Goal: Transaction & Acquisition: Purchase product/service

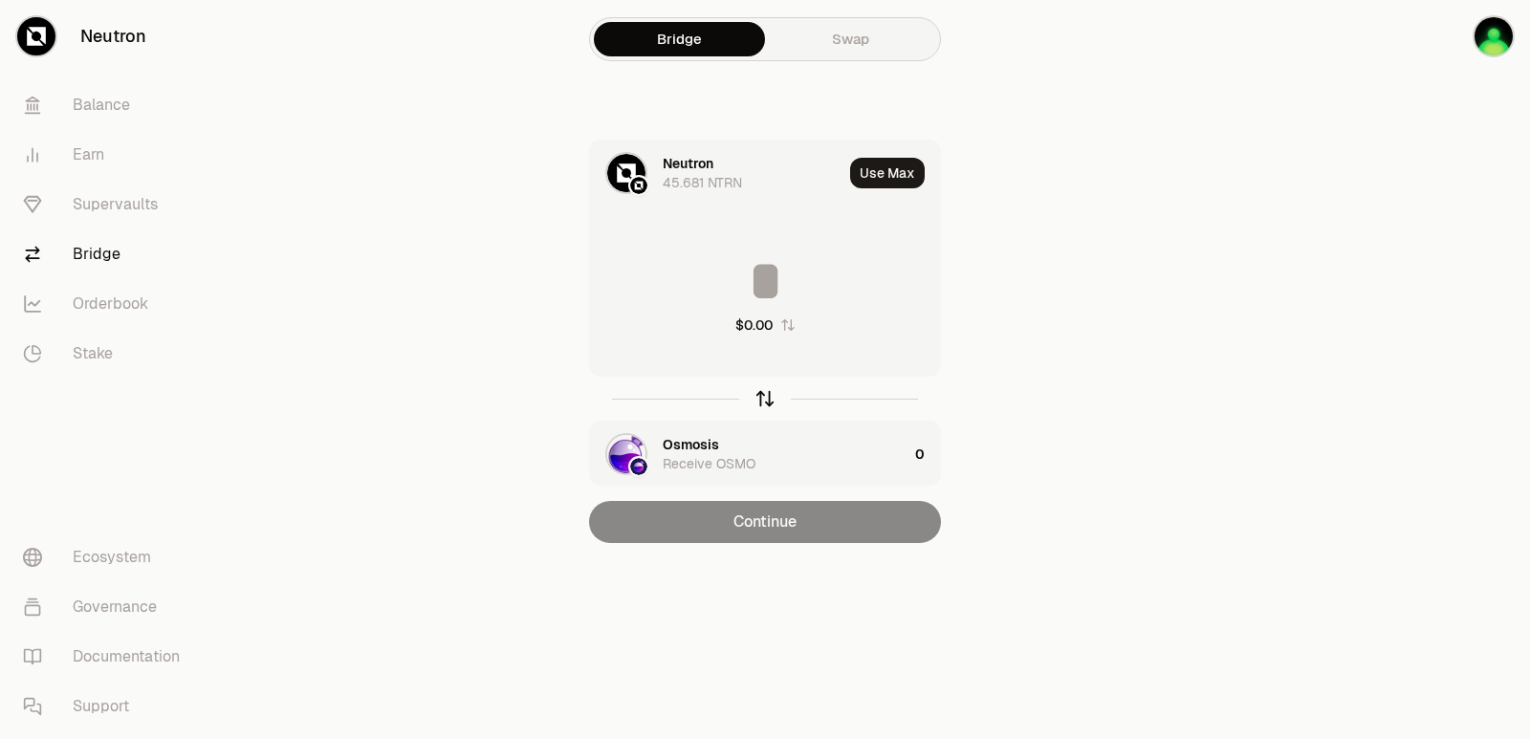
click at [767, 406] on icon "button" at bounding box center [765, 398] width 21 height 21
click at [701, 168] on div "Osmosis" at bounding box center [691, 163] width 56 height 19
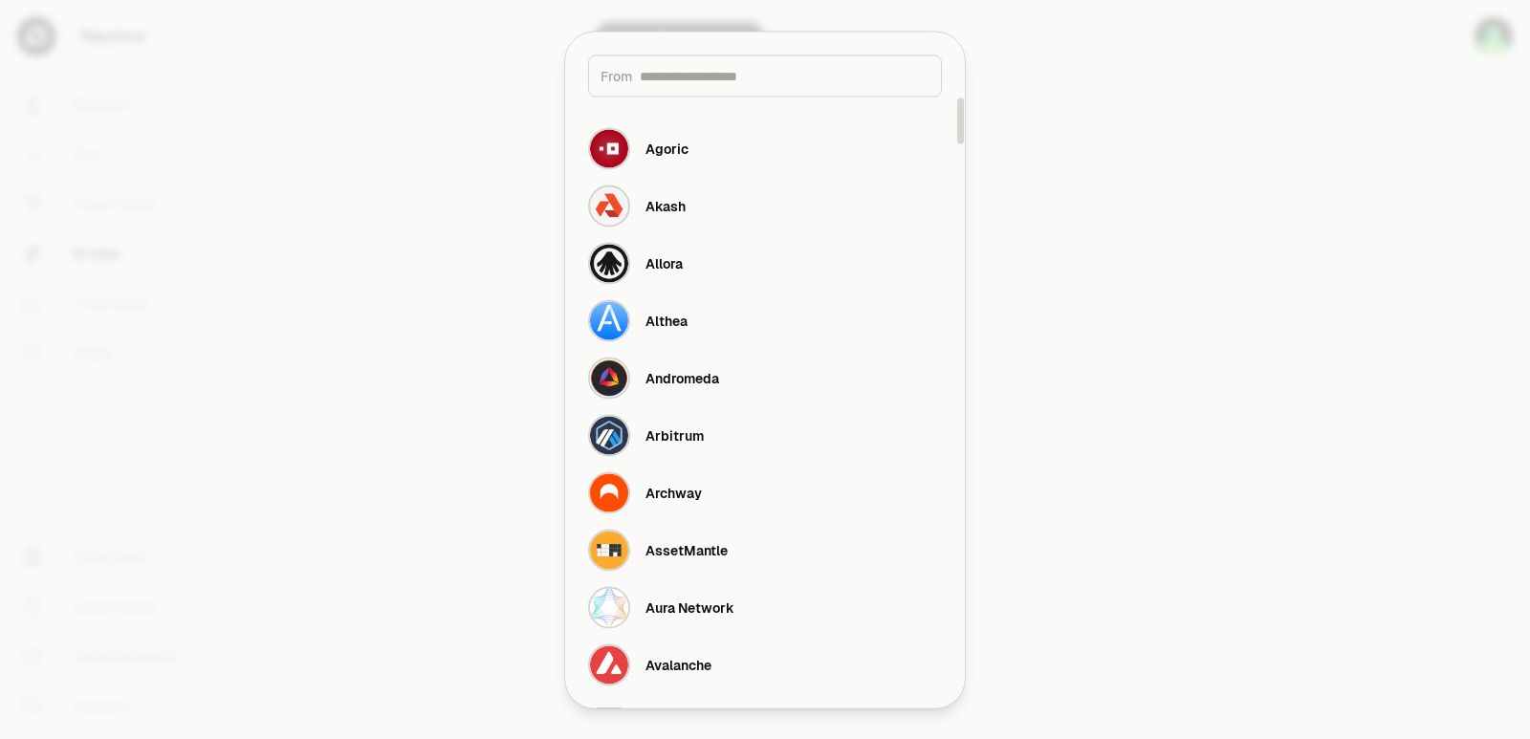
click at [686, 66] on input at bounding box center [785, 75] width 290 height 19
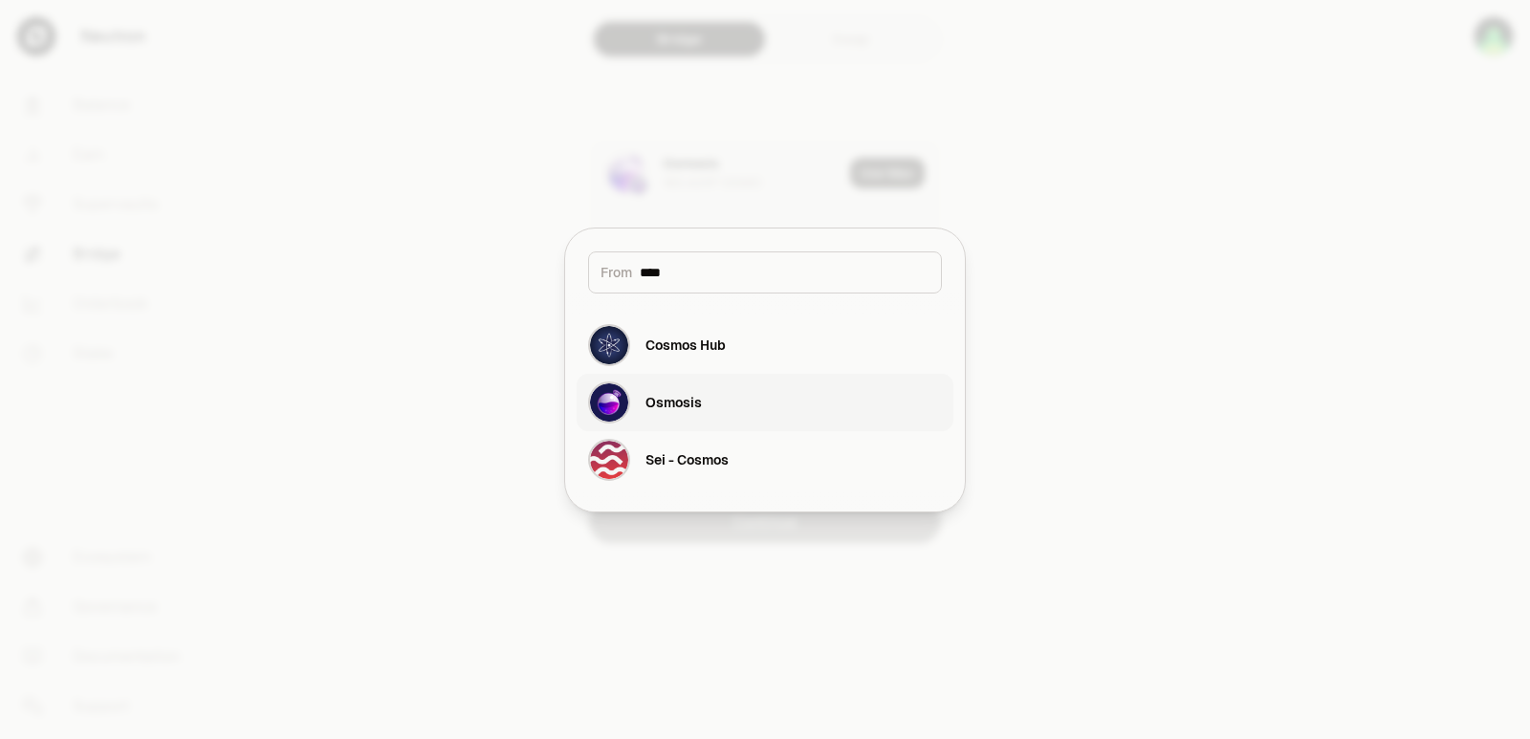
type input "****"
click at [674, 413] on div "Osmosis" at bounding box center [645, 403] width 114 height 42
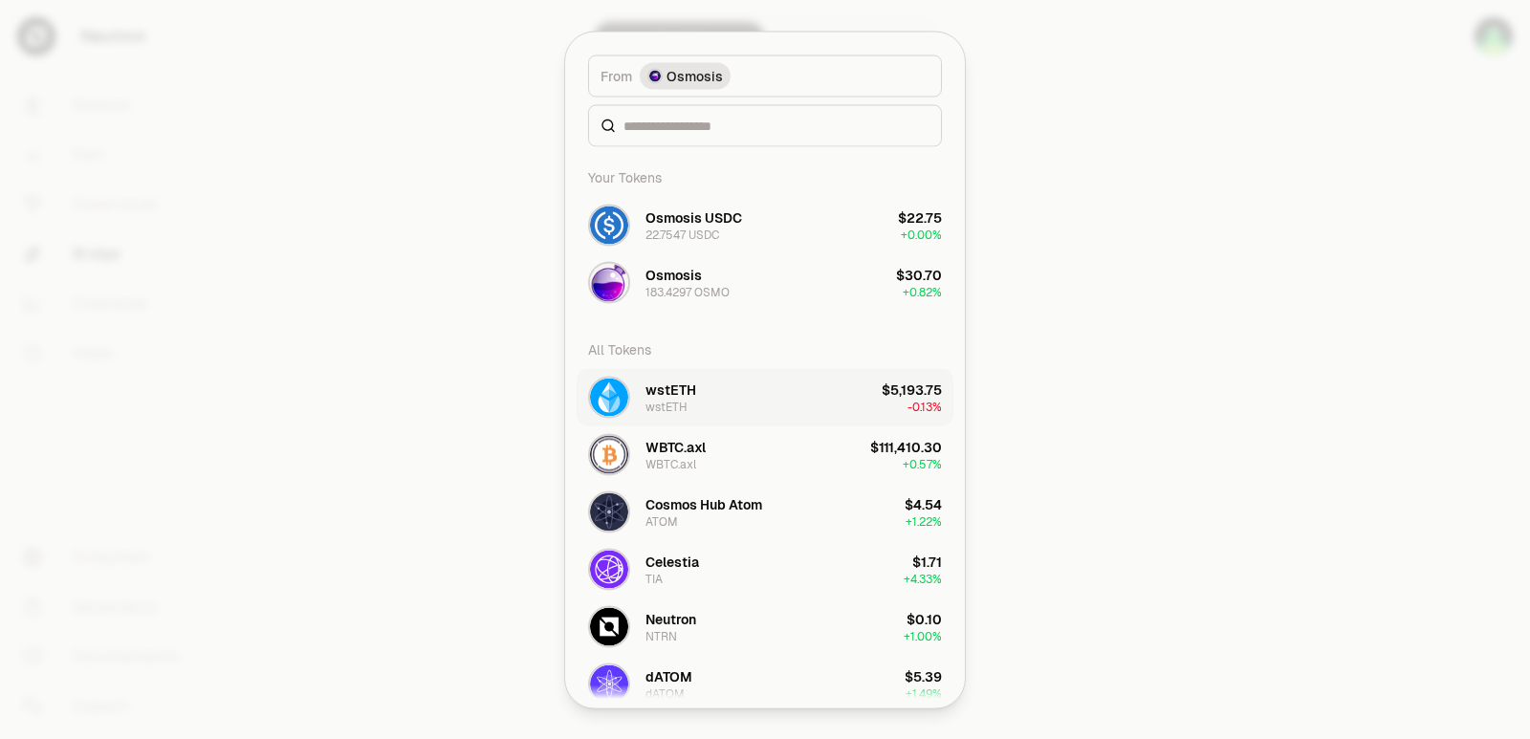
click at [663, 410] on div "wstETH" at bounding box center [667, 406] width 42 height 15
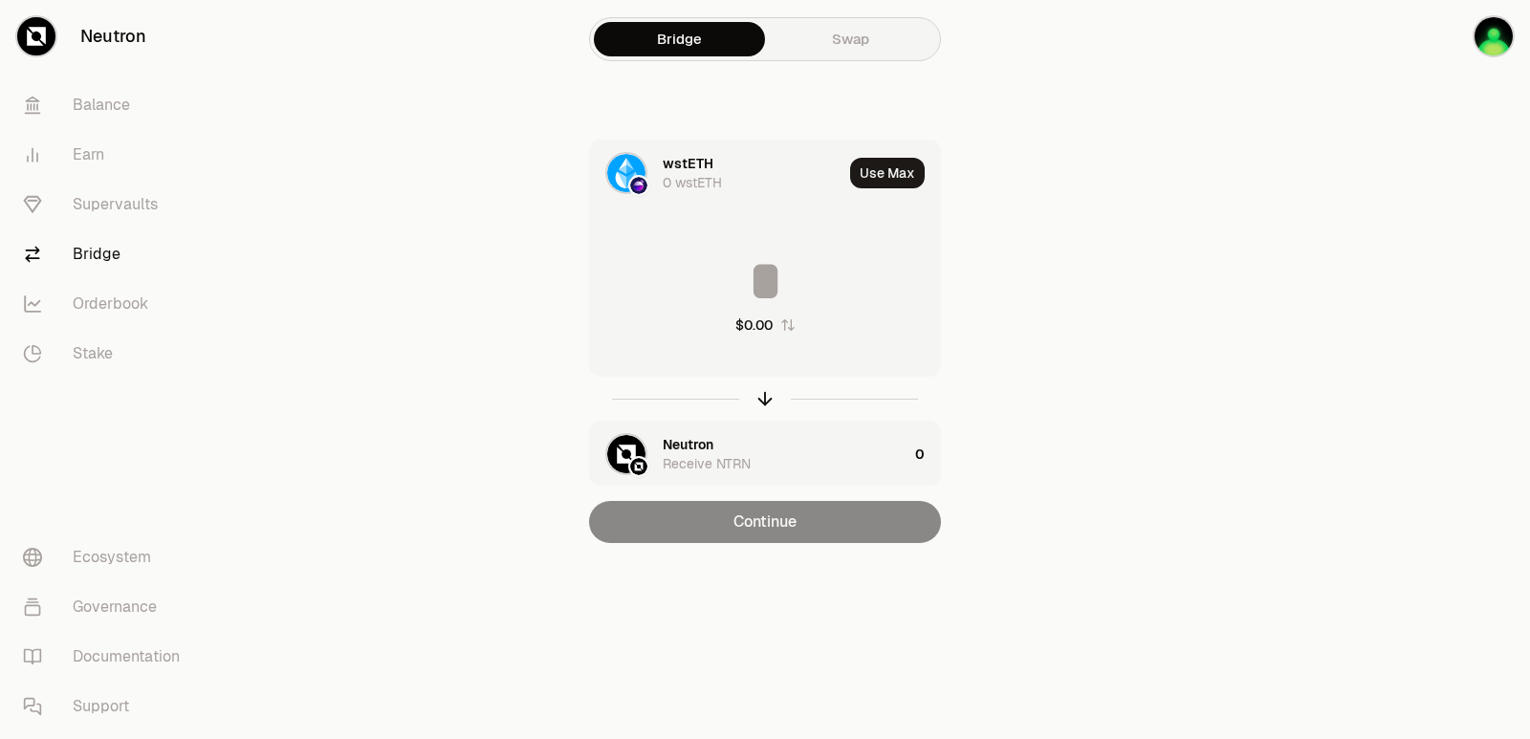
click at [690, 156] on div "wstETH" at bounding box center [688, 163] width 51 height 19
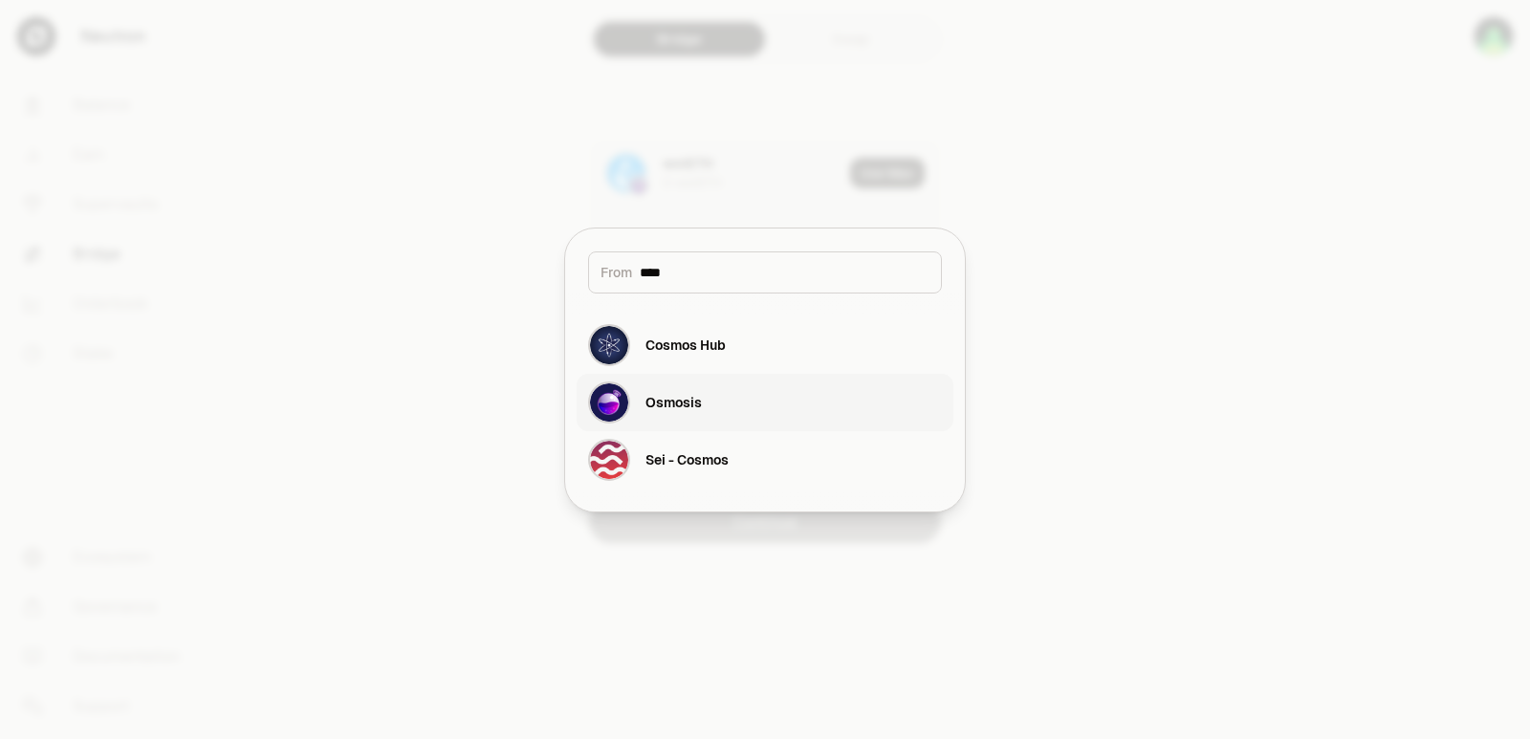
type input "****"
click at [695, 400] on div "Osmosis" at bounding box center [674, 402] width 56 height 19
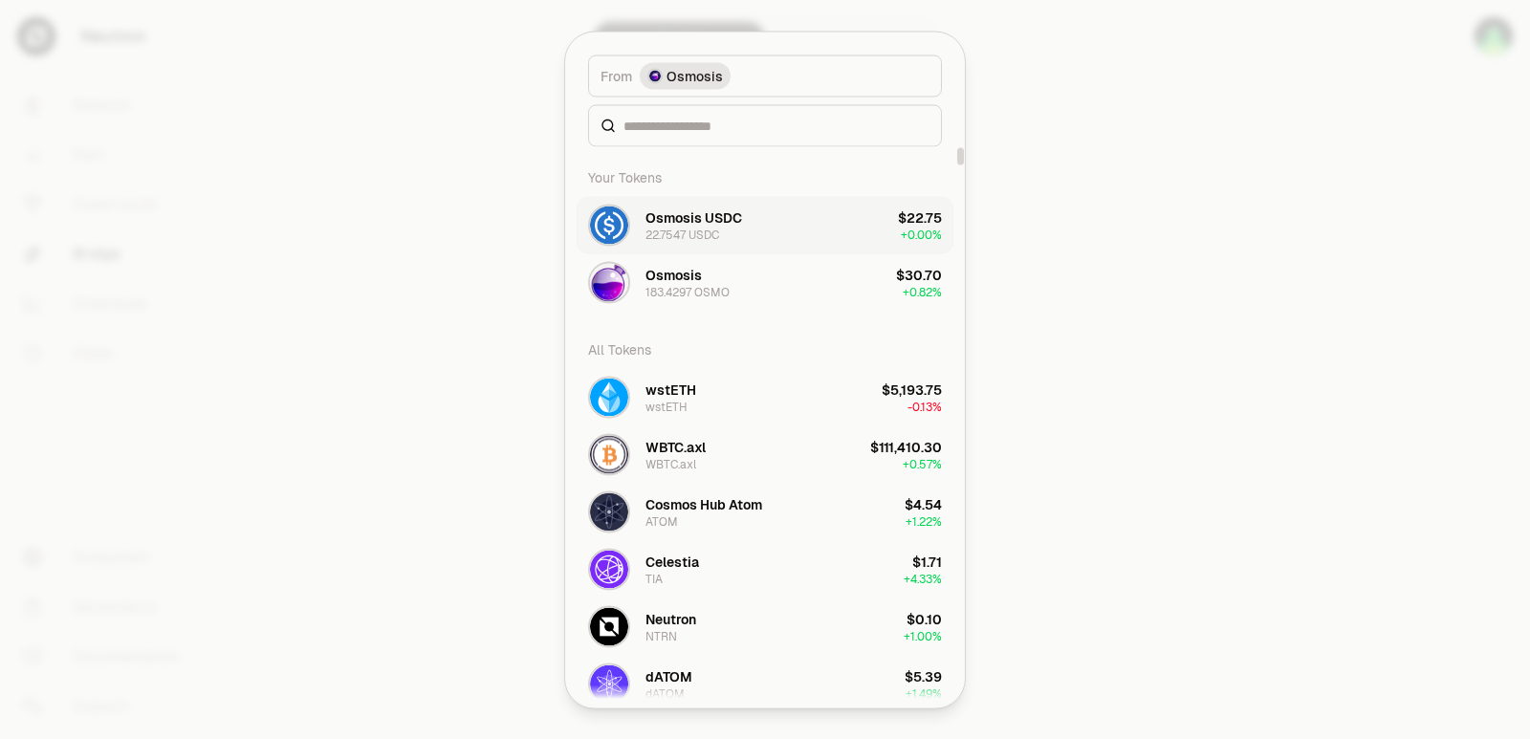
click at [692, 212] on div "Osmosis USDC" at bounding box center [694, 217] width 97 height 19
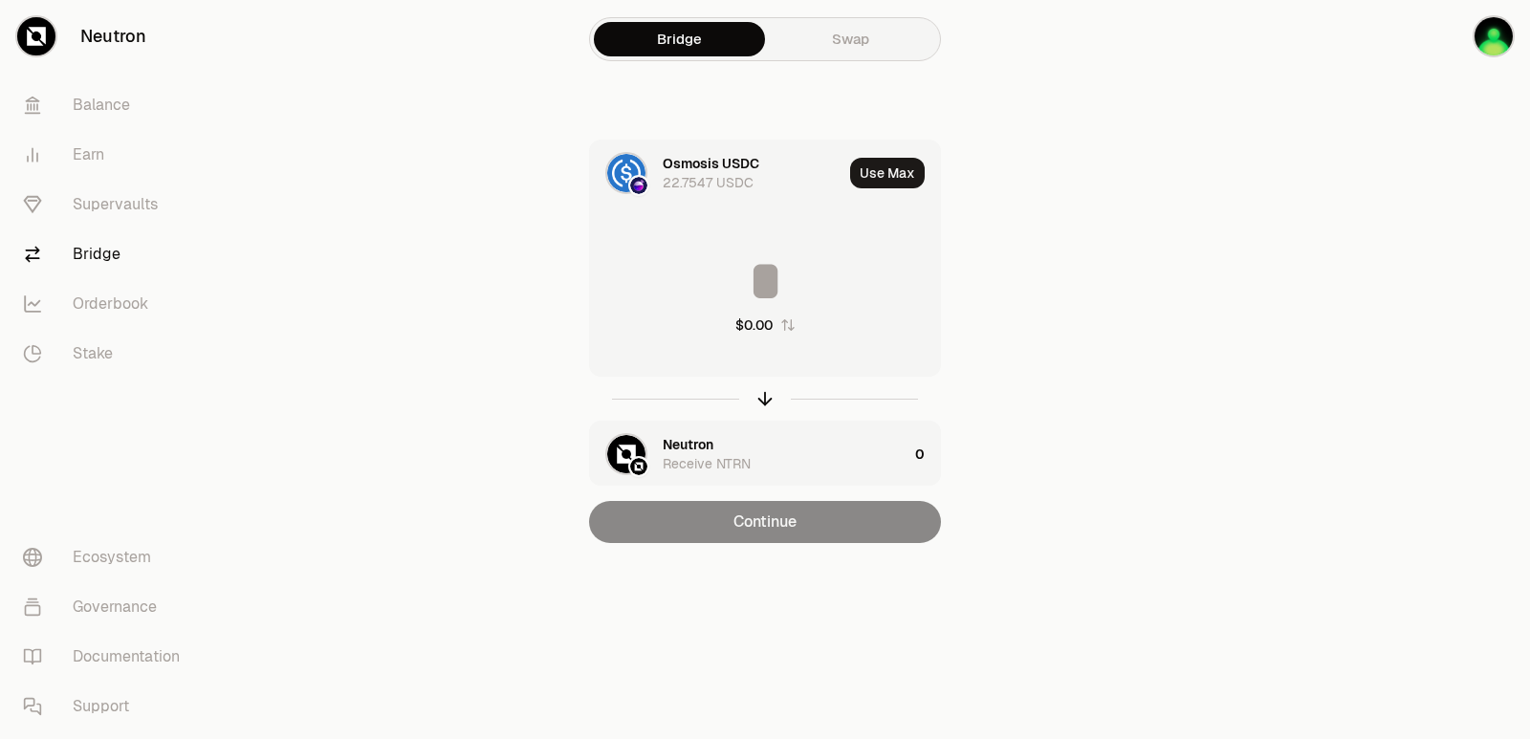
click at [697, 285] on input at bounding box center [765, 280] width 350 height 57
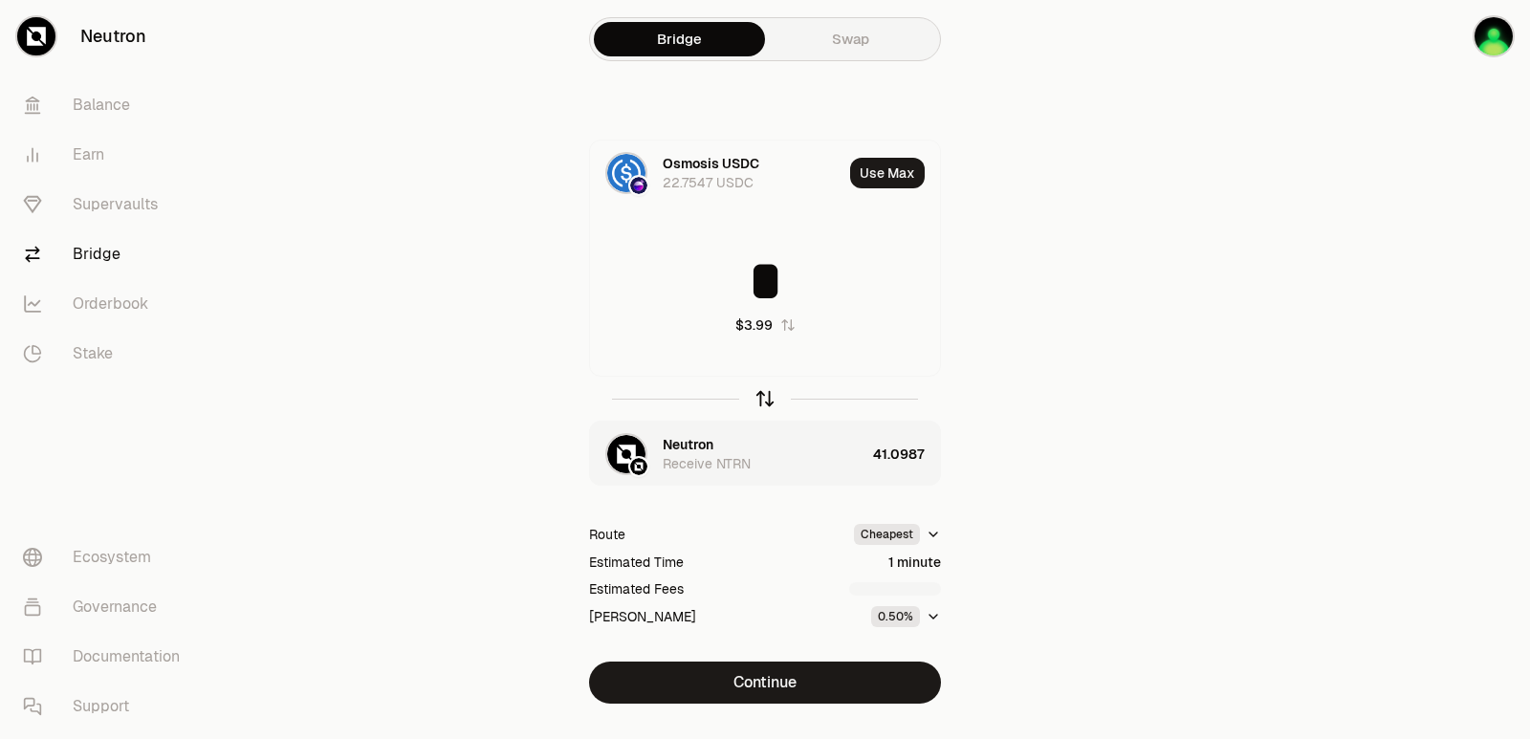
type input "*"
click at [766, 393] on icon "button" at bounding box center [765, 396] width 12 height 6
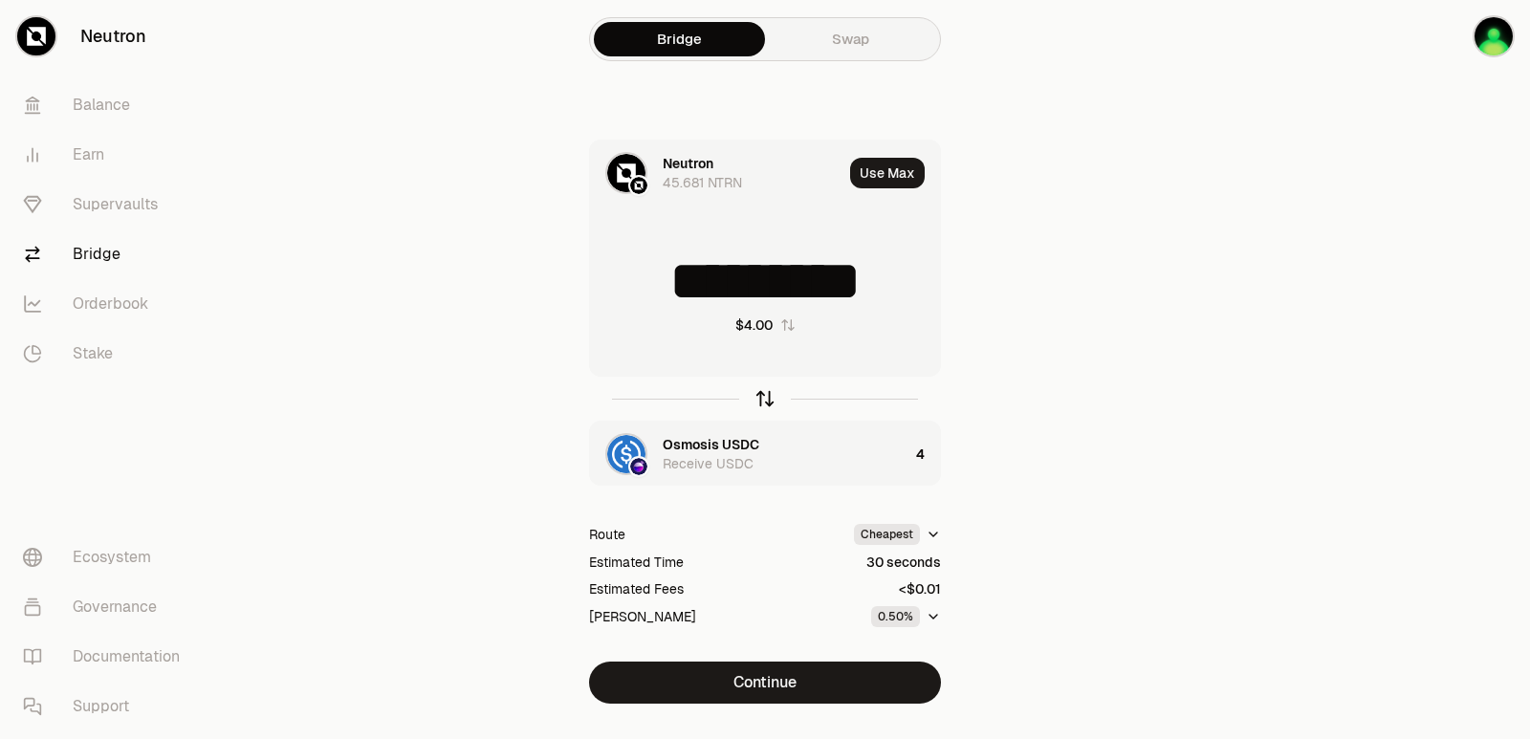
click at [760, 394] on icon "button" at bounding box center [765, 398] width 21 height 21
type input "*"
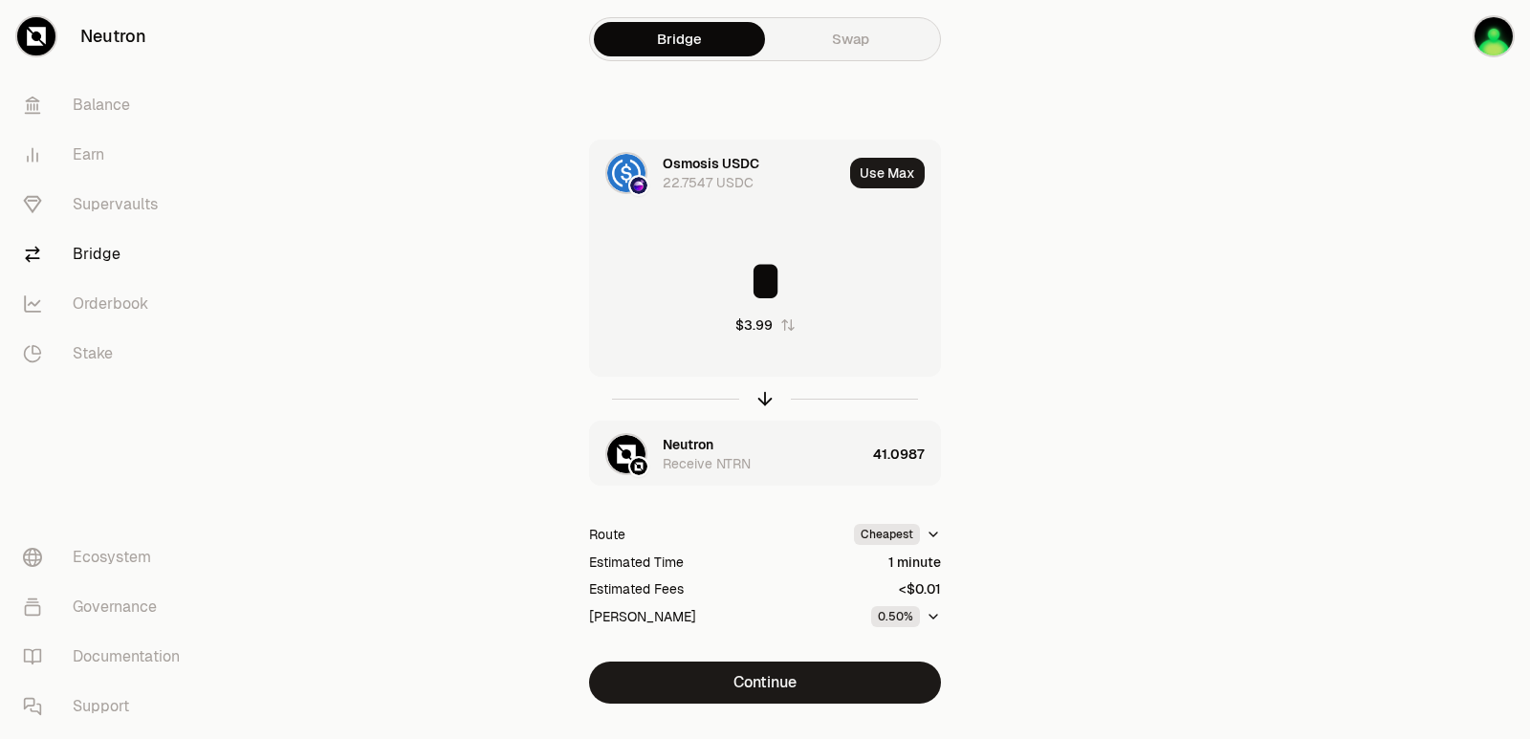
click at [674, 442] on div "Neutron" at bounding box center [688, 444] width 51 height 19
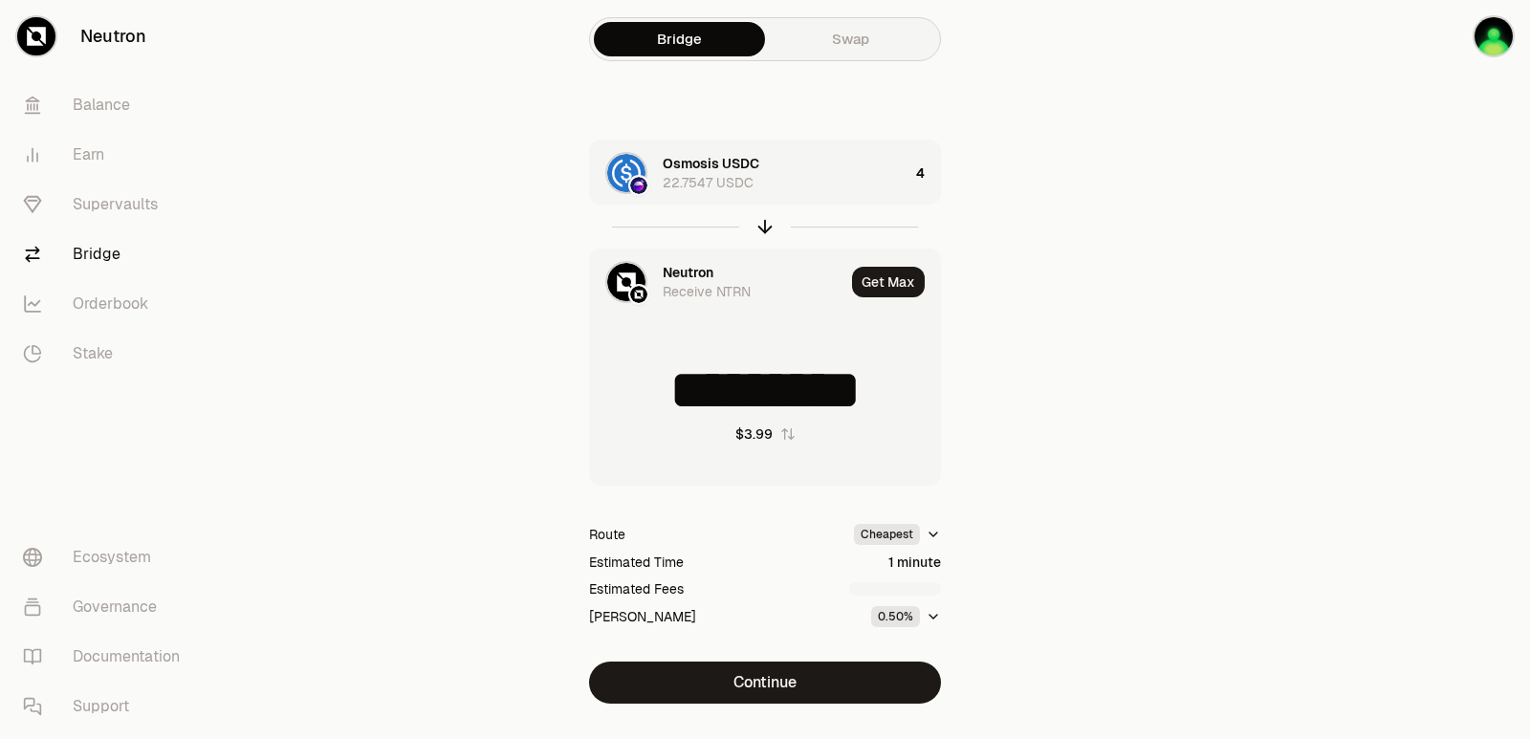
click at [666, 263] on div "Neutron" at bounding box center [688, 272] width 51 height 19
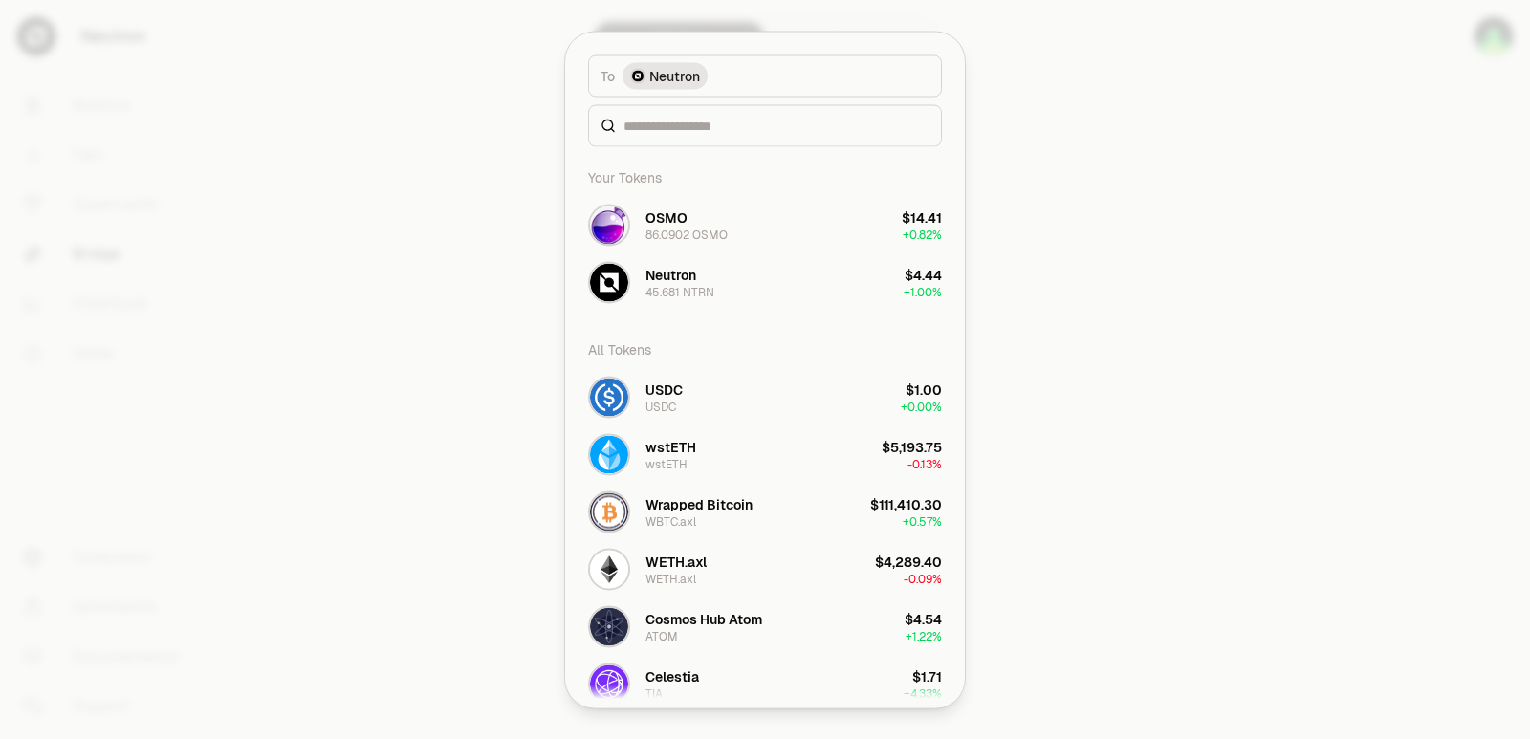
click at [685, 131] on input at bounding box center [777, 125] width 306 height 19
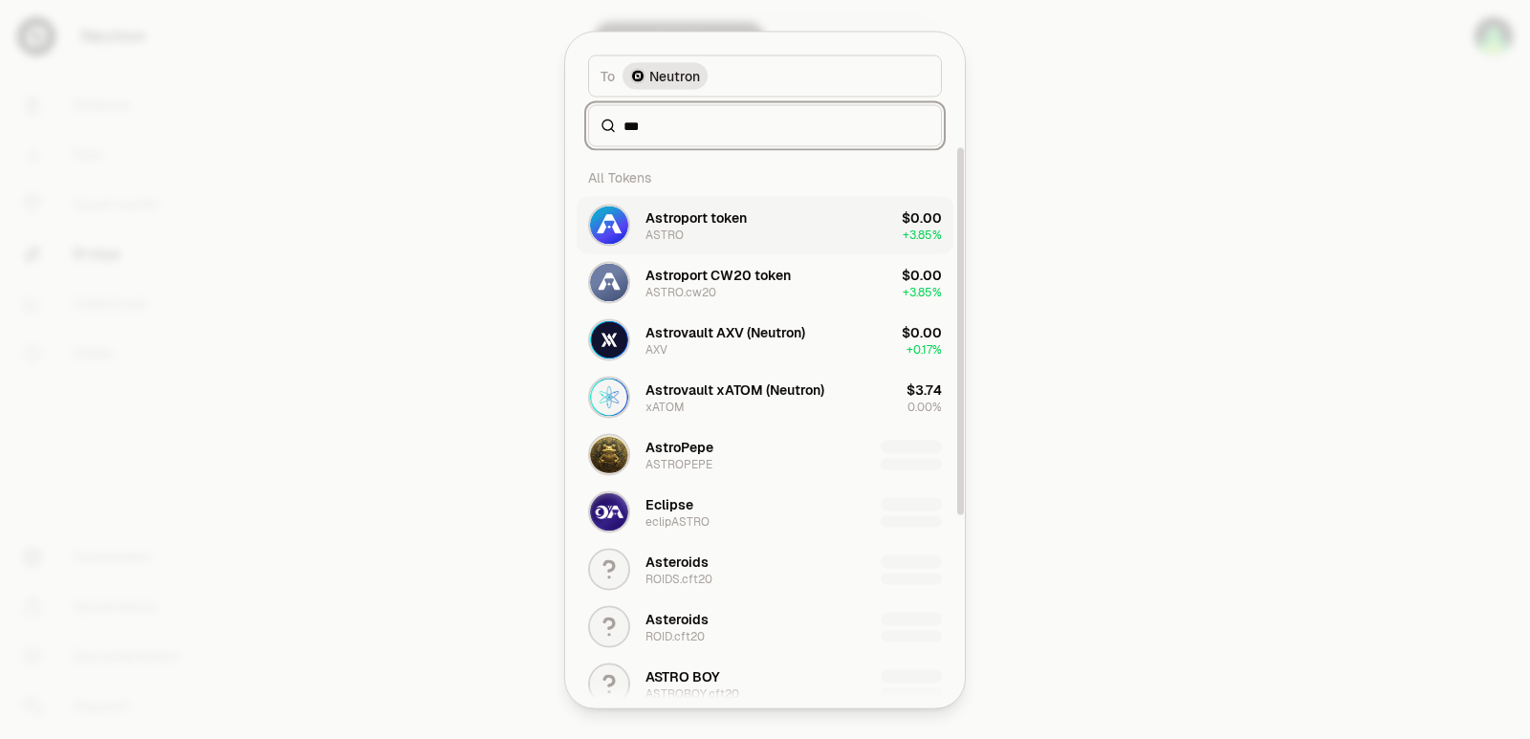
type input "***"
click at [686, 238] on div "Astroport token ASTRO" at bounding box center [696, 225] width 101 height 34
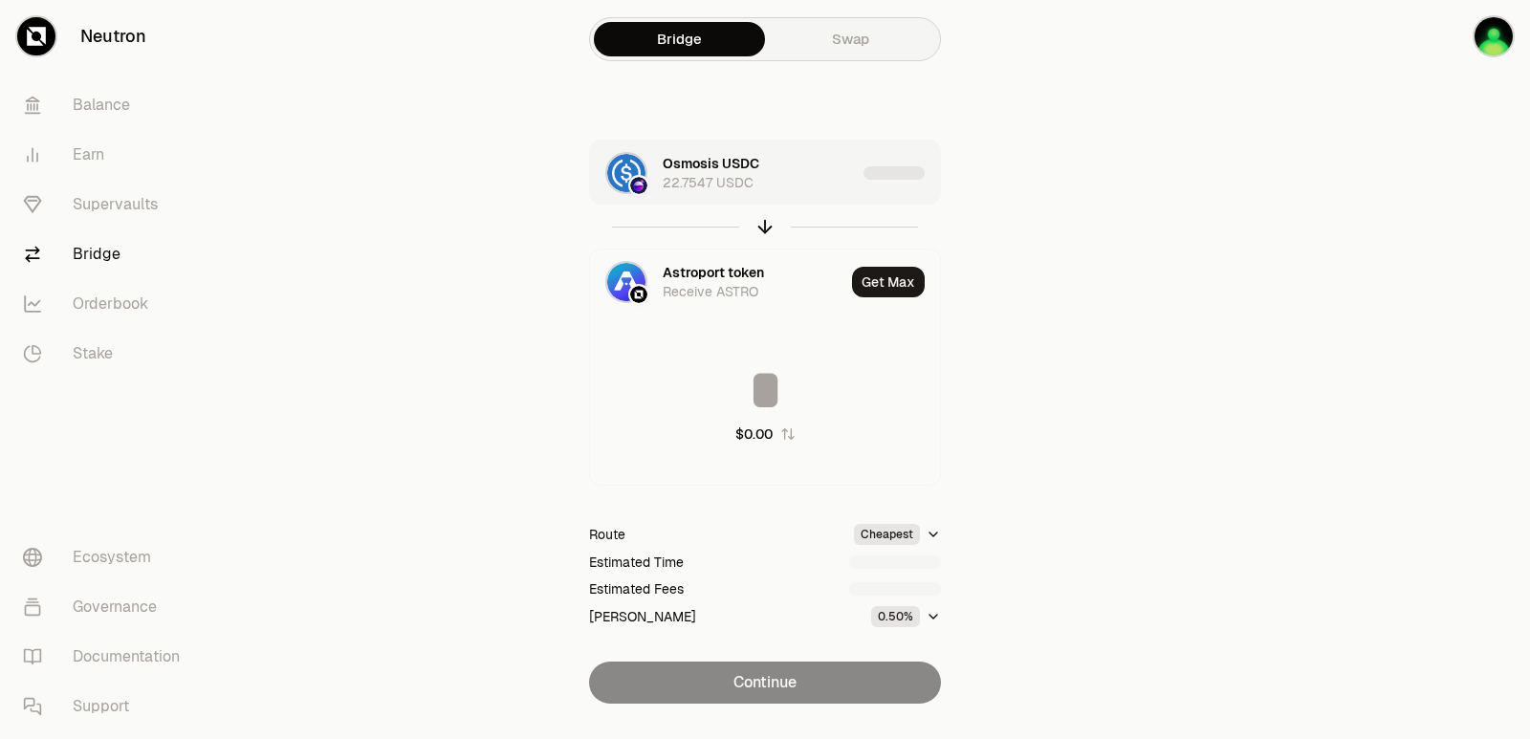
click at [794, 174] on div "Osmosis USDC 22.7547 USDC" at bounding box center [759, 173] width 193 height 38
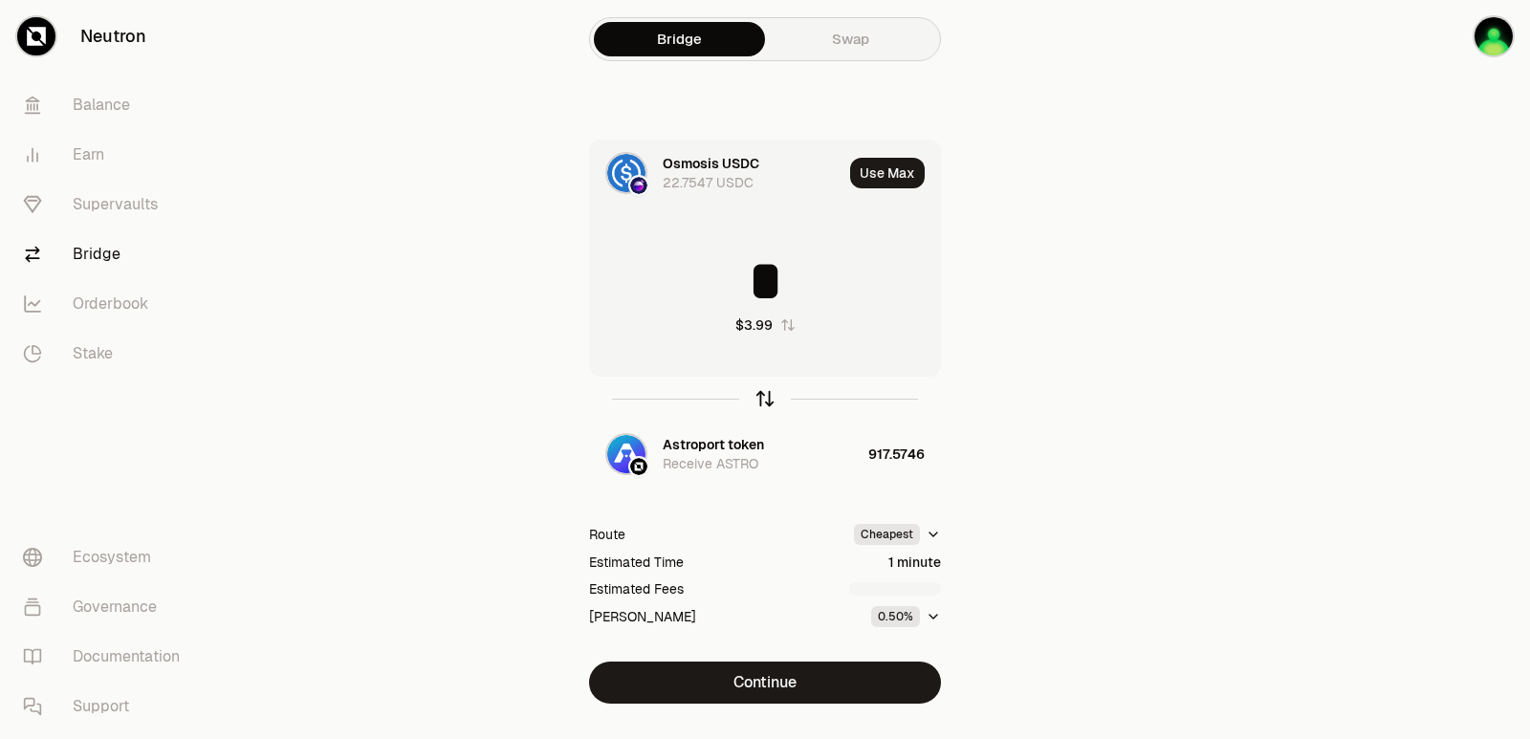
click at [763, 402] on icon "button" at bounding box center [765, 398] width 21 height 21
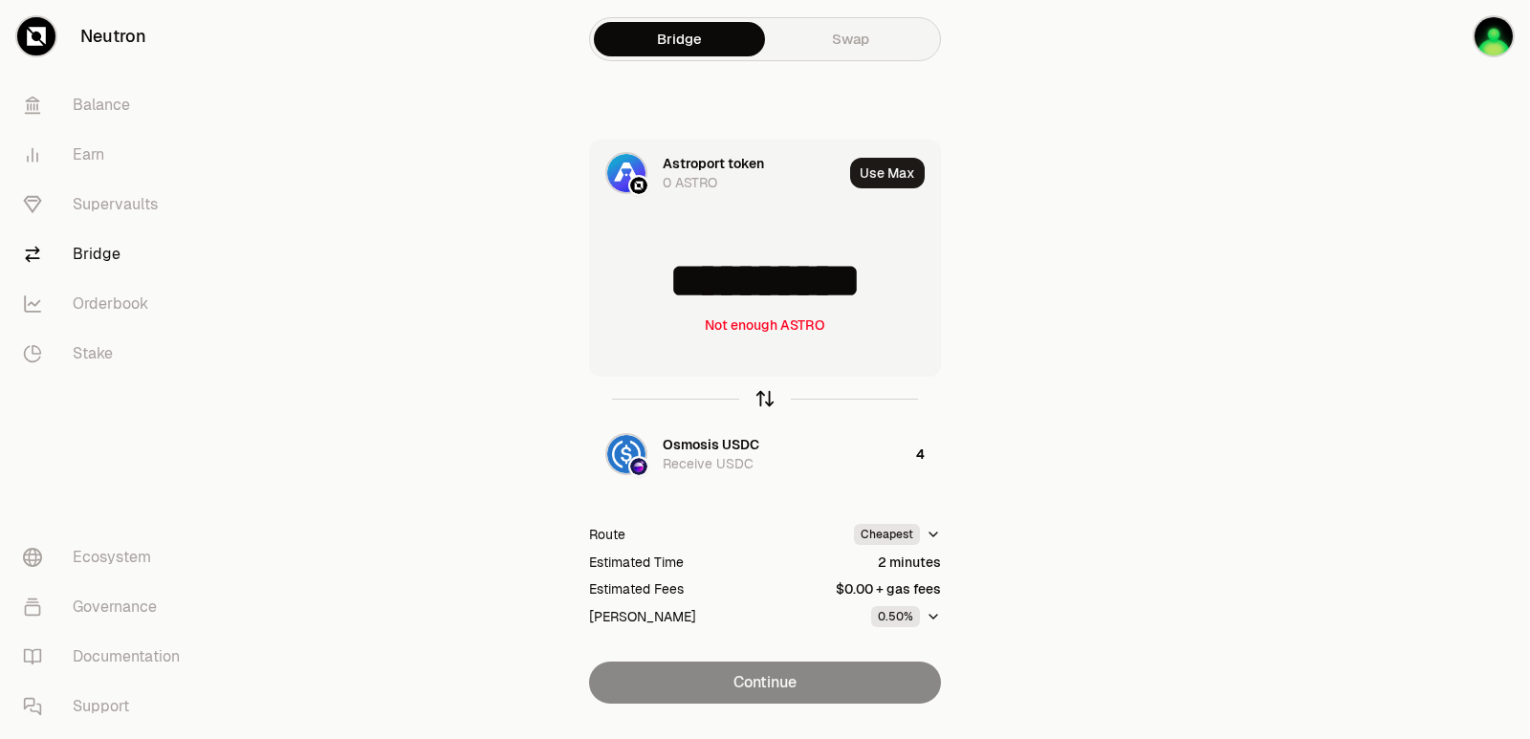
click at [763, 402] on icon "button" at bounding box center [765, 398] width 21 height 21
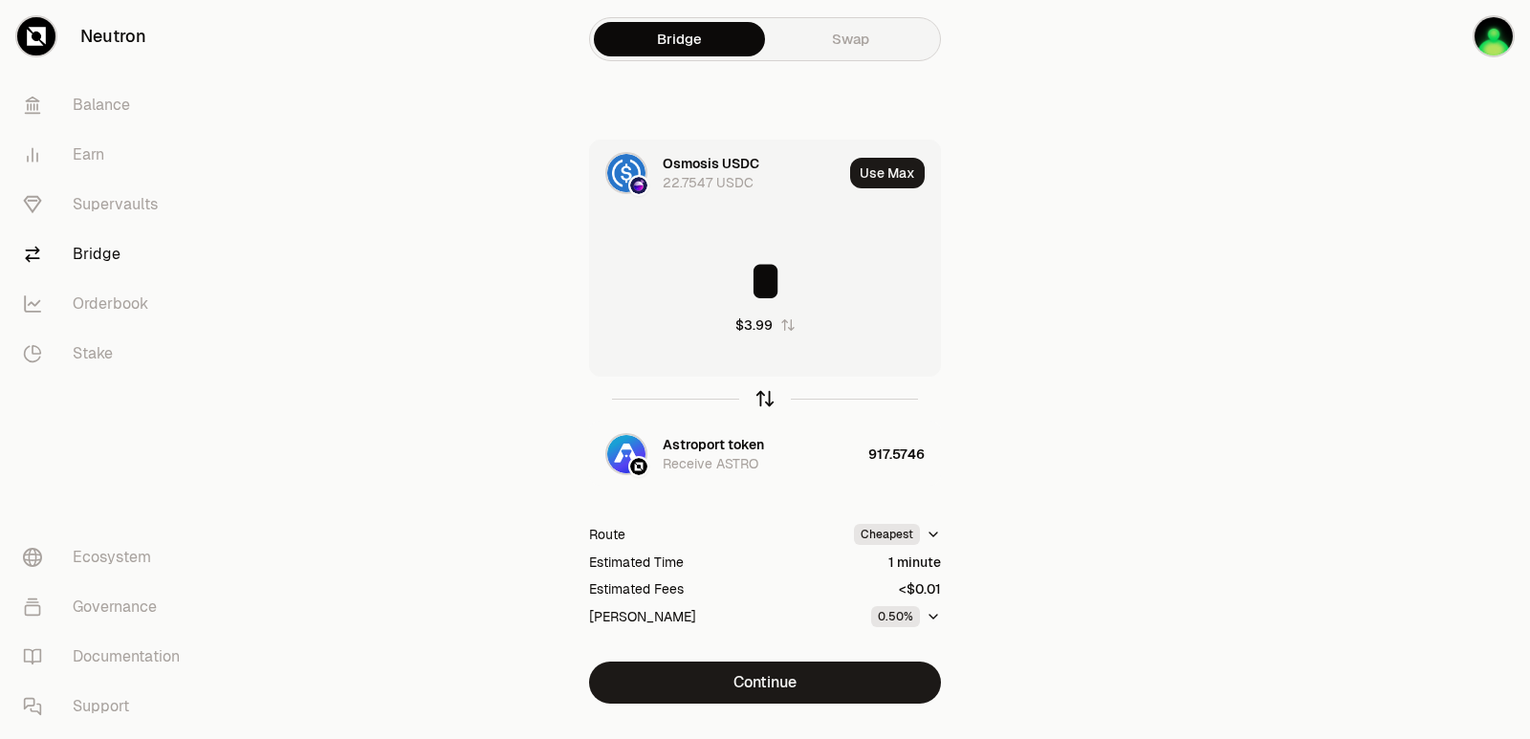
click at [763, 402] on icon "button" at bounding box center [765, 398] width 21 height 21
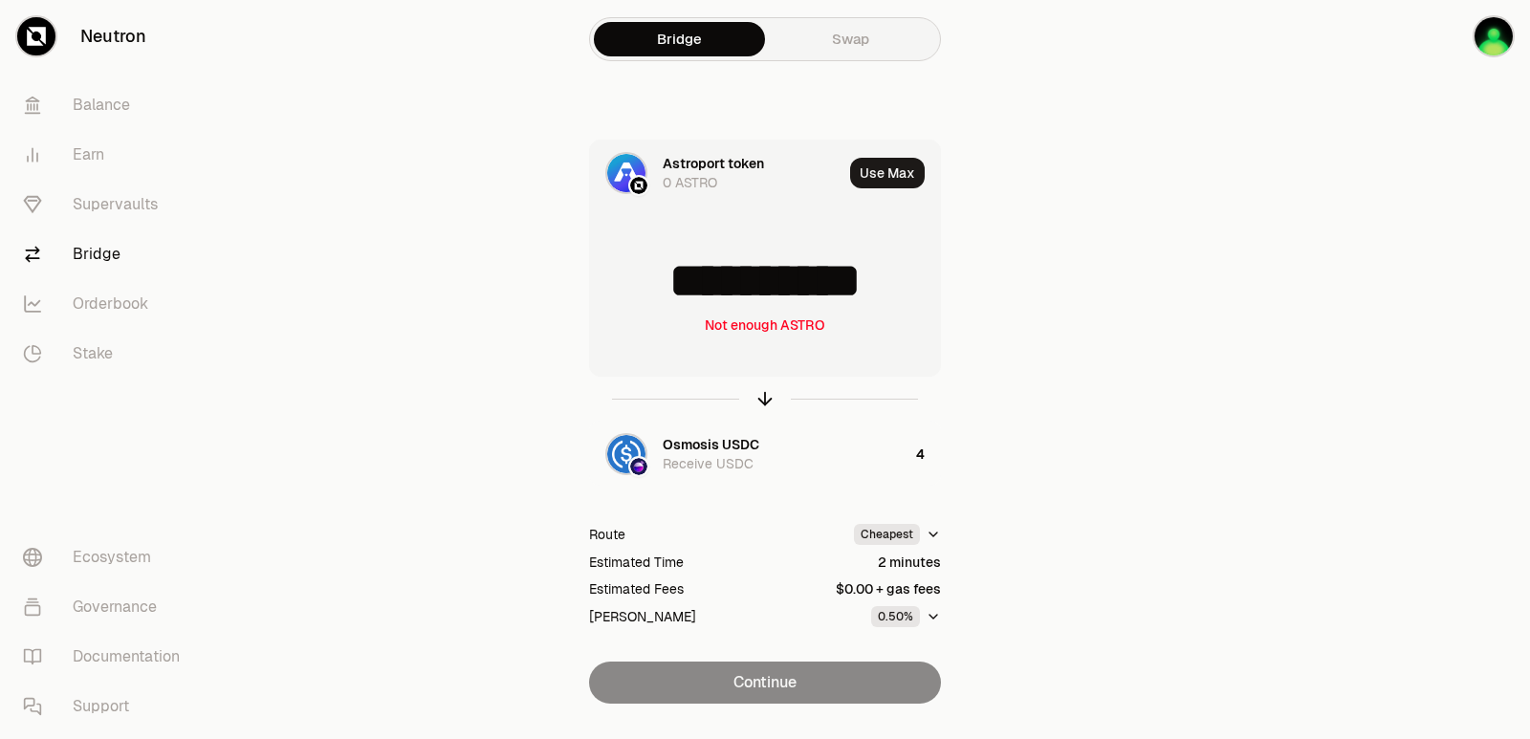
drag, startPoint x: 904, startPoint y: 280, endPoint x: 687, endPoint y: 281, distance: 217.1
click at [687, 281] on input "**********" at bounding box center [765, 280] width 350 height 57
type input "***"
click at [762, 399] on icon "button" at bounding box center [765, 398] width 21 height 21
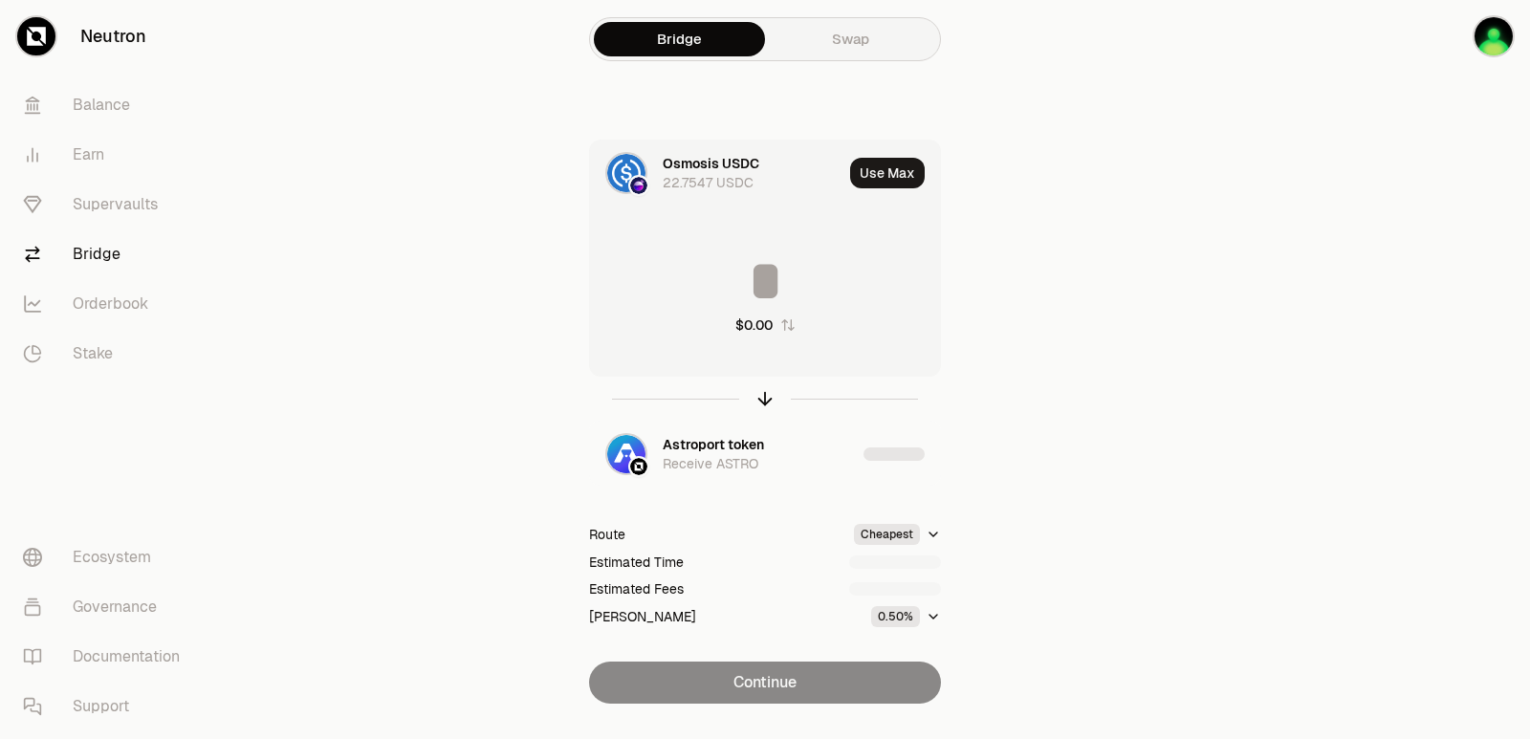
click at [742, 286] on input at bounding box center [765, 280] width 350 height 57
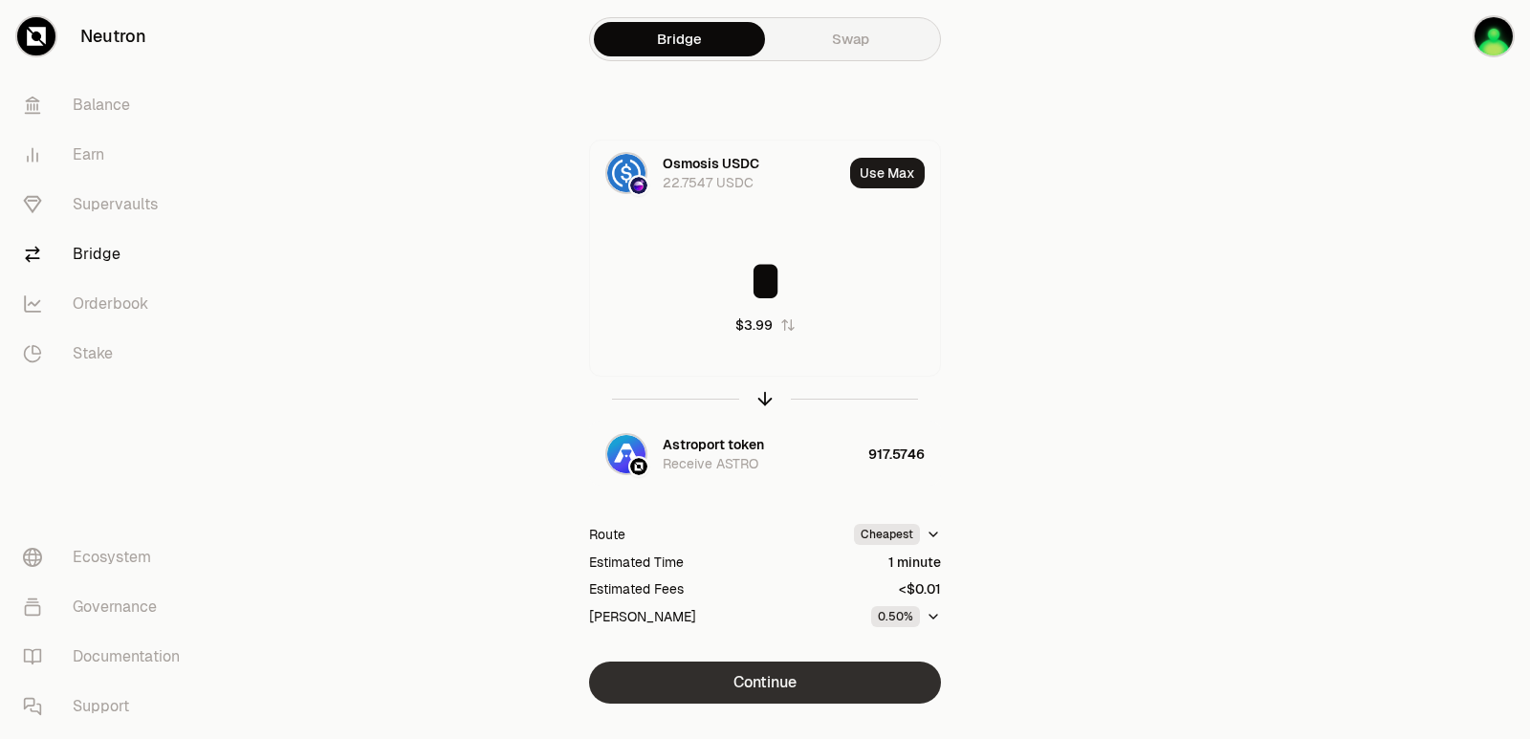
type input "*"
click at [777, 683] on button "Continue" at bounding box center [765, 683] width 352 height 42
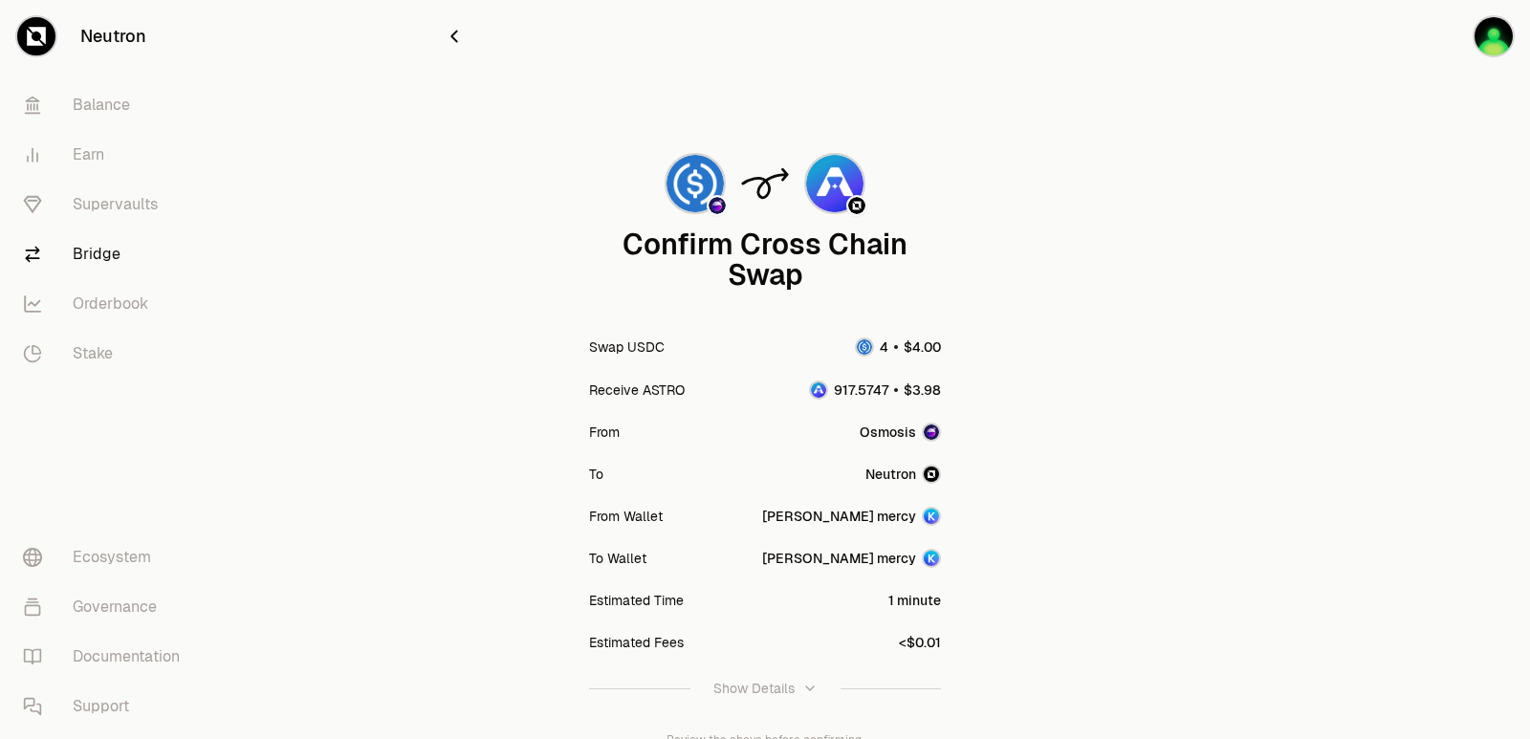
scroll to position [158, 0]
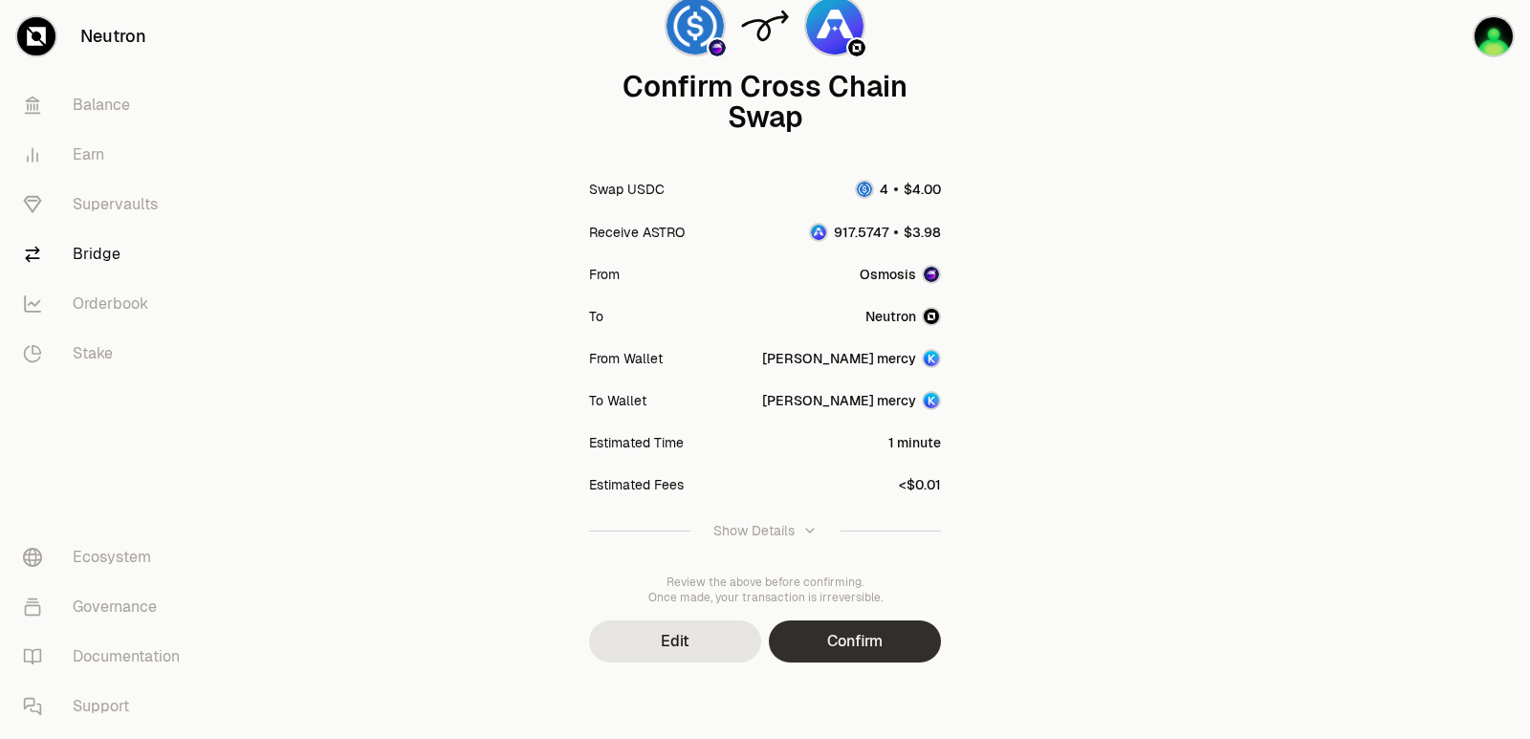
click at [824, 641] on button "Confirm" at bounding box center [855, 642] width 172 height 42
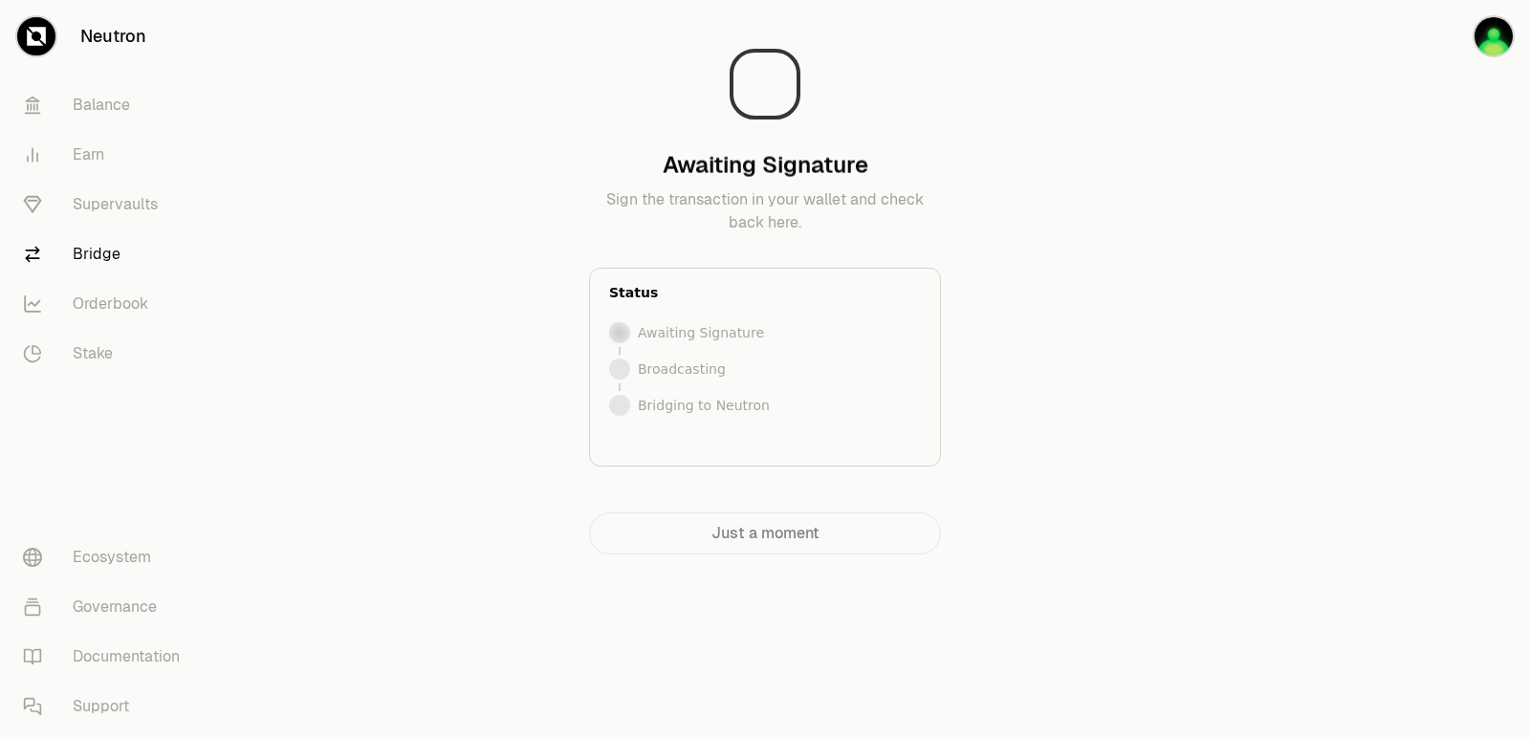
scroll to position [0, 0]
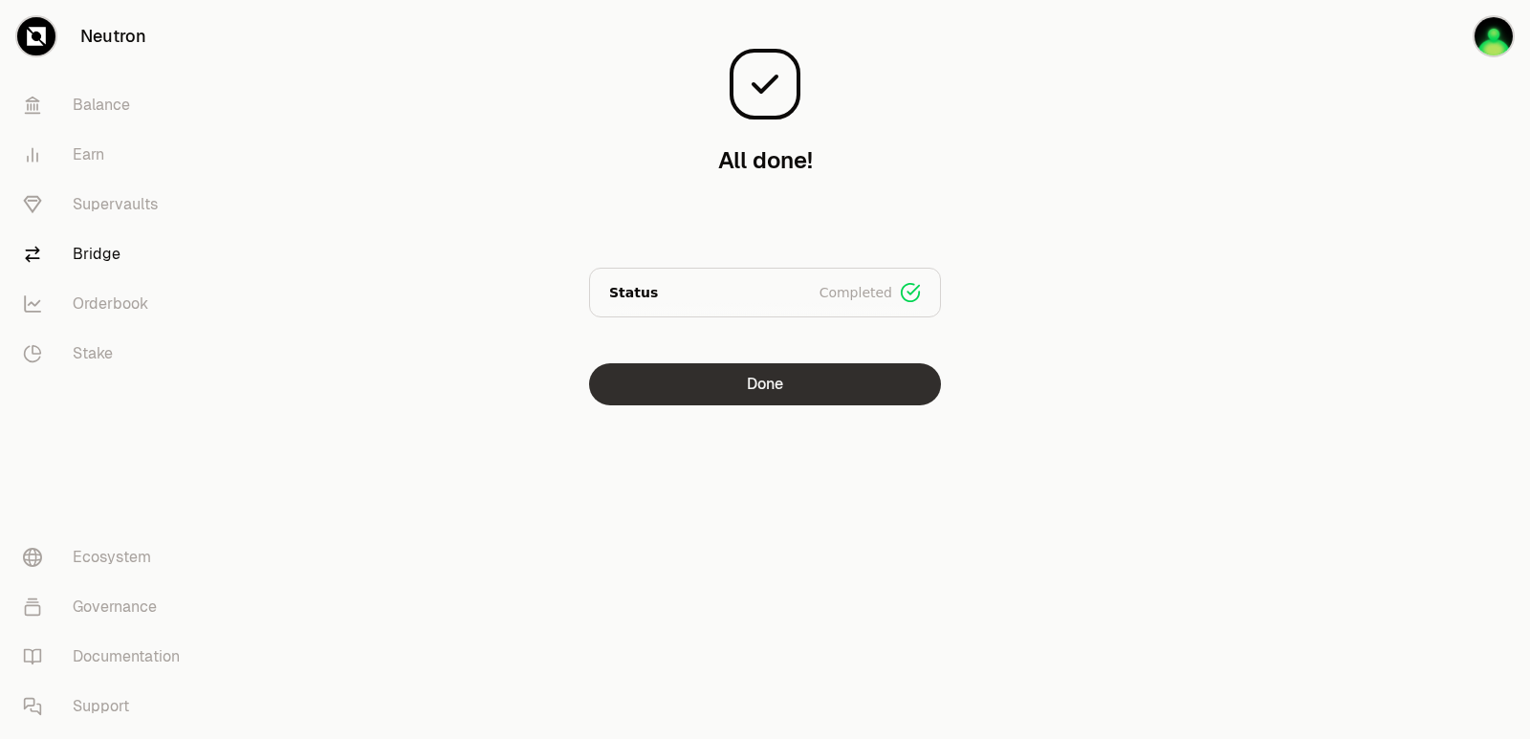
click at [692, 394] on button "Done" at bounding box center [765, 384] width 352 height 42
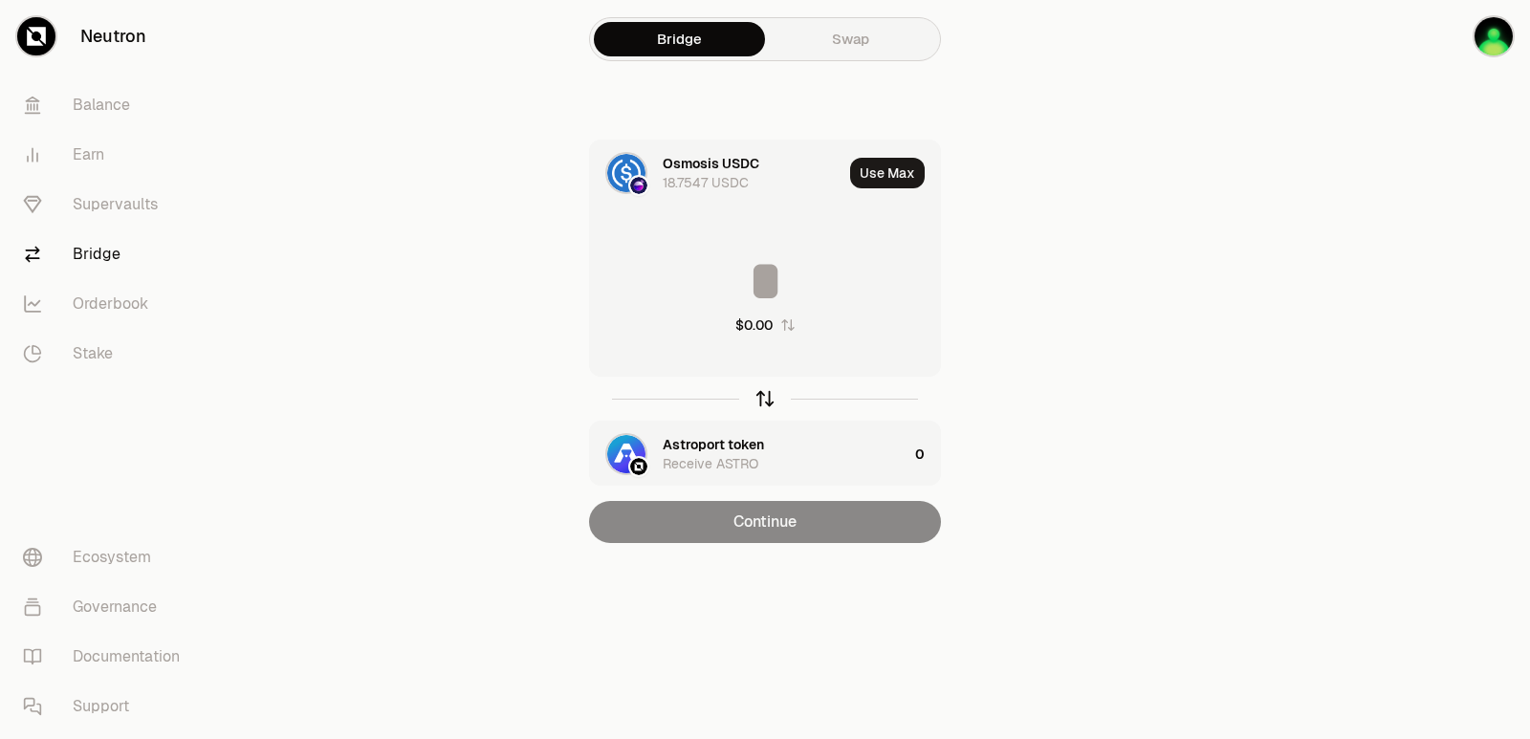
click at [774, 398] on icon "button" at bounding box center [765, 398] width 21 height 21
click at [902, 181] on button "Use Max" at bounding box center [887, 173] width 75 height 31
type input "**********"
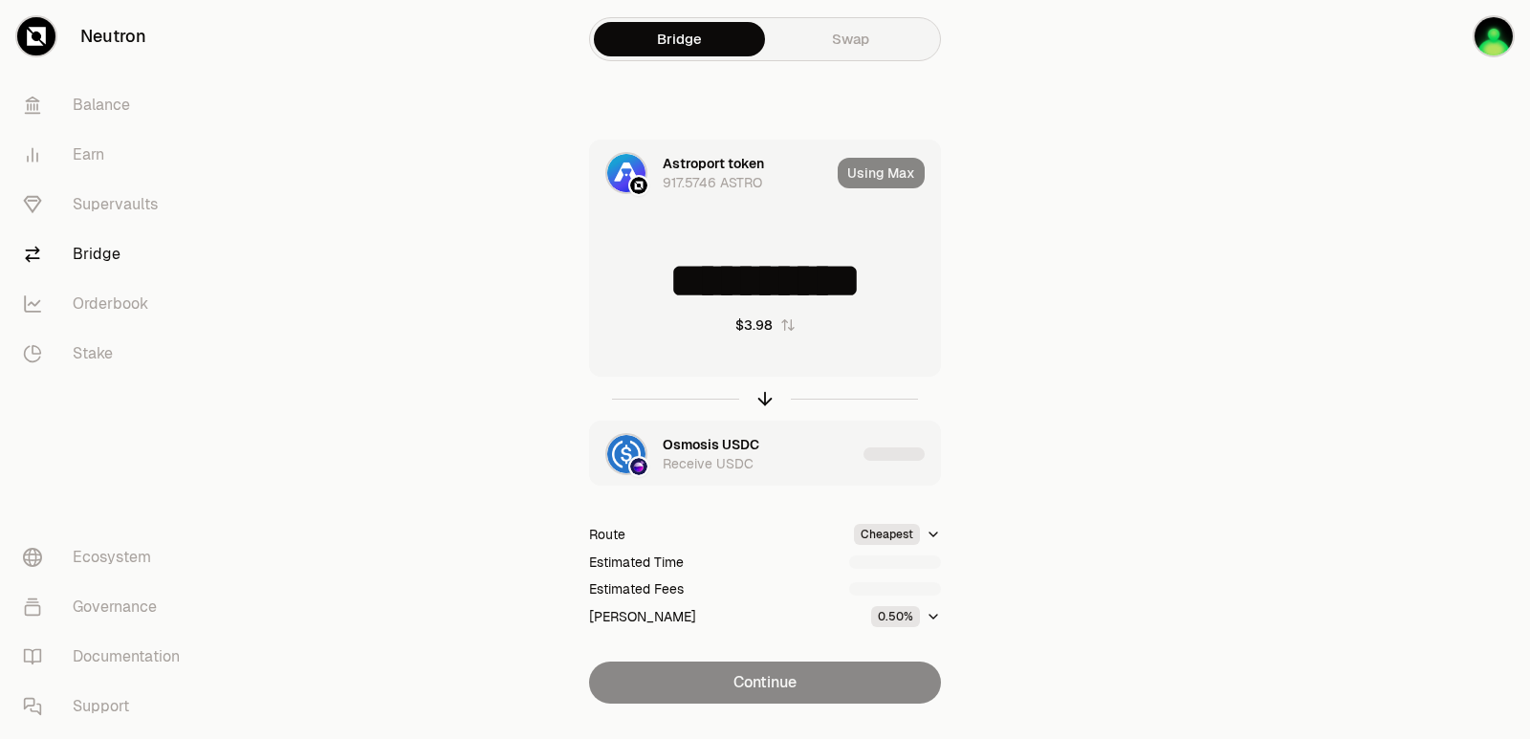
scroll to position [41, 0]
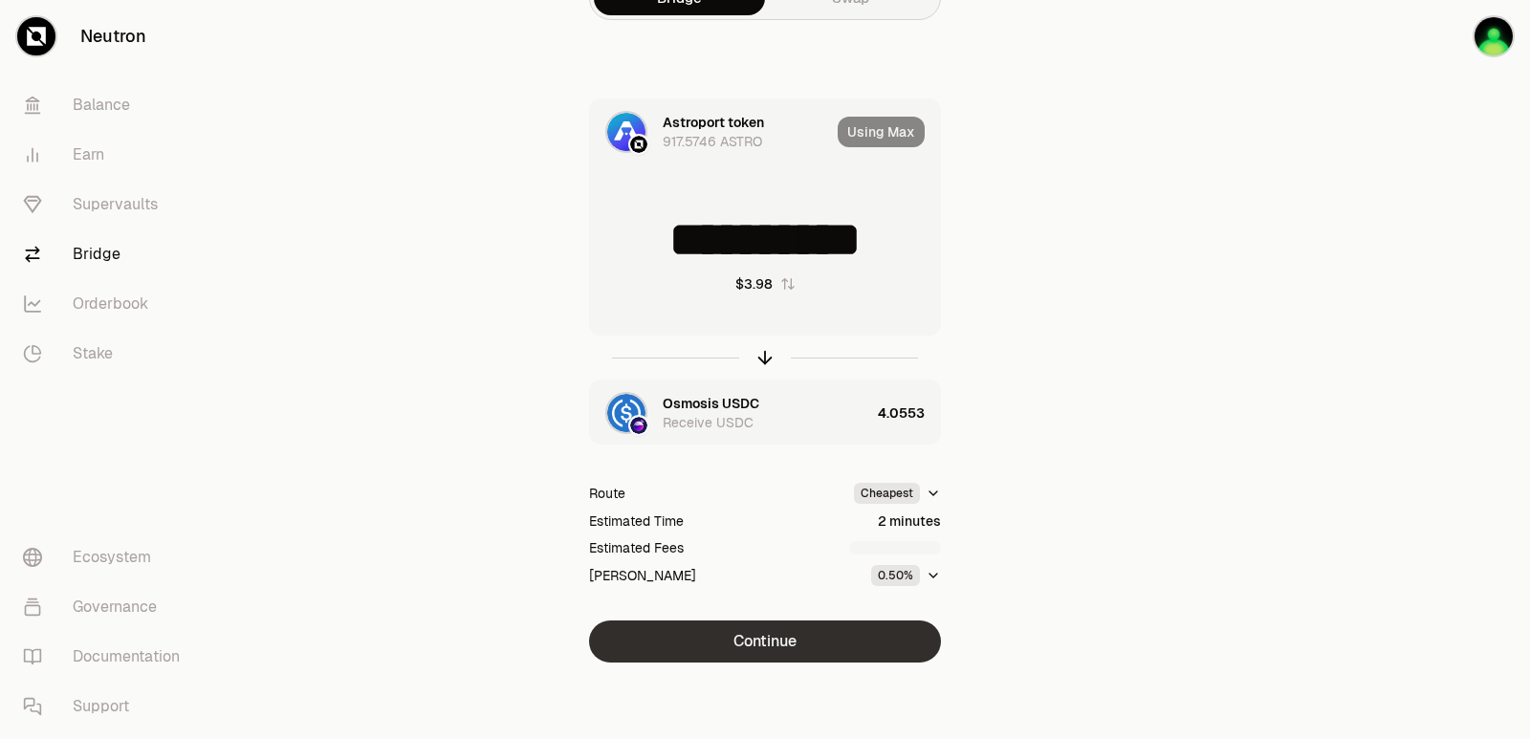
click at [759, 642] on button "Continue" at bounding box center [765, 642] width 352 height 42
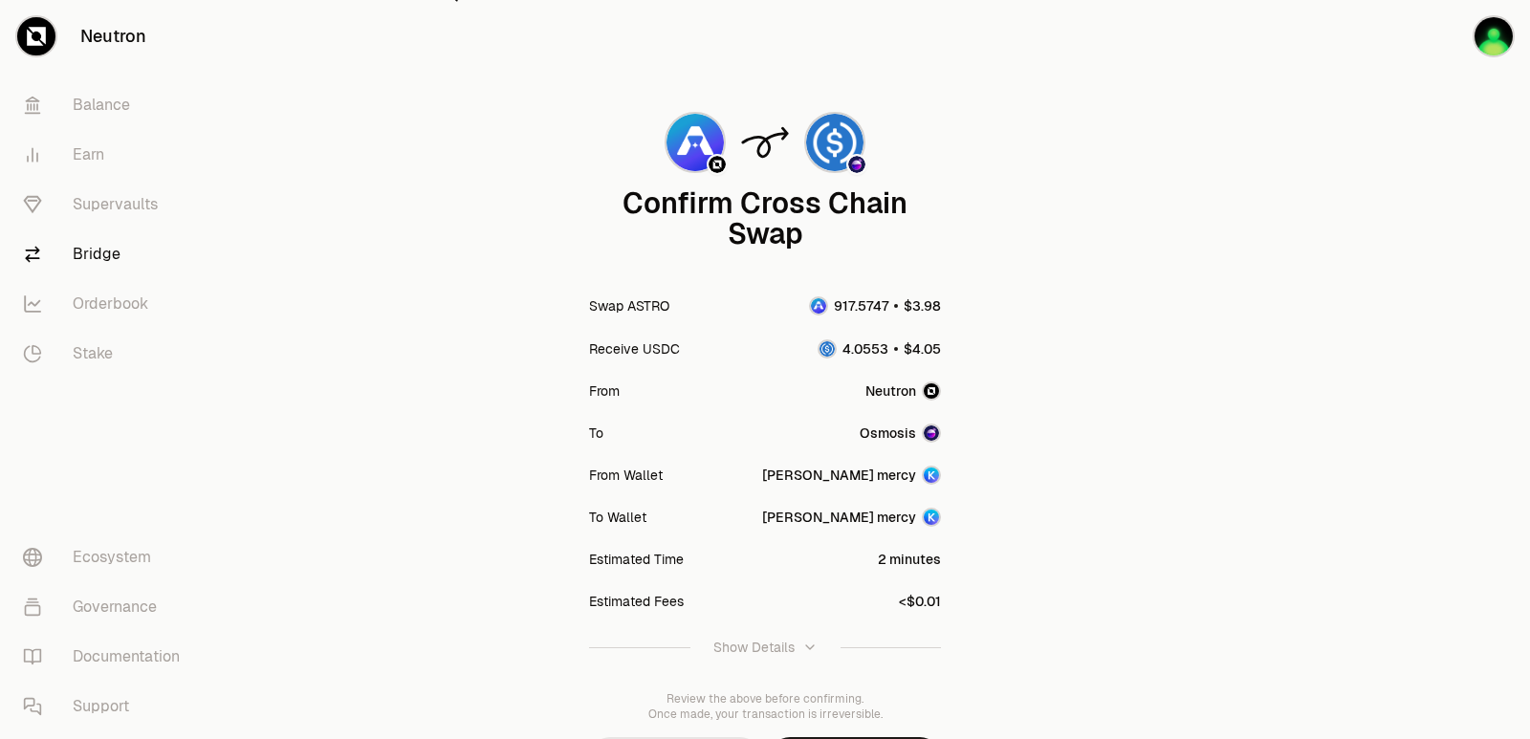
scroll to position [158, 0]
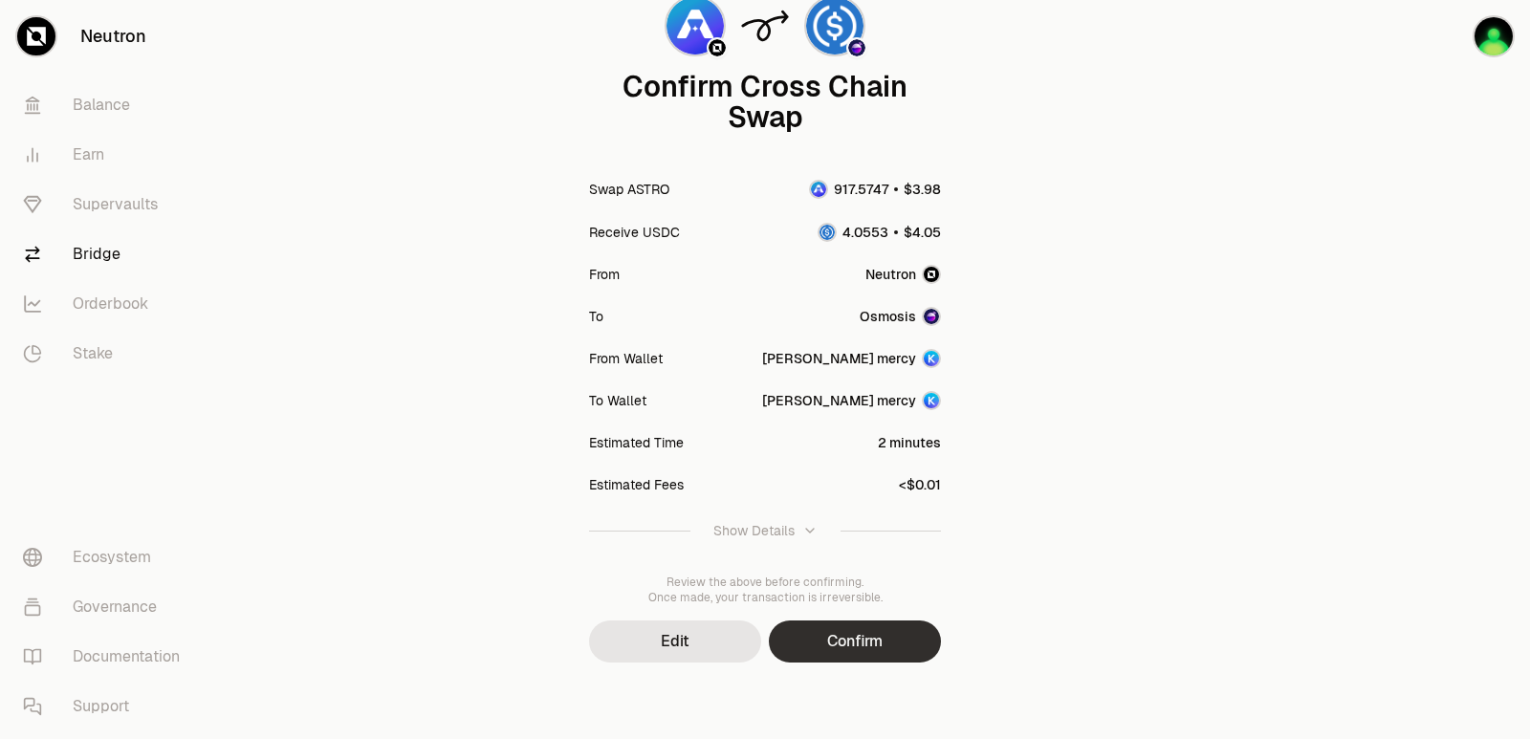
click at [824, 644] on button "Confirm" at bounding box center [855, 642] width 172 height 42
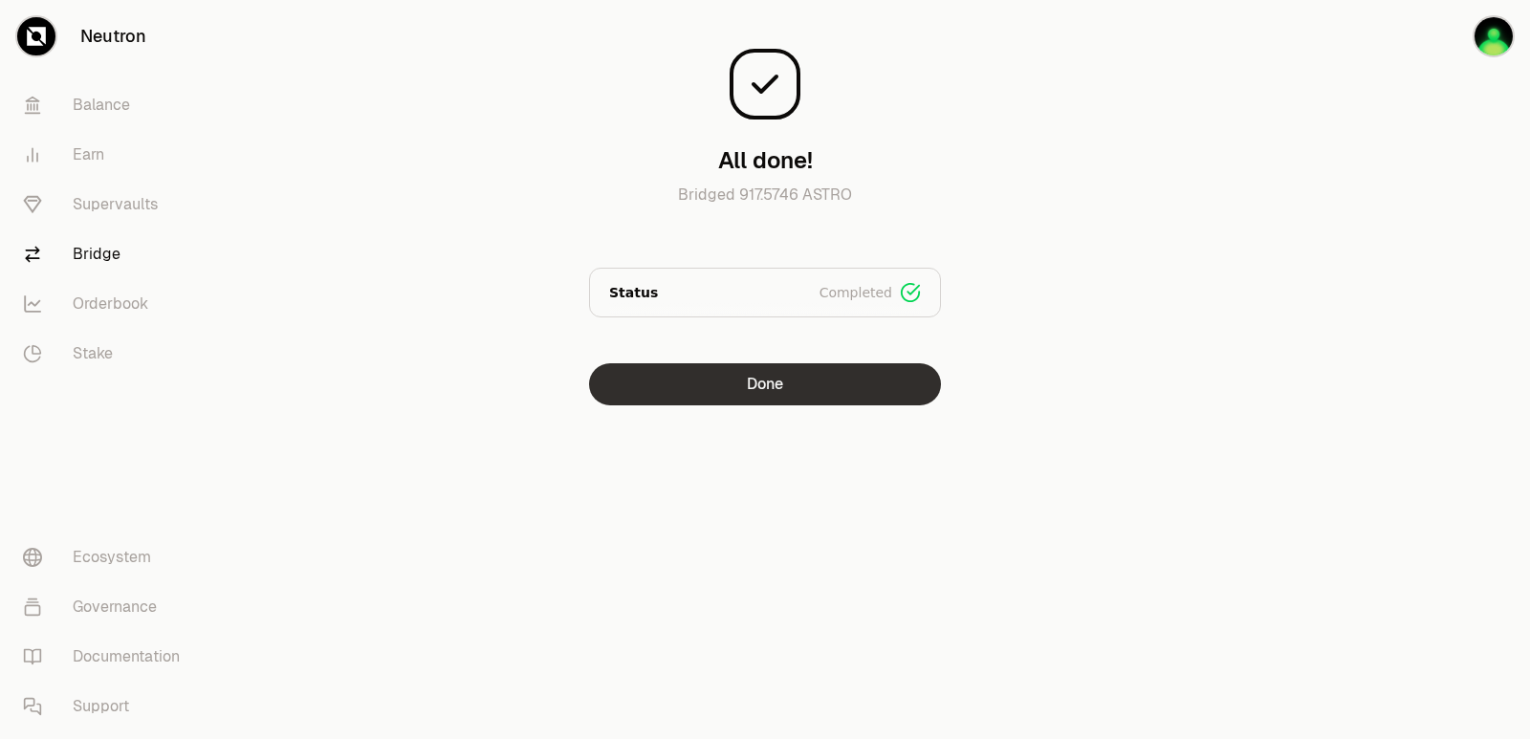
click at [744, 402] on button "Done" at bounding box center [765, 384] width 352 height 42
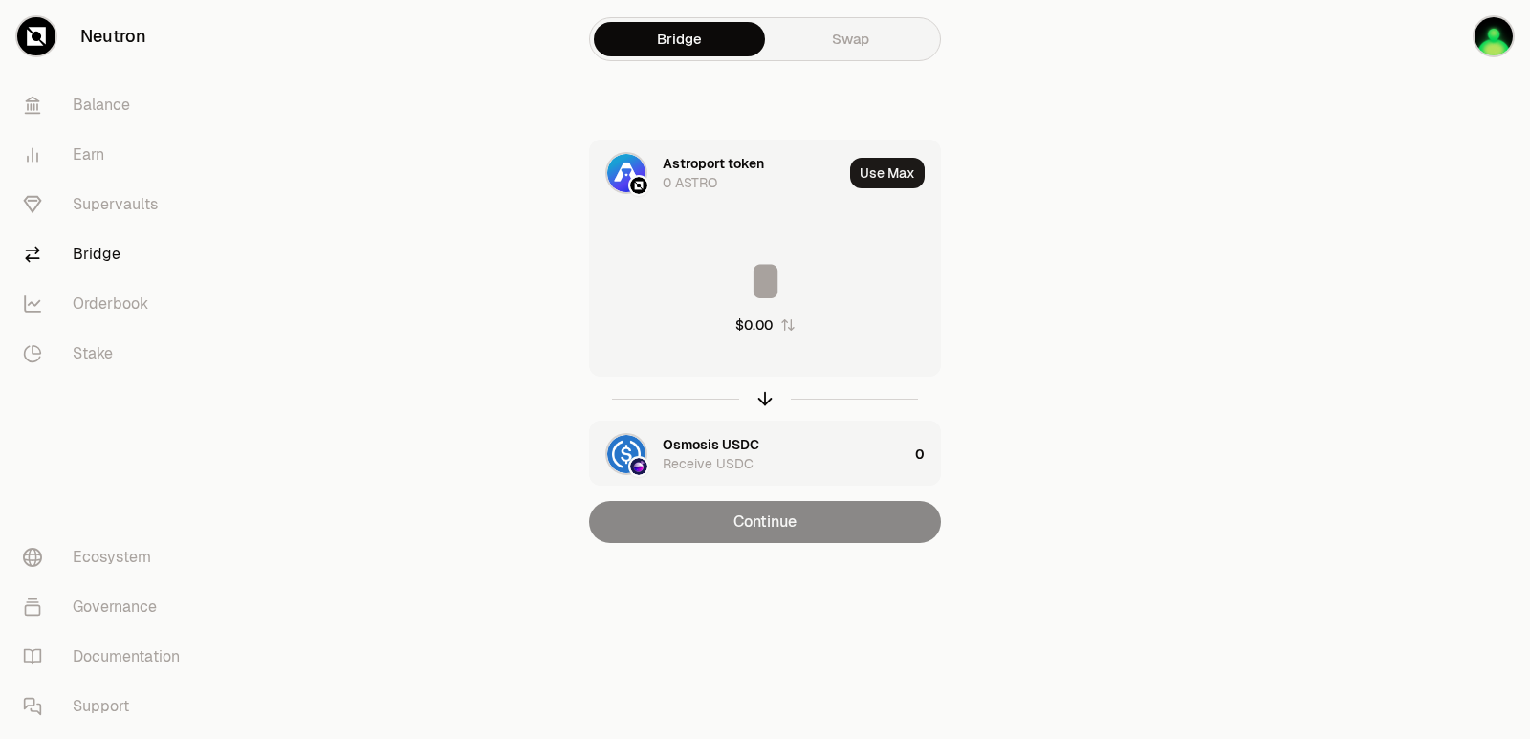
drag, startPoint x: 766, startPoint y: 398, endPoint x: 750, endPoint y: 398, distance: 16.3
click at [765, 398] on icon "button" at bounding box center [765, 398] width 21 height 21
click at [713, 439] on div "Astroport token" at bounding box center [713, 444] width 101 height 19
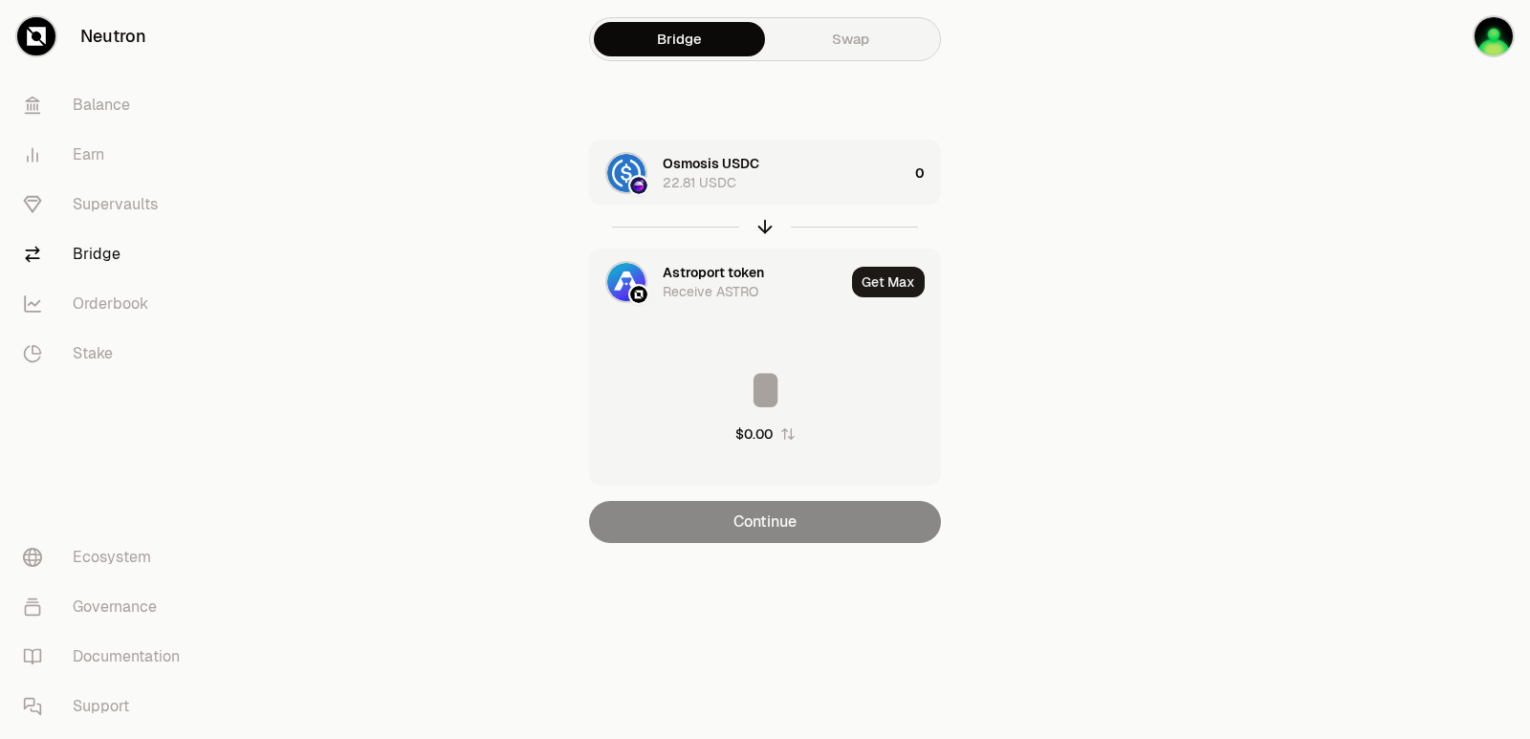
click at [799, 164] on div "Osmosis USDC 22.81 USDC" at bounding box center [785, 173] width 245 height 38
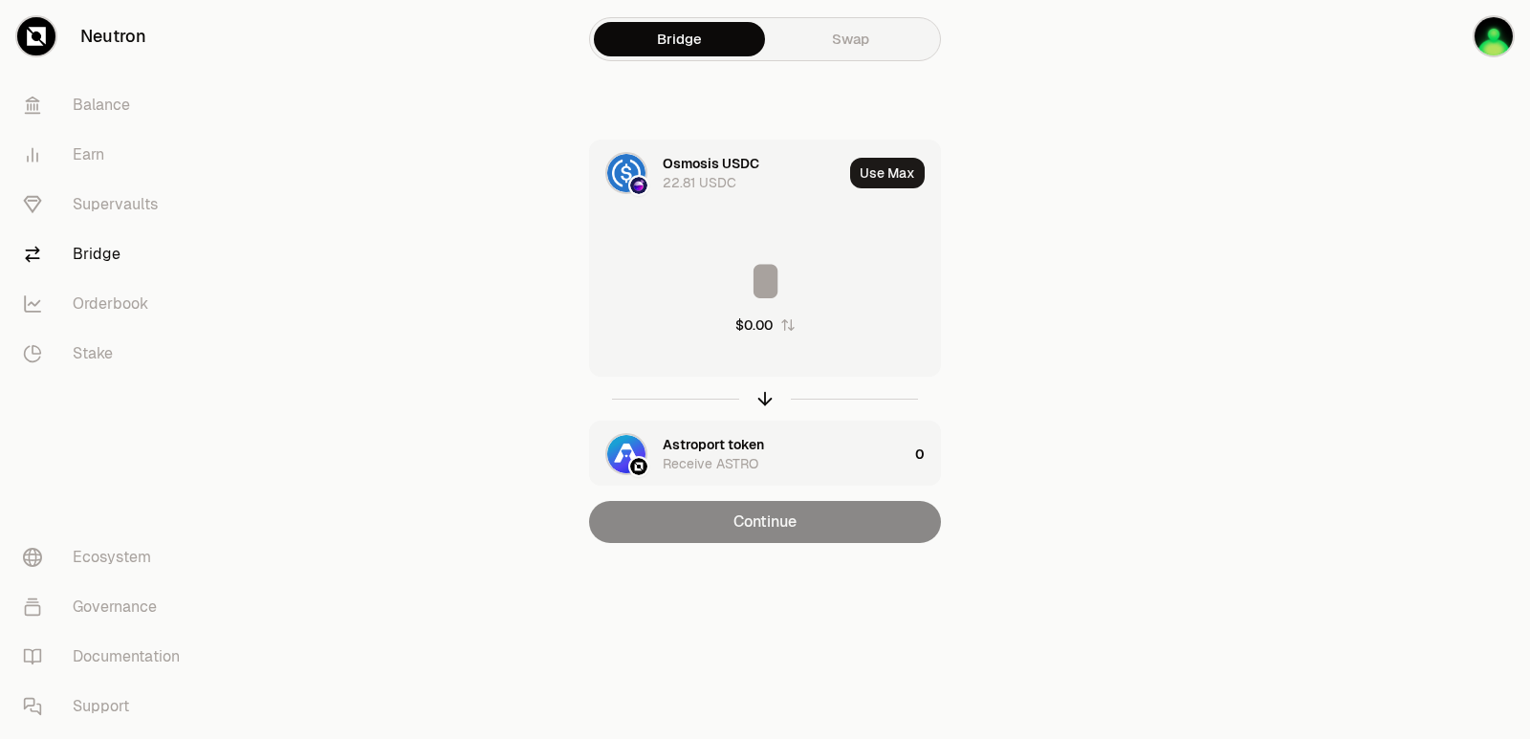
click at [780, 273] on input at bounding box center [765, 280] width 350 height 57
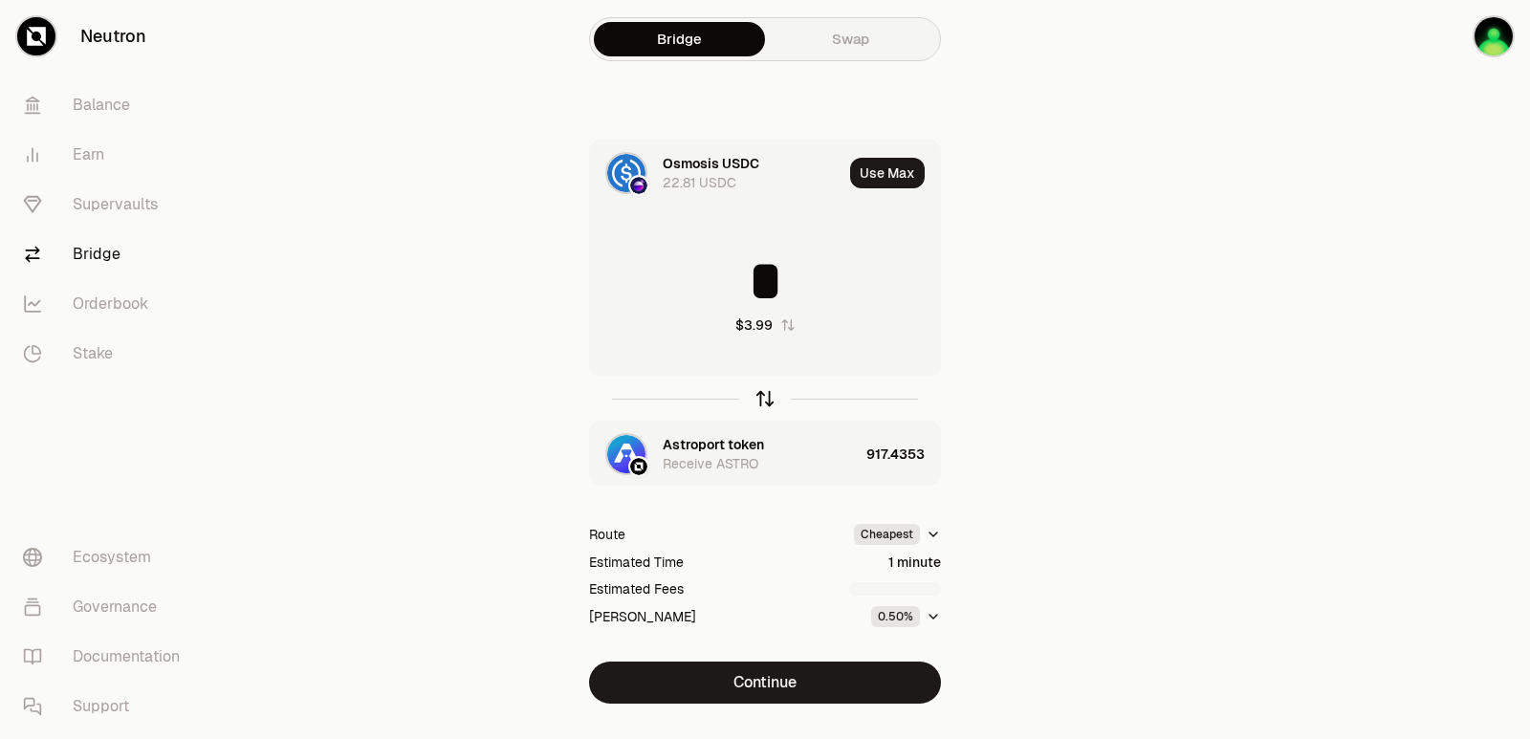
click at [767, 394] on icon "button" at bounding box center [765, 398] width 21 height 21
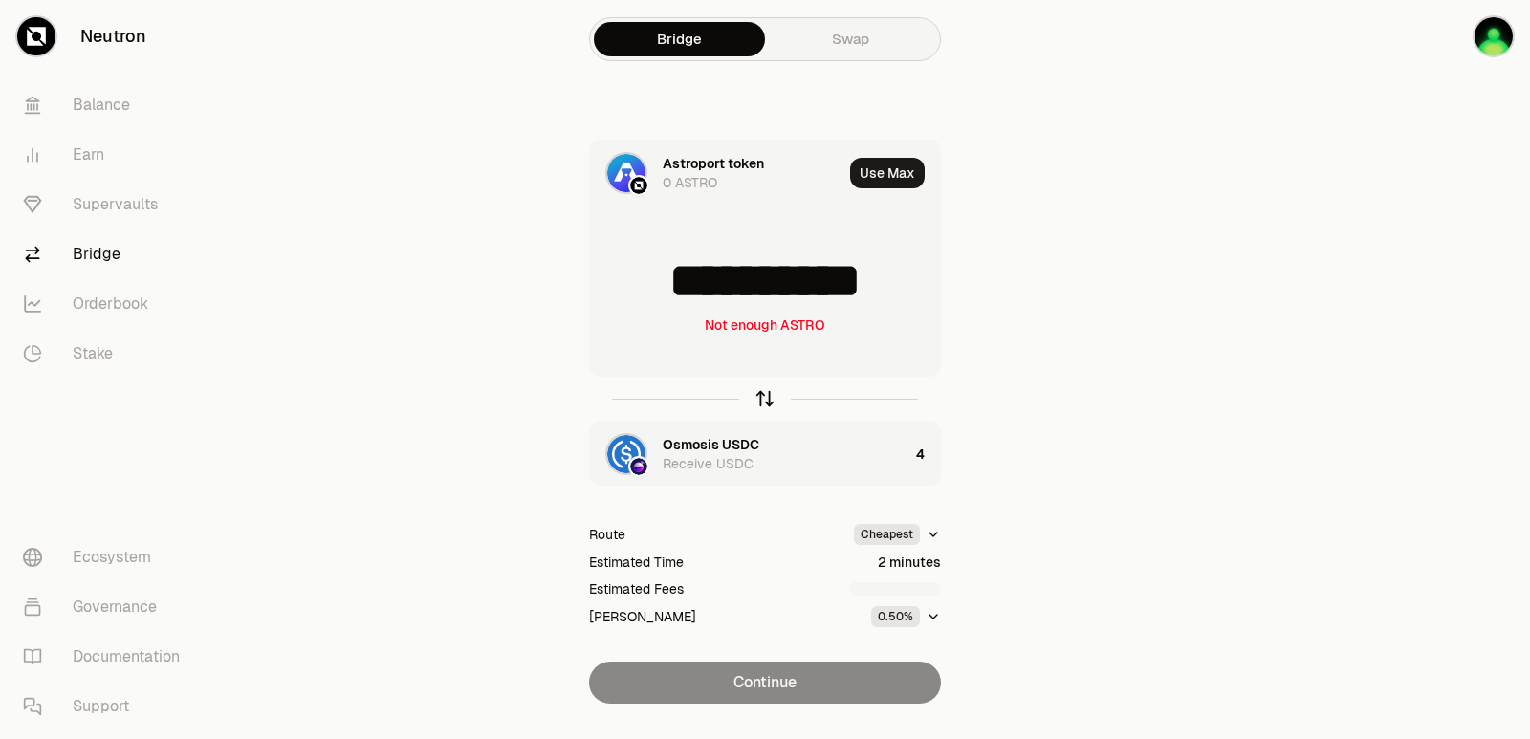
click at [767, 394] on icon "button" at bounding box center [765, 396] width 12 height 6
type input "*"
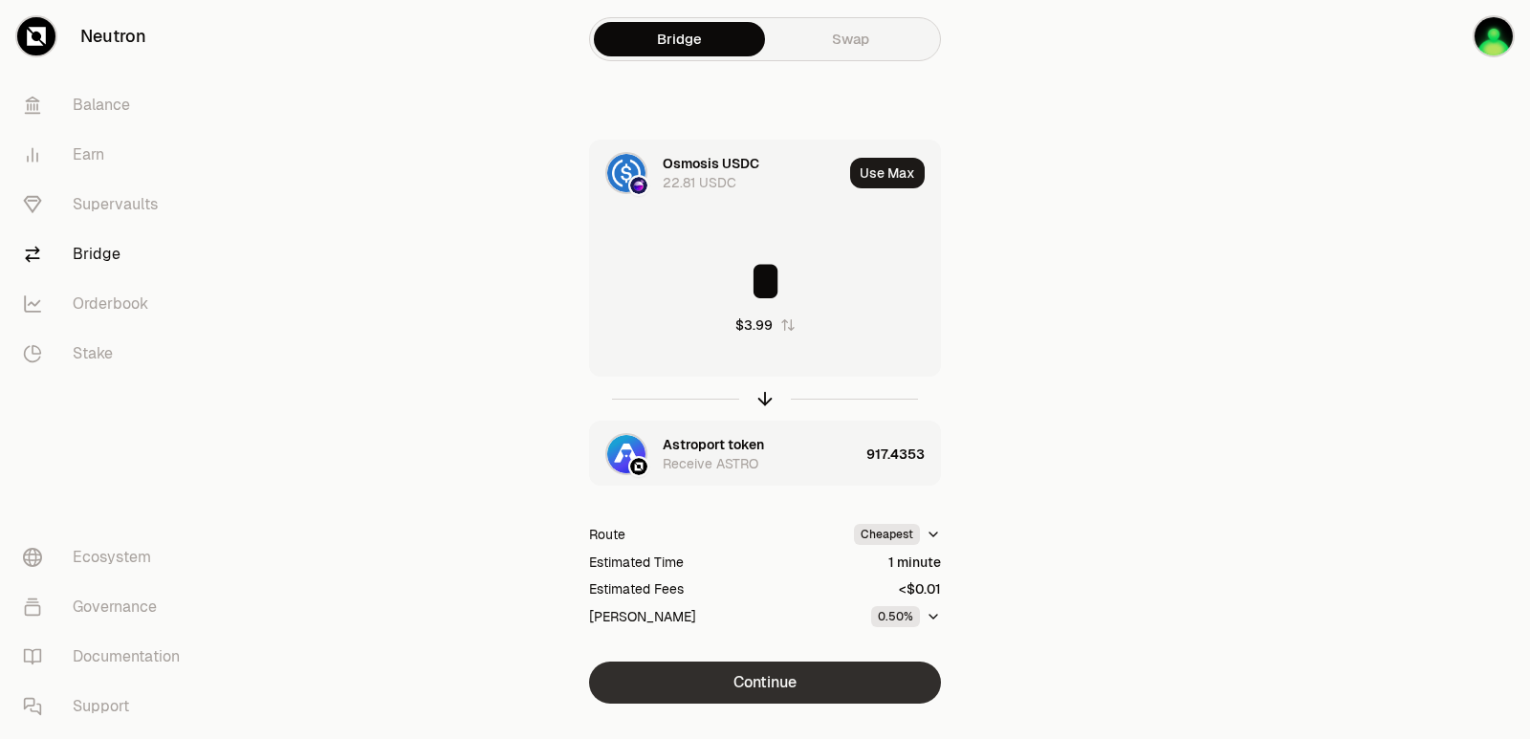
click at [763, 666] on button "Continue" at bounding box center [765, 683] width 352 height 42
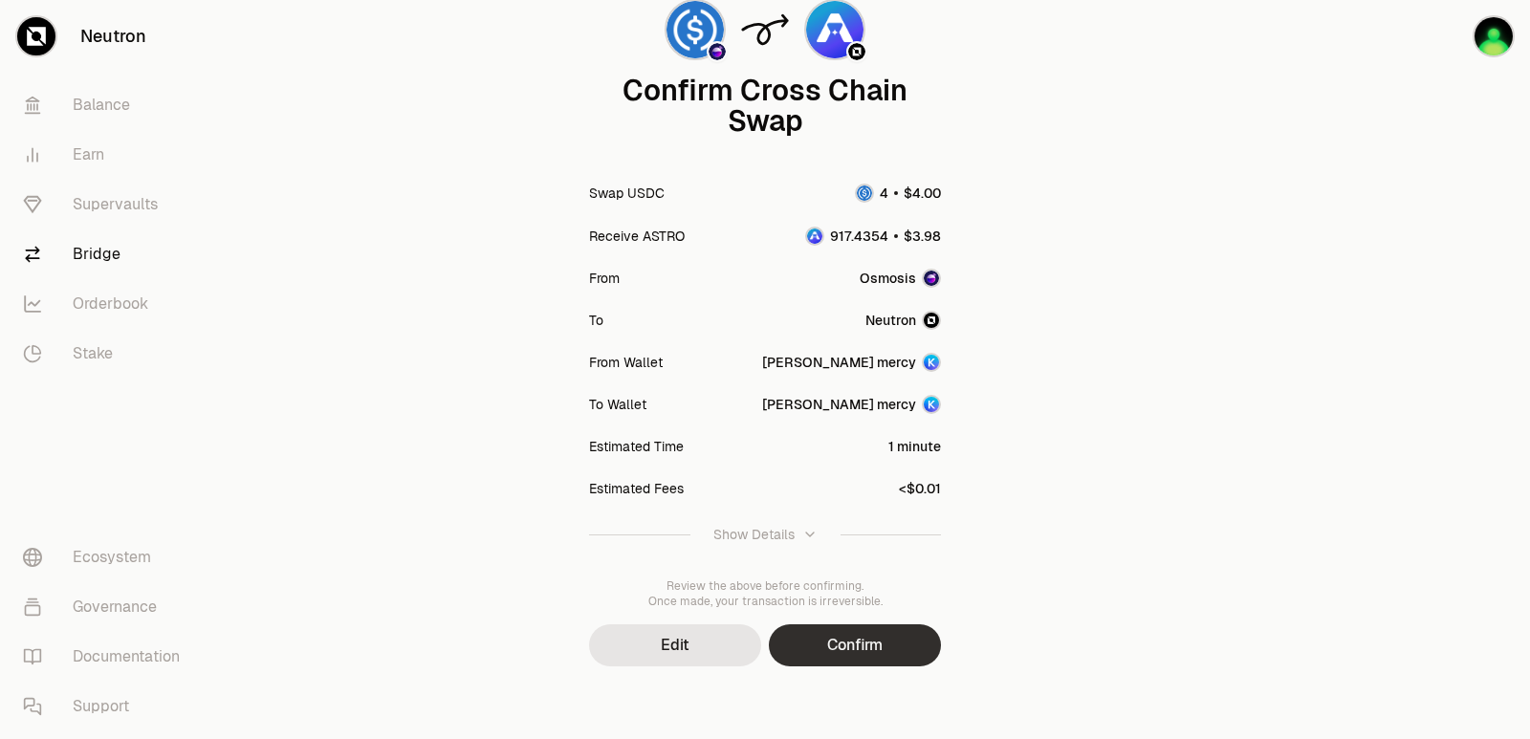
scroll to position [158, 0]
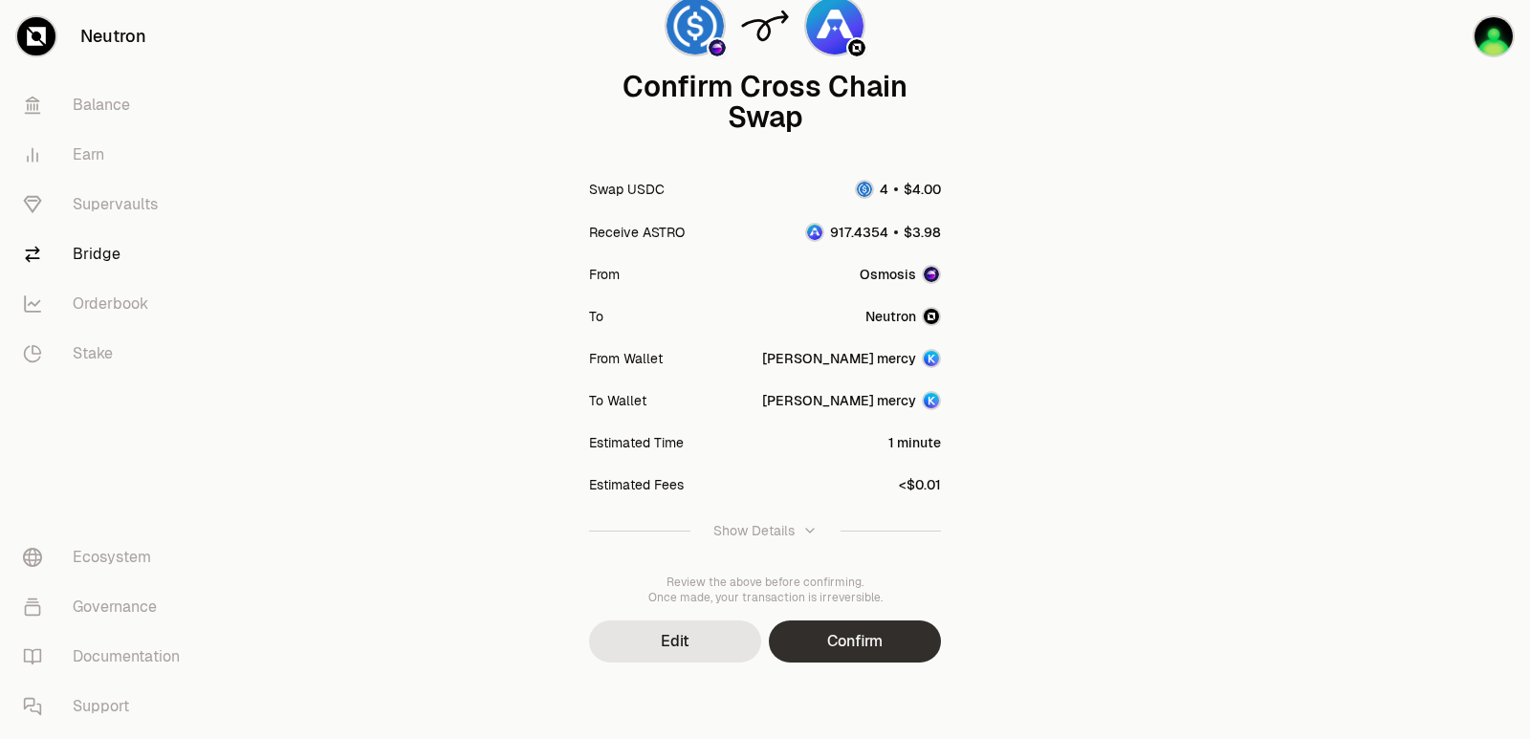
click at [816, 636] on button "Confirm" at bounding box center [855, 642] width 172 height 42
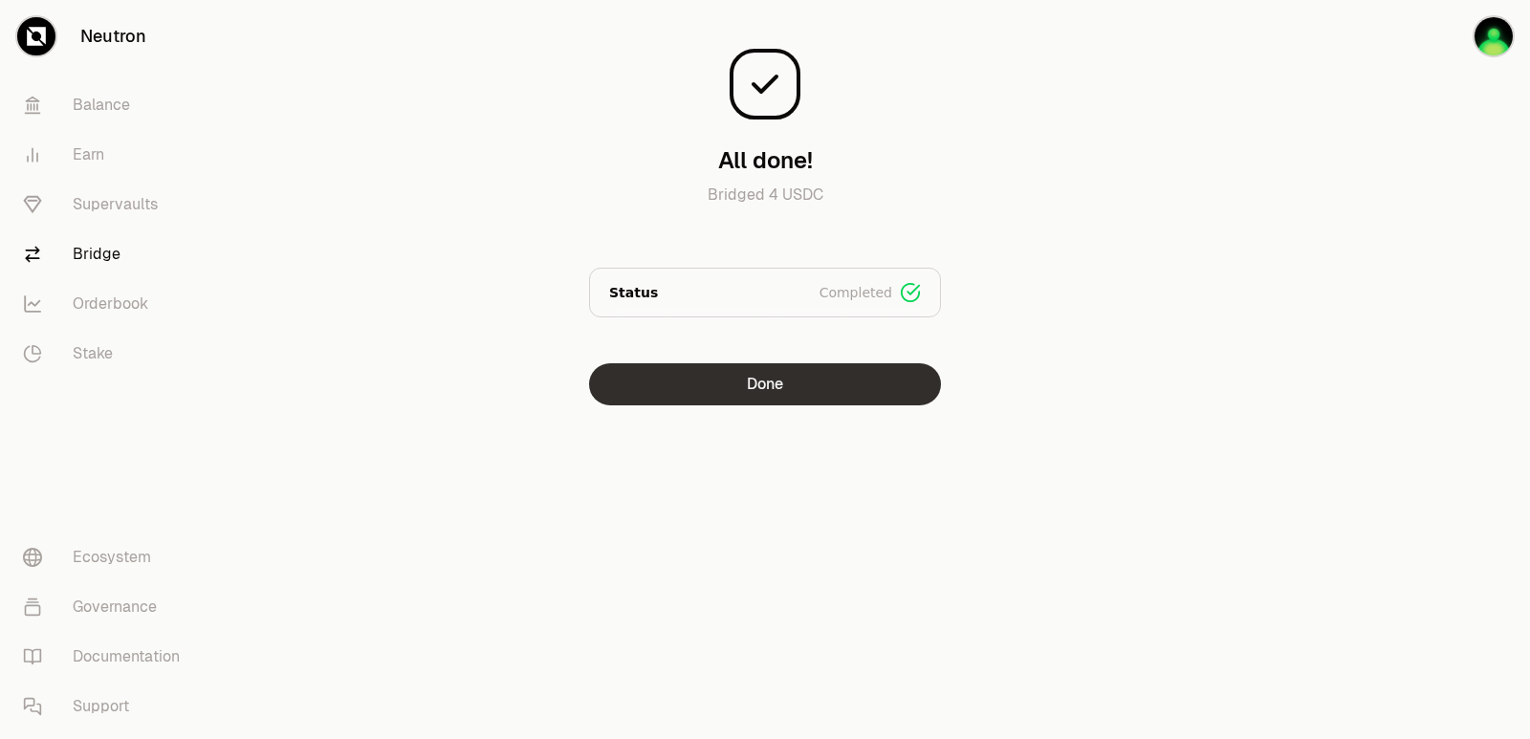
click at [809, 382] on button "Done" at bounding box center [765, 384] width 352 height 42
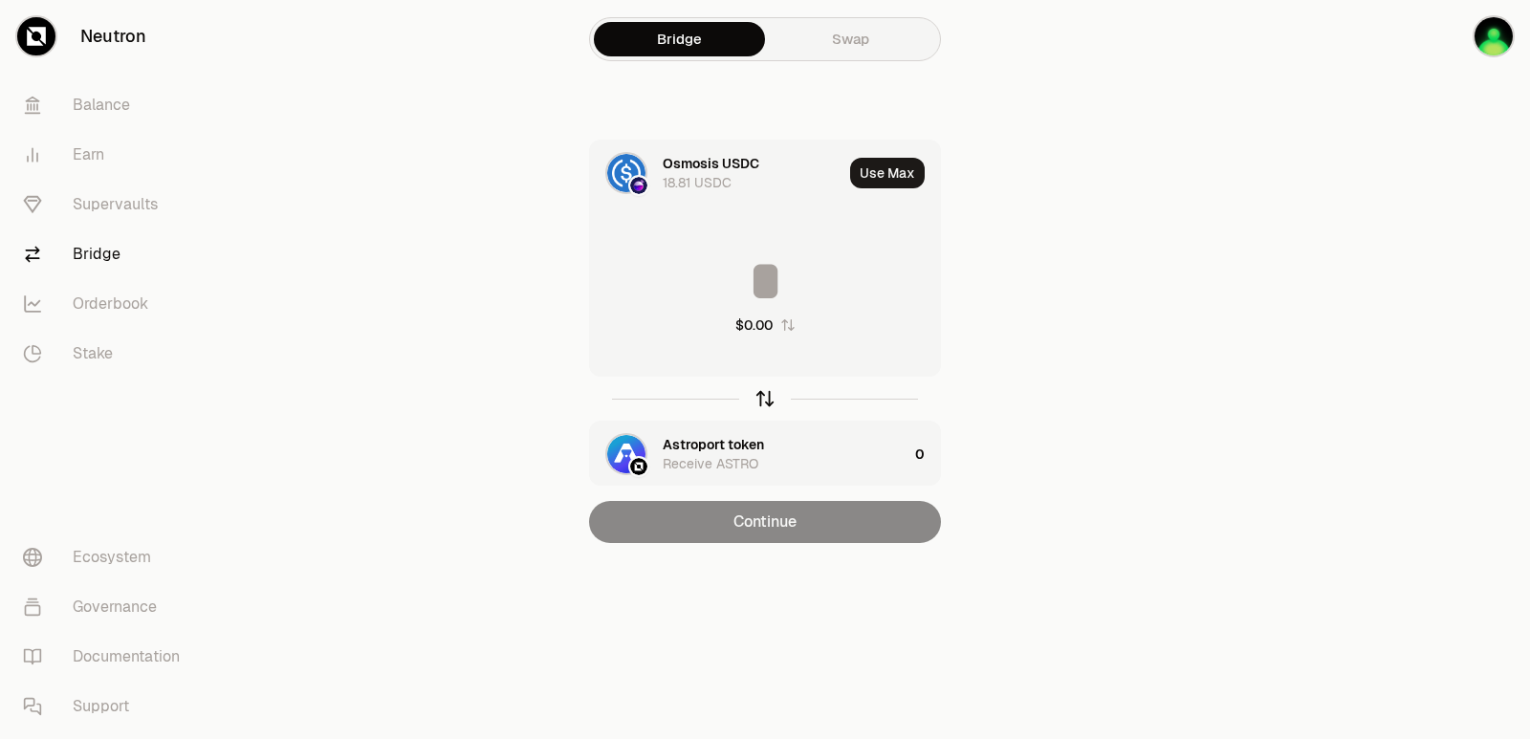
click at [763, 406] on icon "button" at bounding box center [765, 398] width 21 height 21
click at [879, 176] on button "Use Max" at bounding box center [887, 173] width 75 height 31
type input "**********"
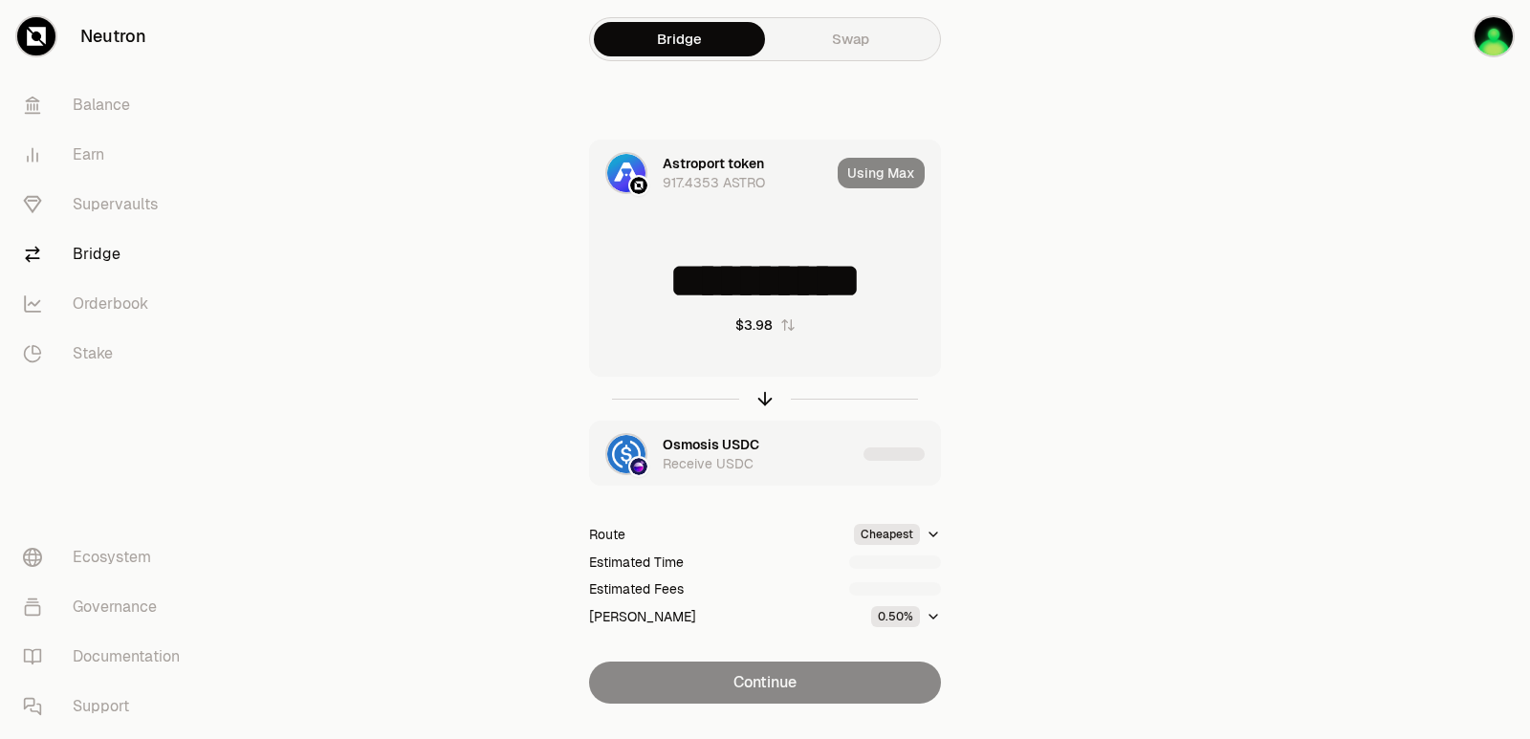
scroll to position [41, 0]
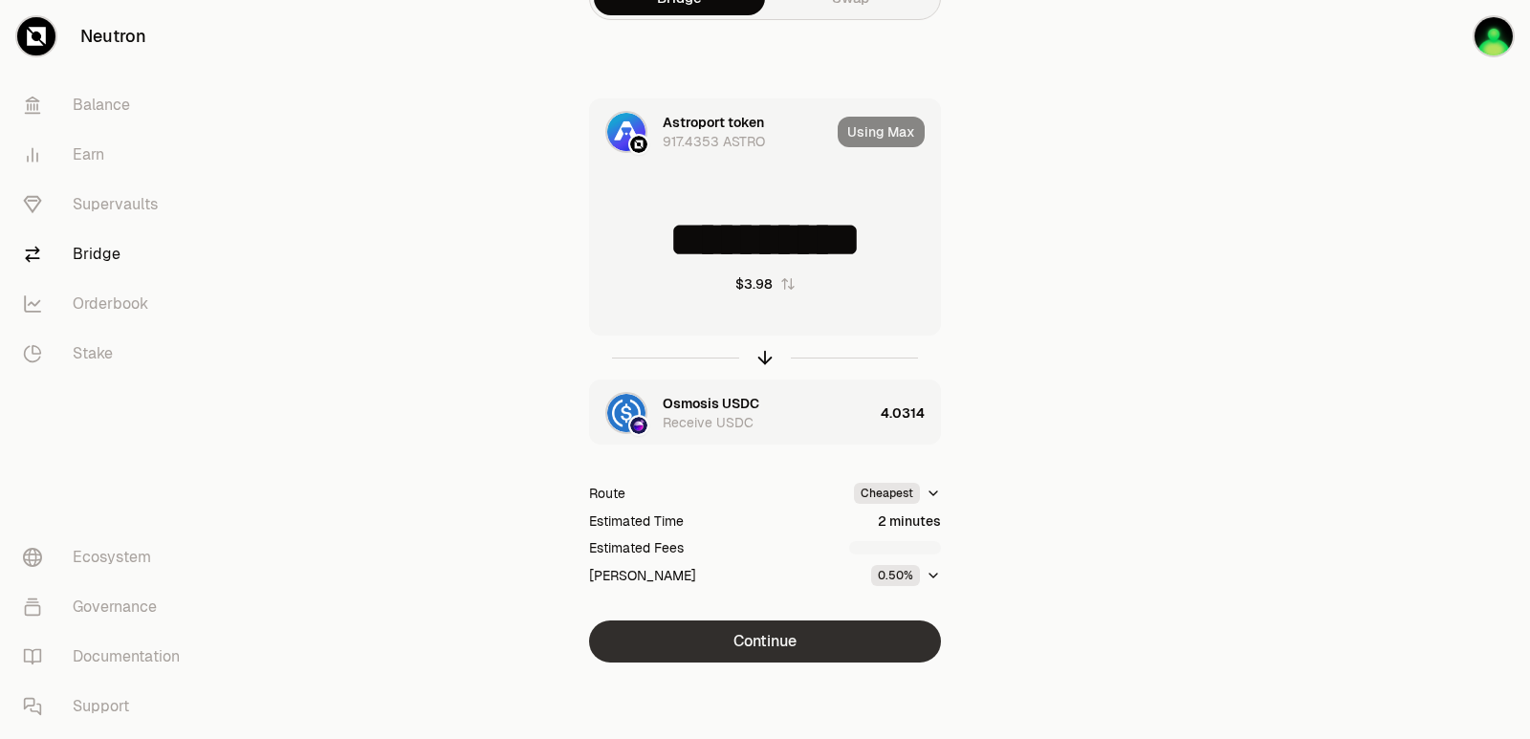
click at [768, 651] on button "Continue" at bounding box center [765, 642] width 352 height 42
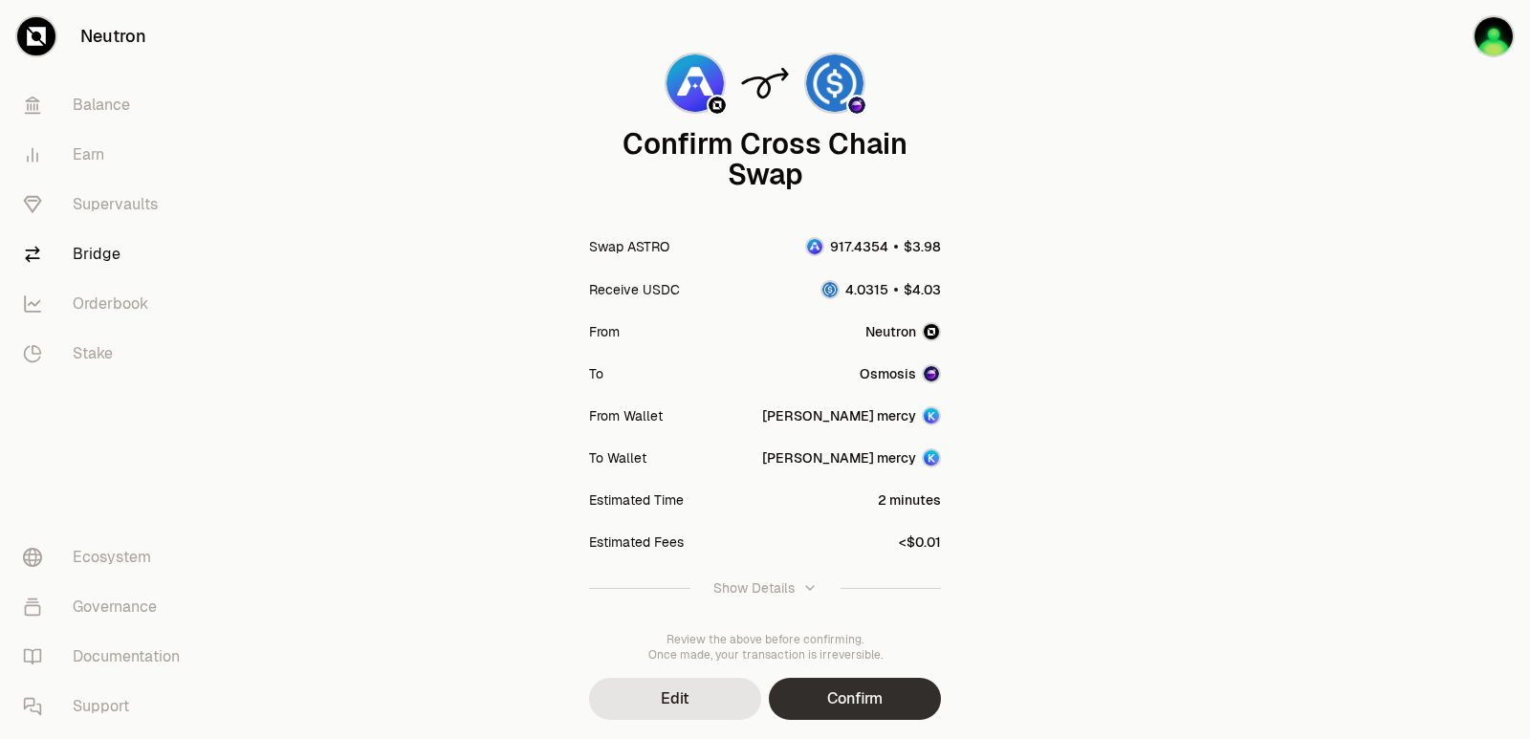
scroll to position [158, 0]
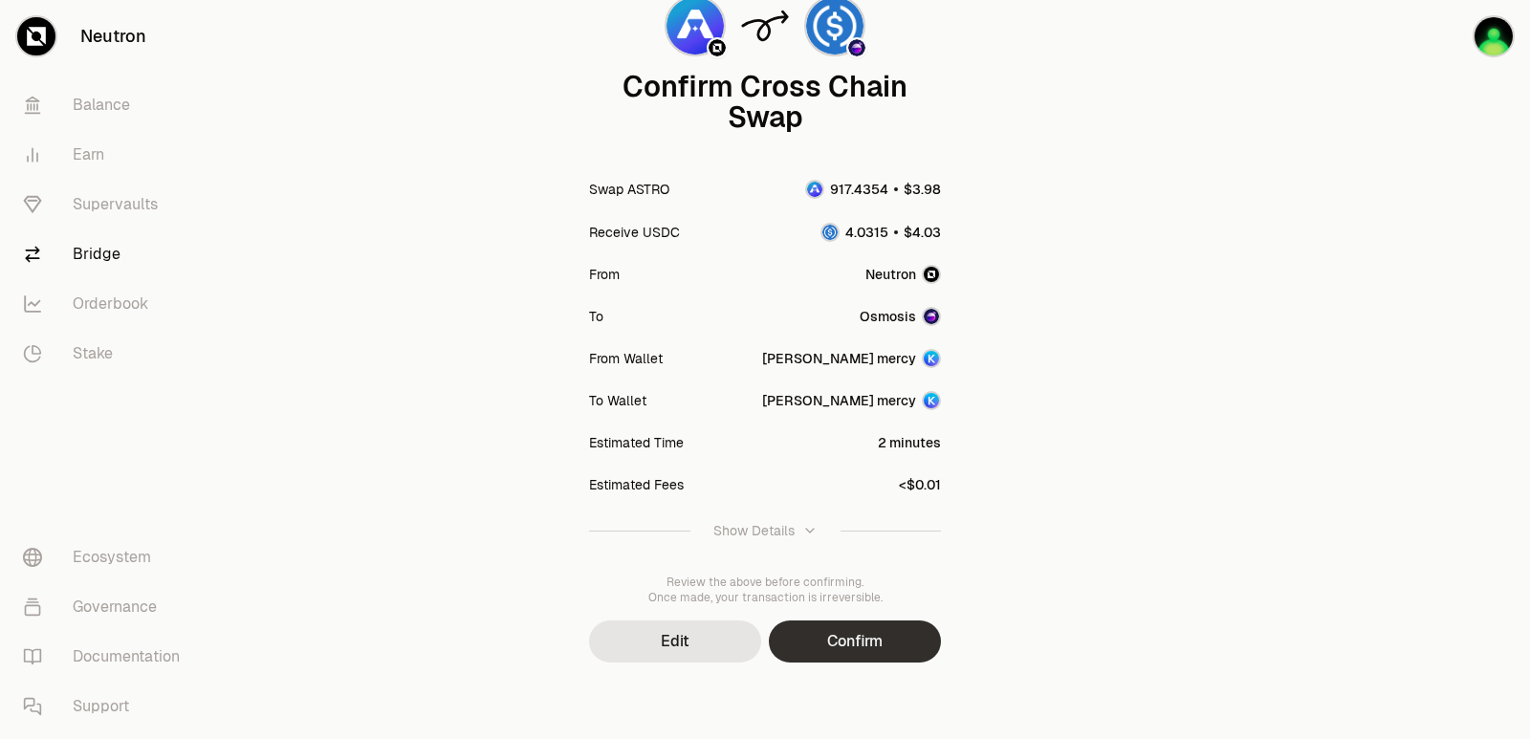
click at [841, 649] on button "Confirm" at bounding box center [855, 642] width 172 height 42
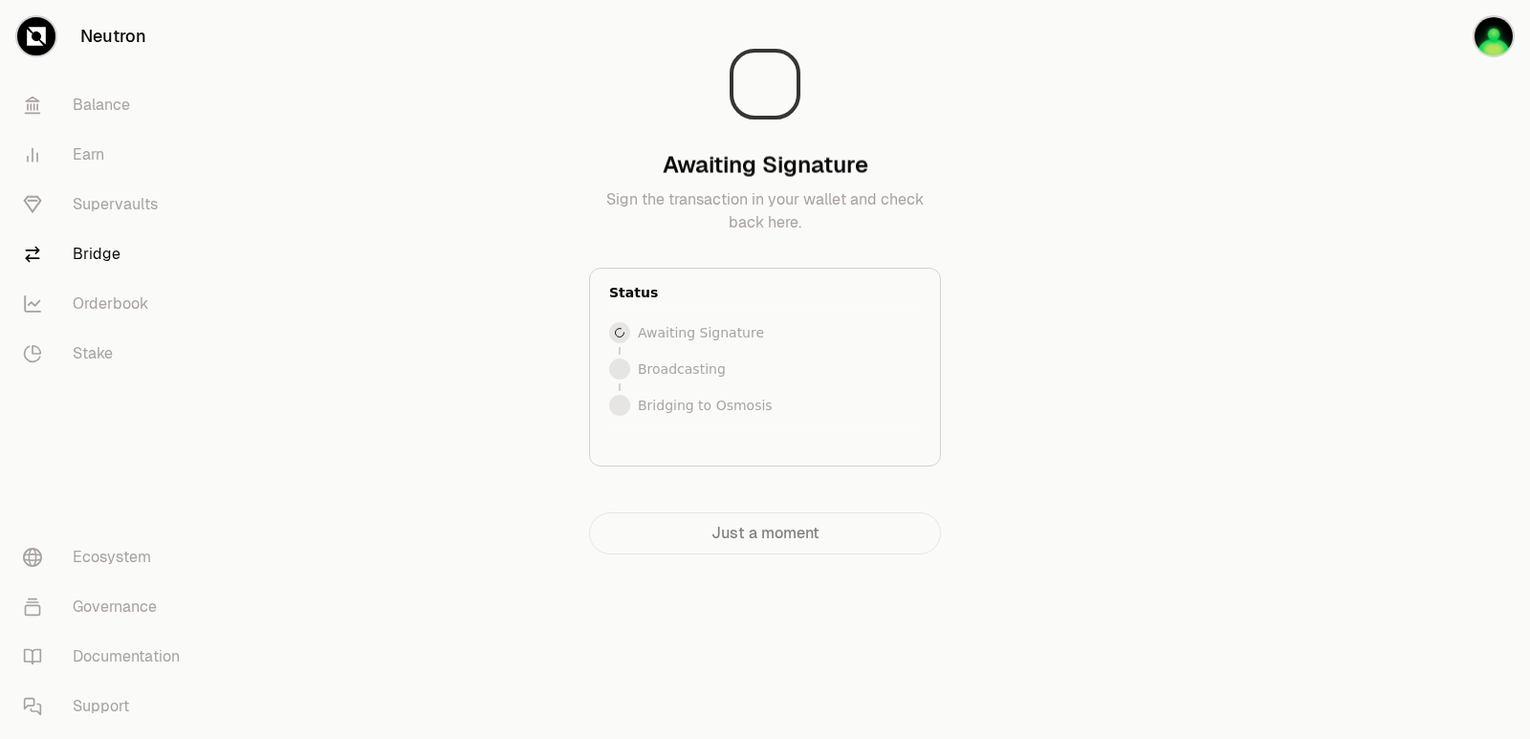
scroll to position [0, 0]
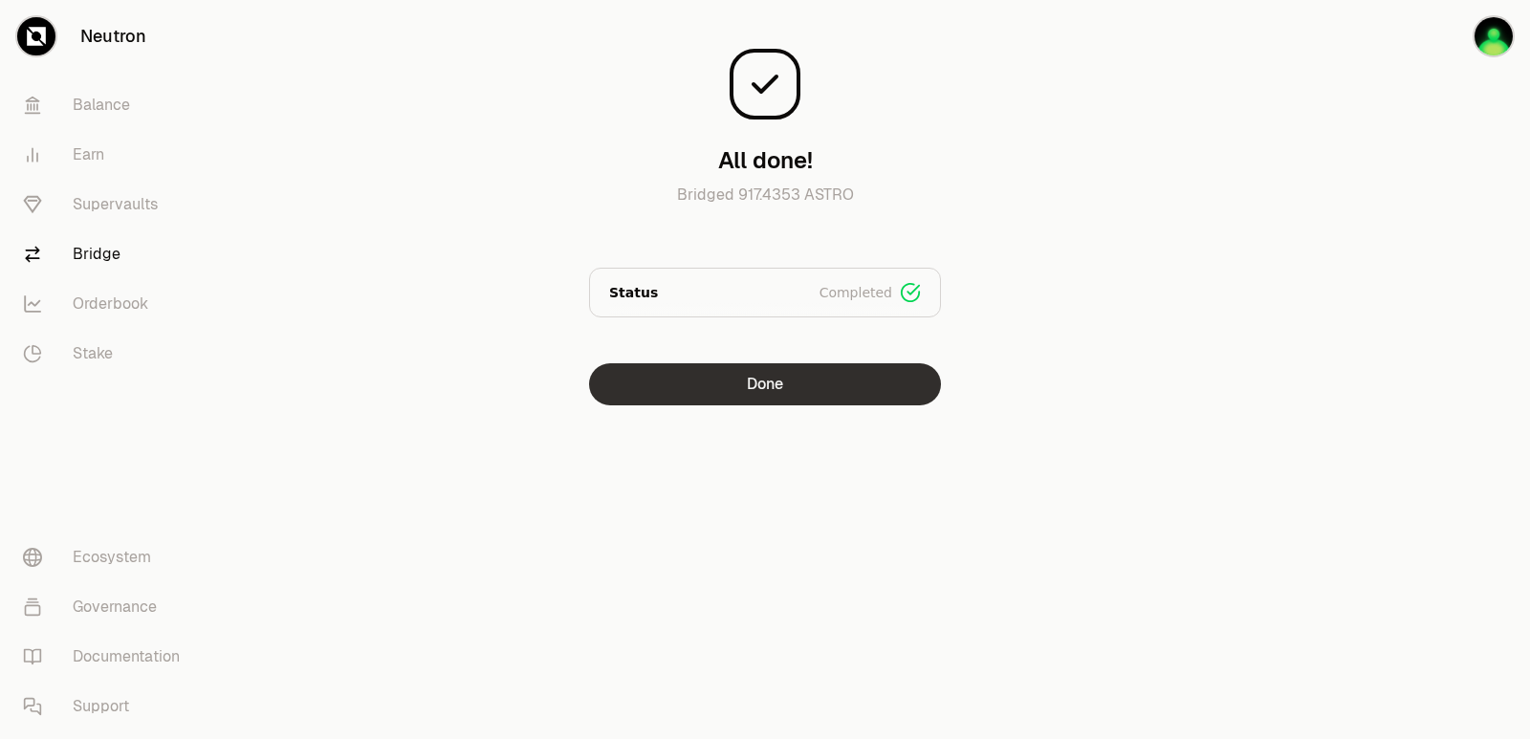
click at [810, 383] on button "Done" at bounding box center [765, 384] width 352 height 42
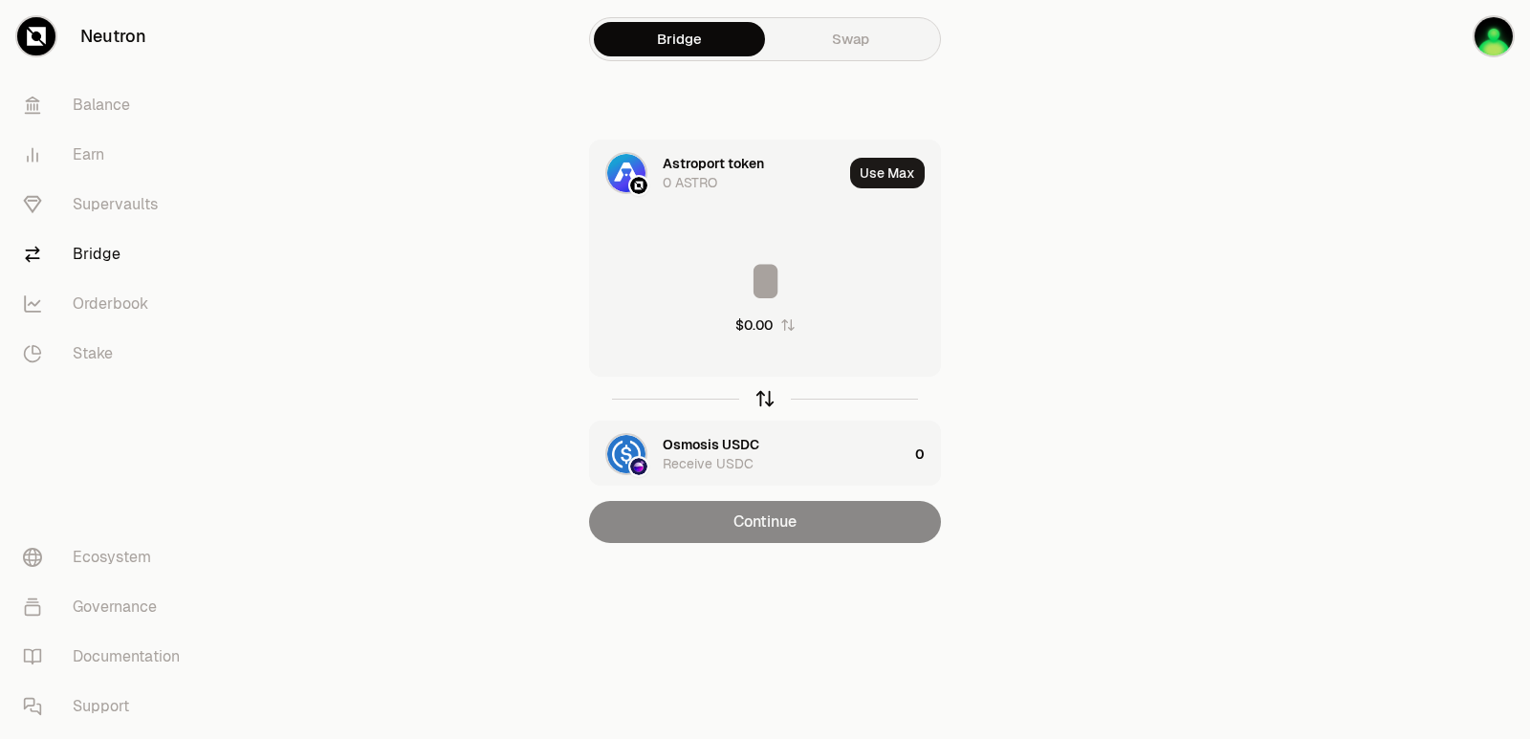
click at [760, 407] on icon "button" at bounding box center [765, 398] width 21 height 21
click at [700, 287] on input at bounding box center [765, 280] width 350 height 57
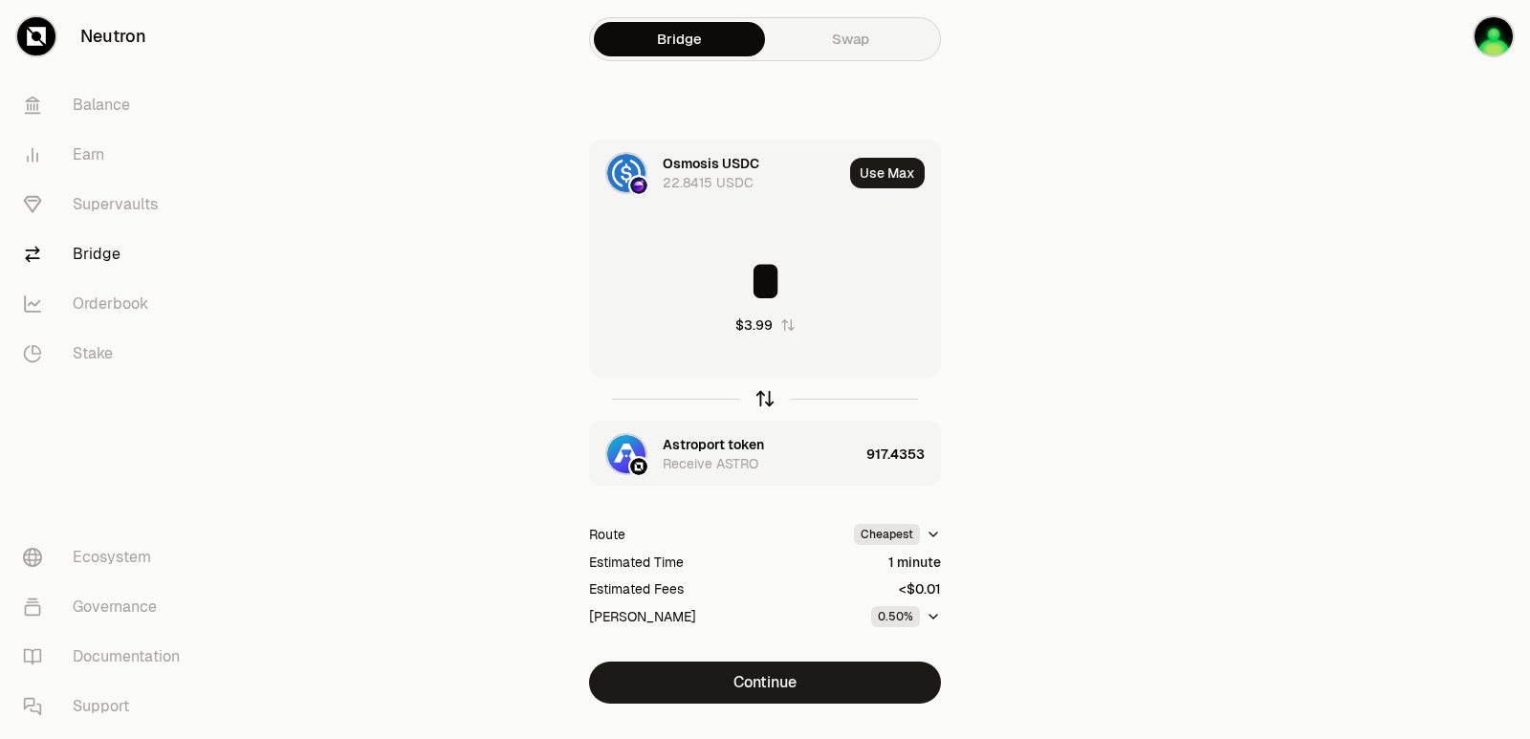
click at [765, 397] on icon "button" at bounding box center [765, 399] width 0 height 12
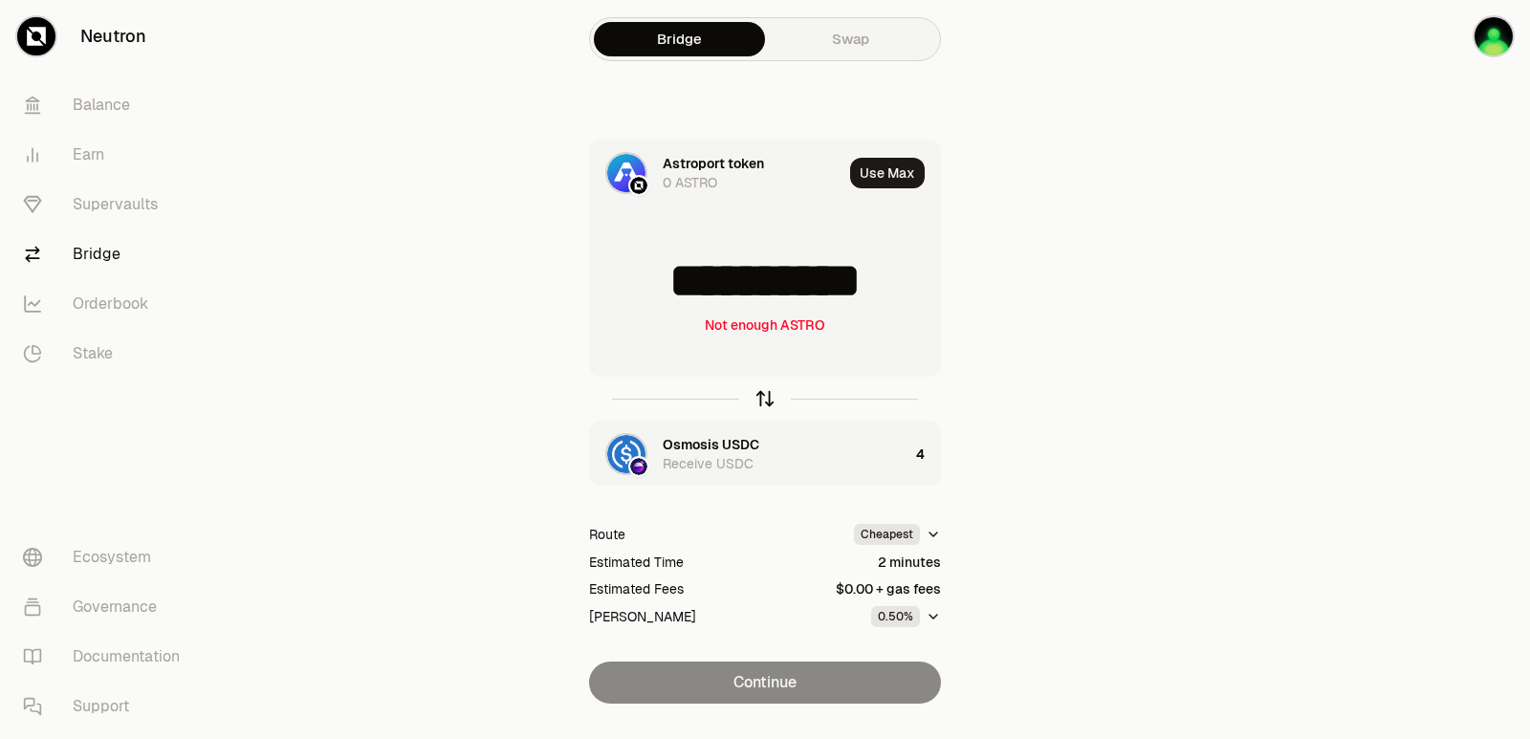
click at [765, 397] on icon "button" at bounding box center [765, 399] width 0 height 12
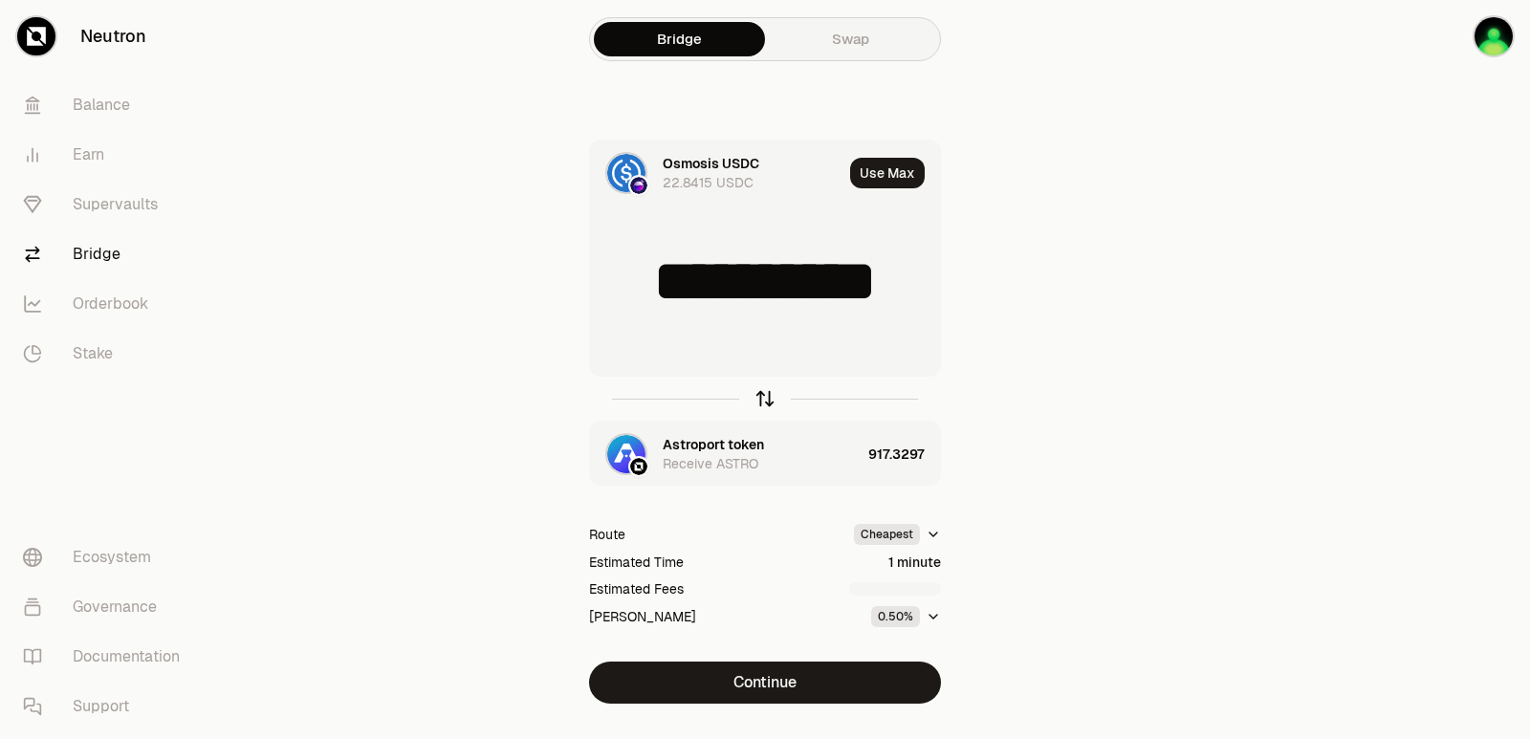
type input "*"
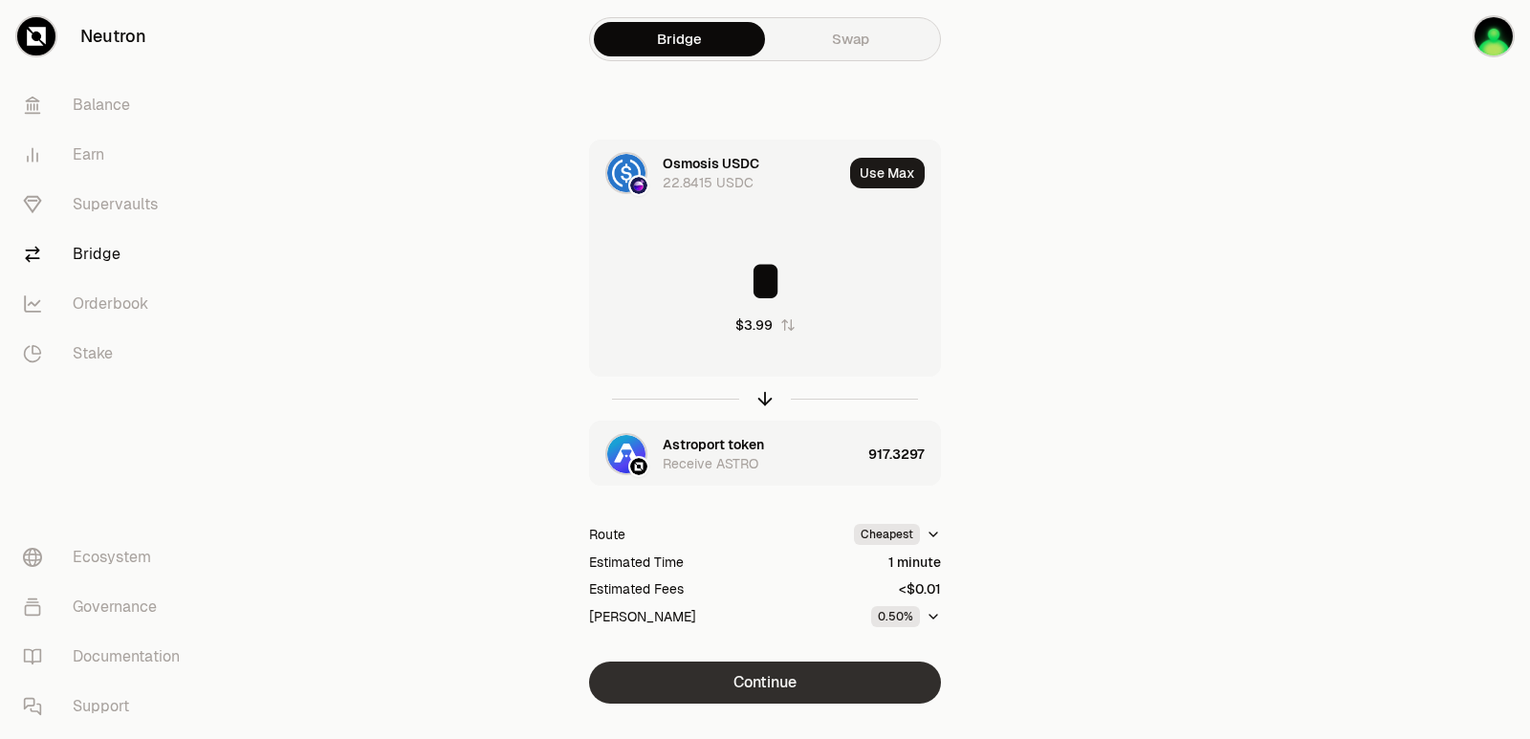
click at [755, 682] on button "Continue" at bounding box center [765, 683] width 352 height 42
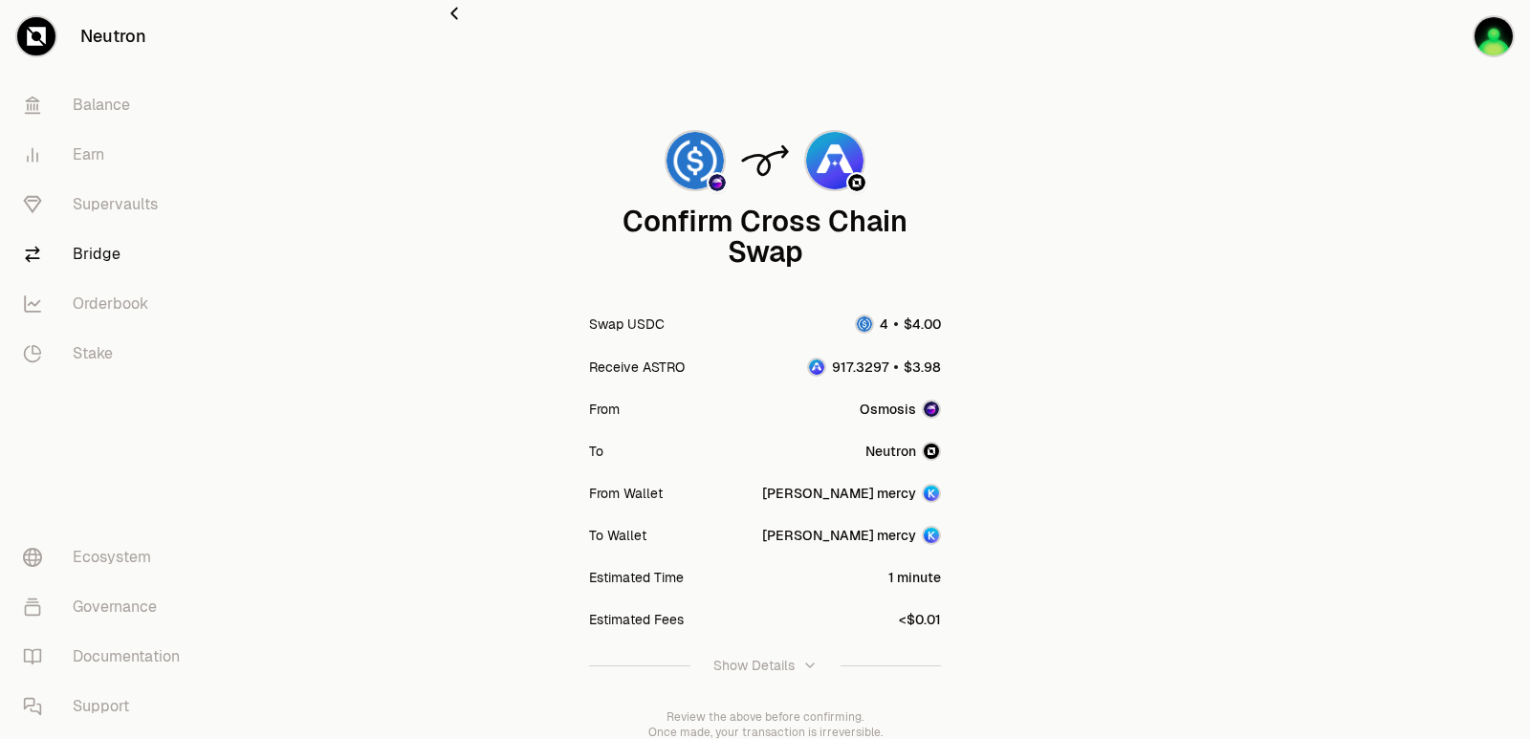
scroll to position [158, 0]
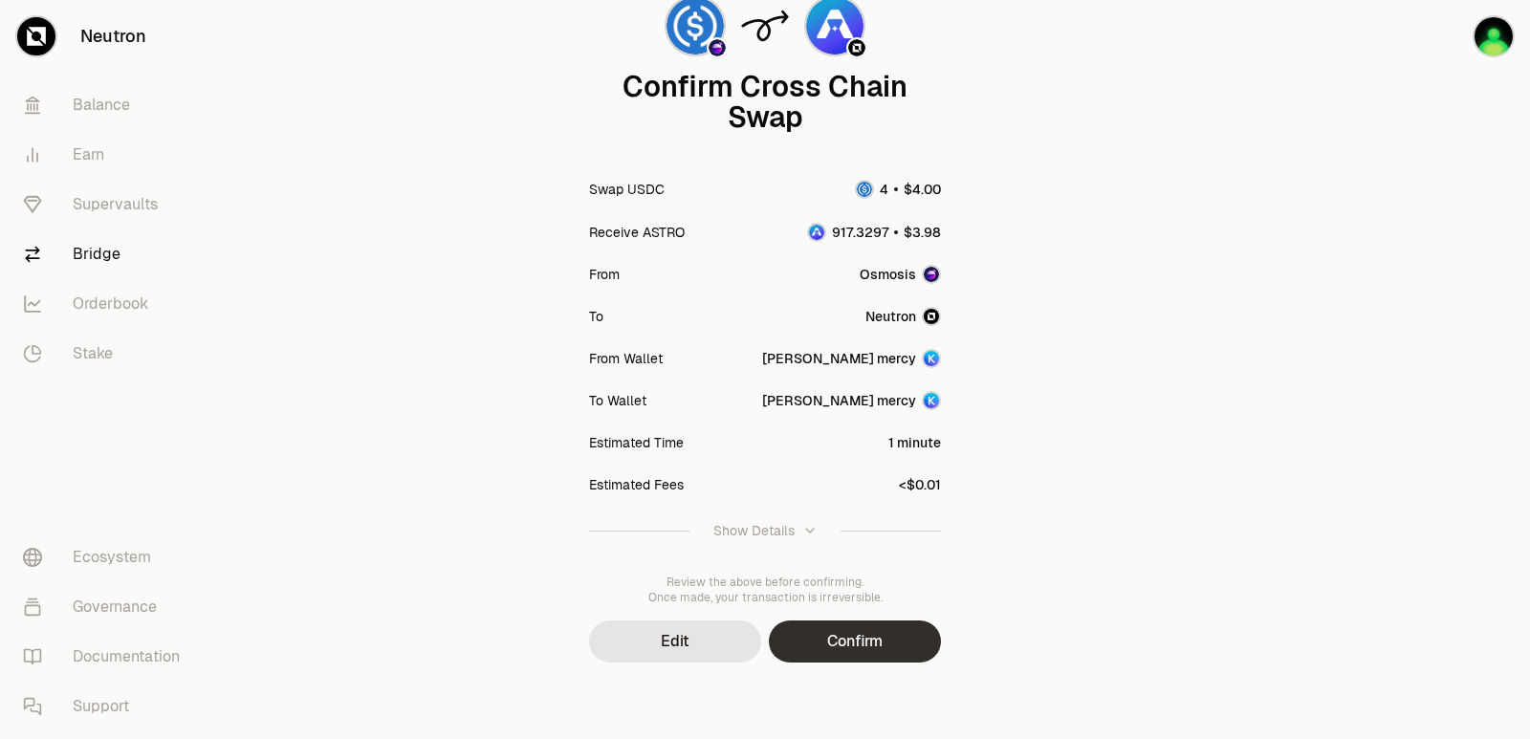
click at [841, 630] on button "Confirm" at bounding box center [855, 642] width 172 height 42
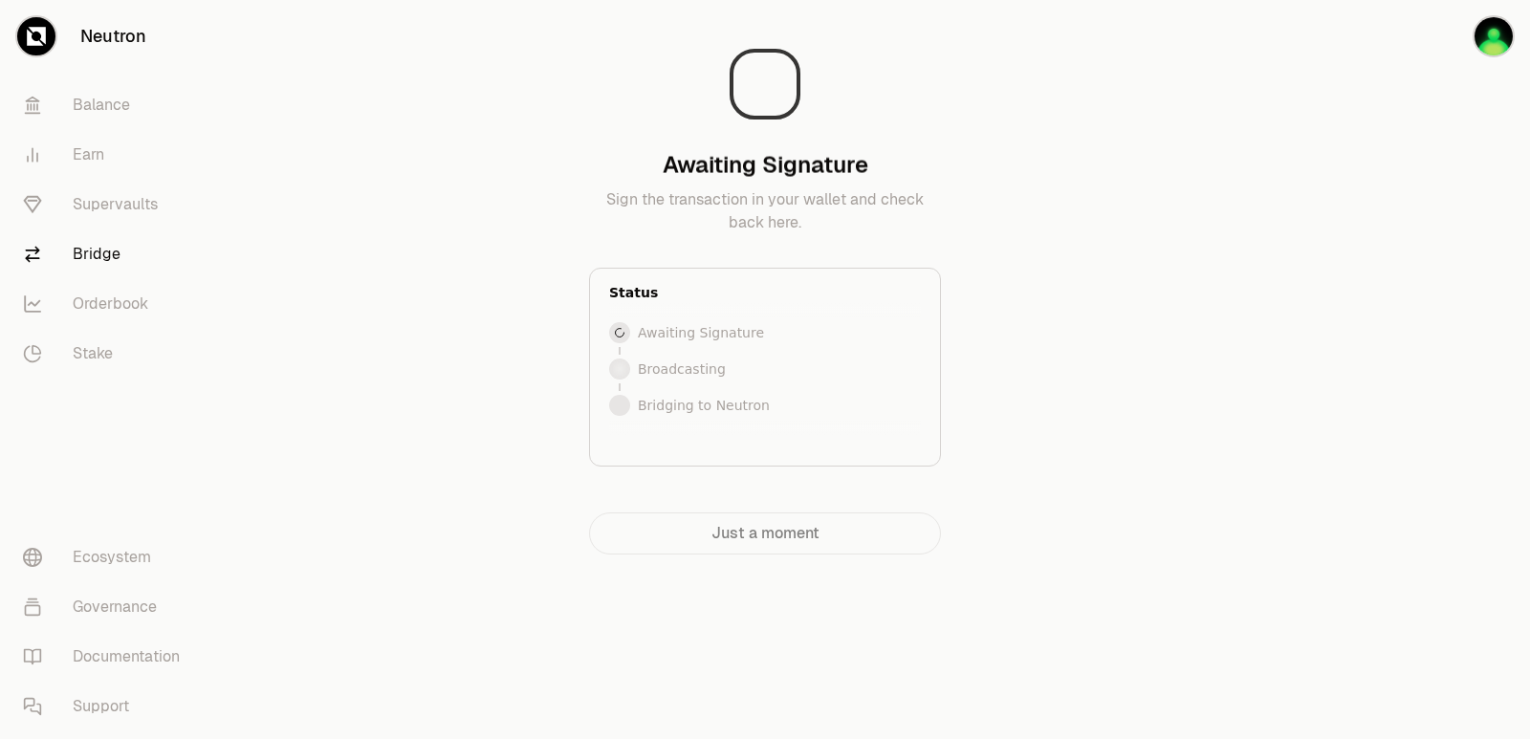
scroll to position [0, 0]
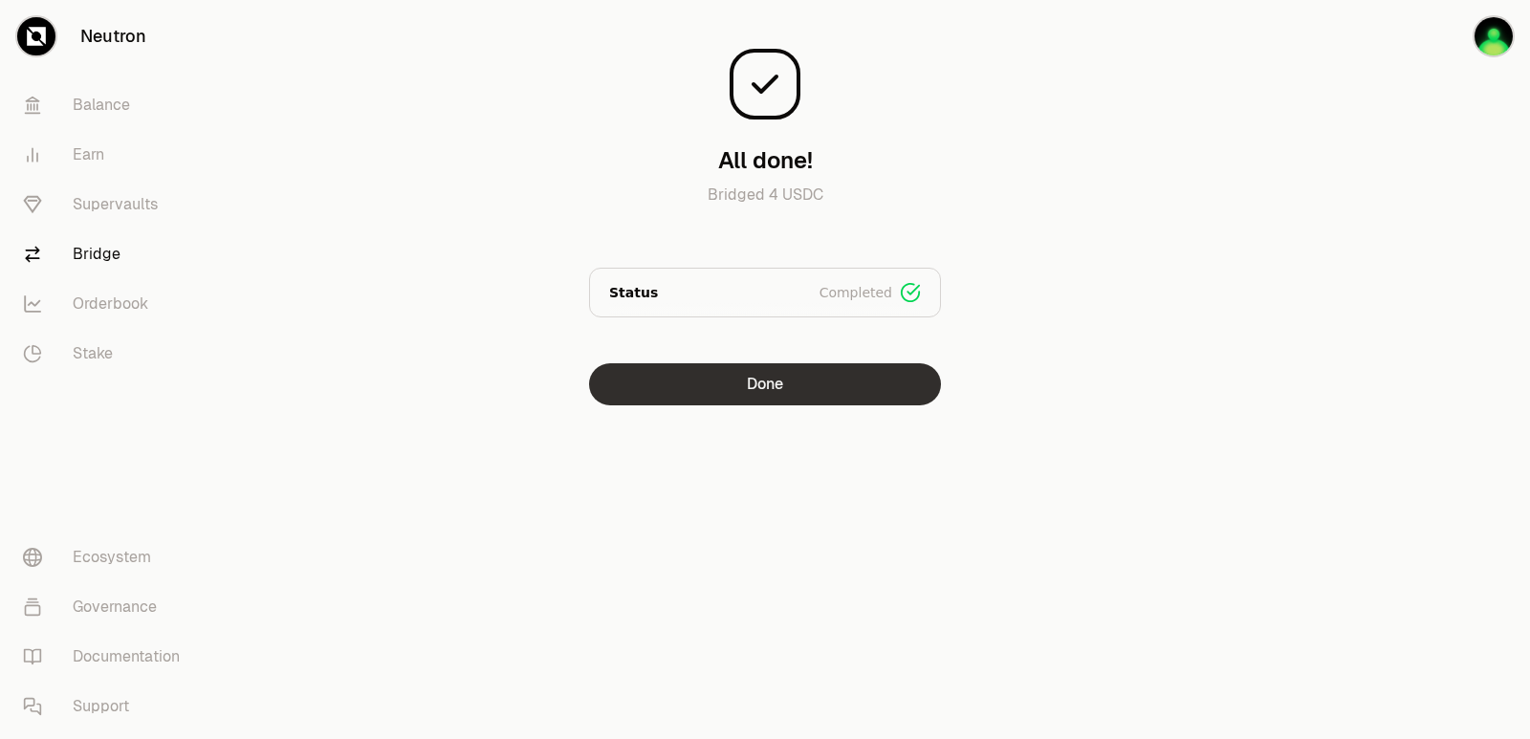
click at [766, 404] on button "Done" at bounding box center [765, 384] width 352 height 42
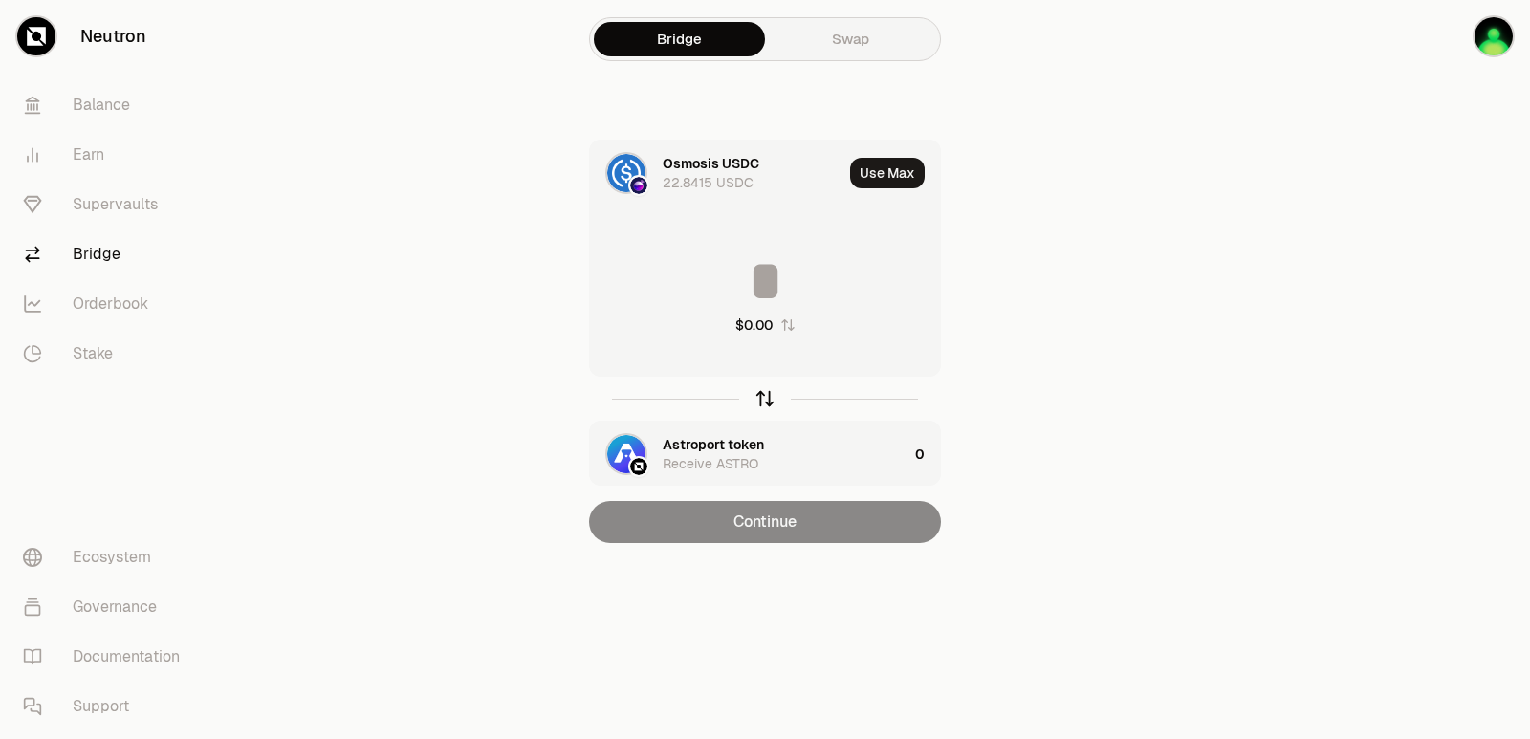
click at [764, 404] on icon "button" at bounding box center [765, 398] width 21 height 21
click at [877, 170] on button "Use Max" at bounding box center [887, 173] width 75 height 31
type input "**********"
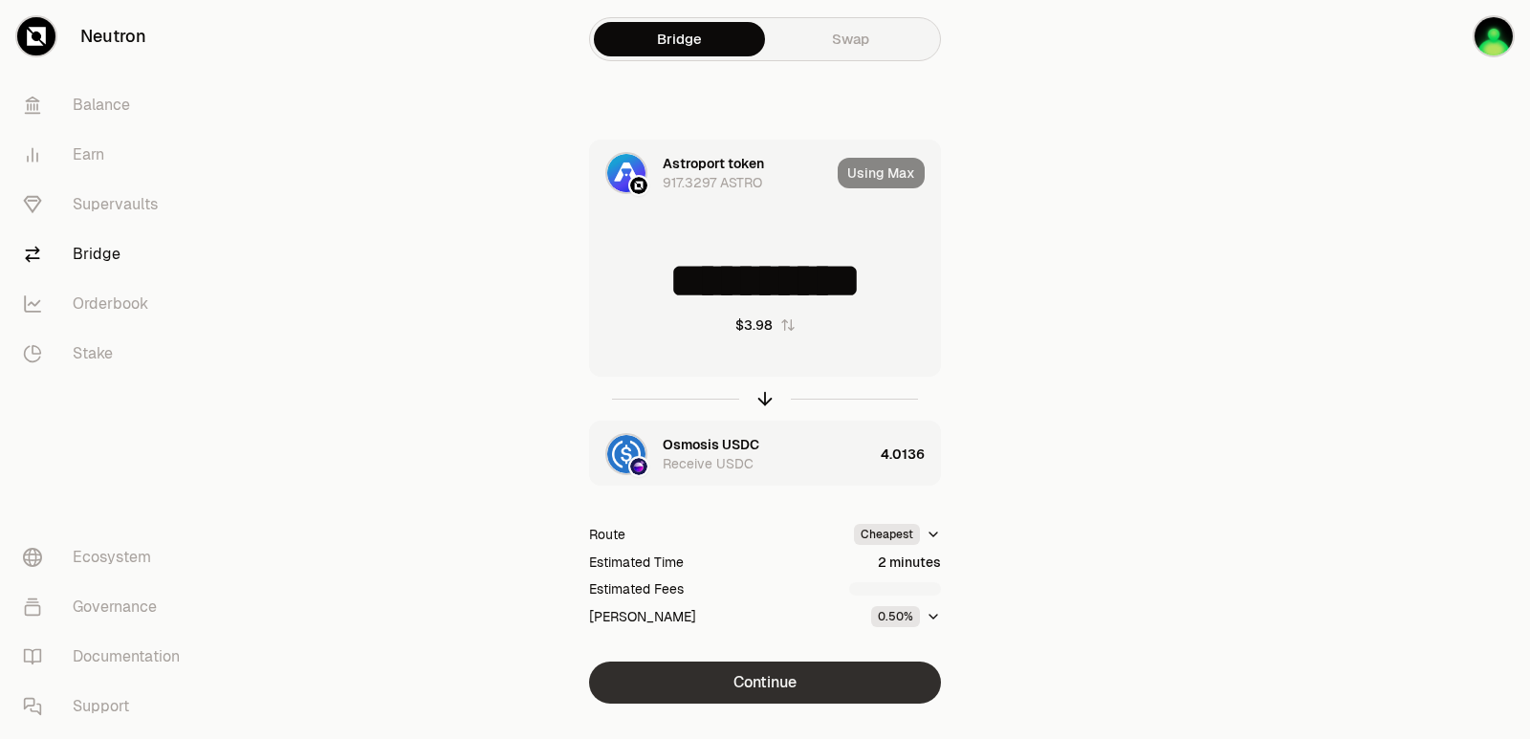
click at [759, 680] on button "Continue" at bounding box center [765, 683] width 352 height 42
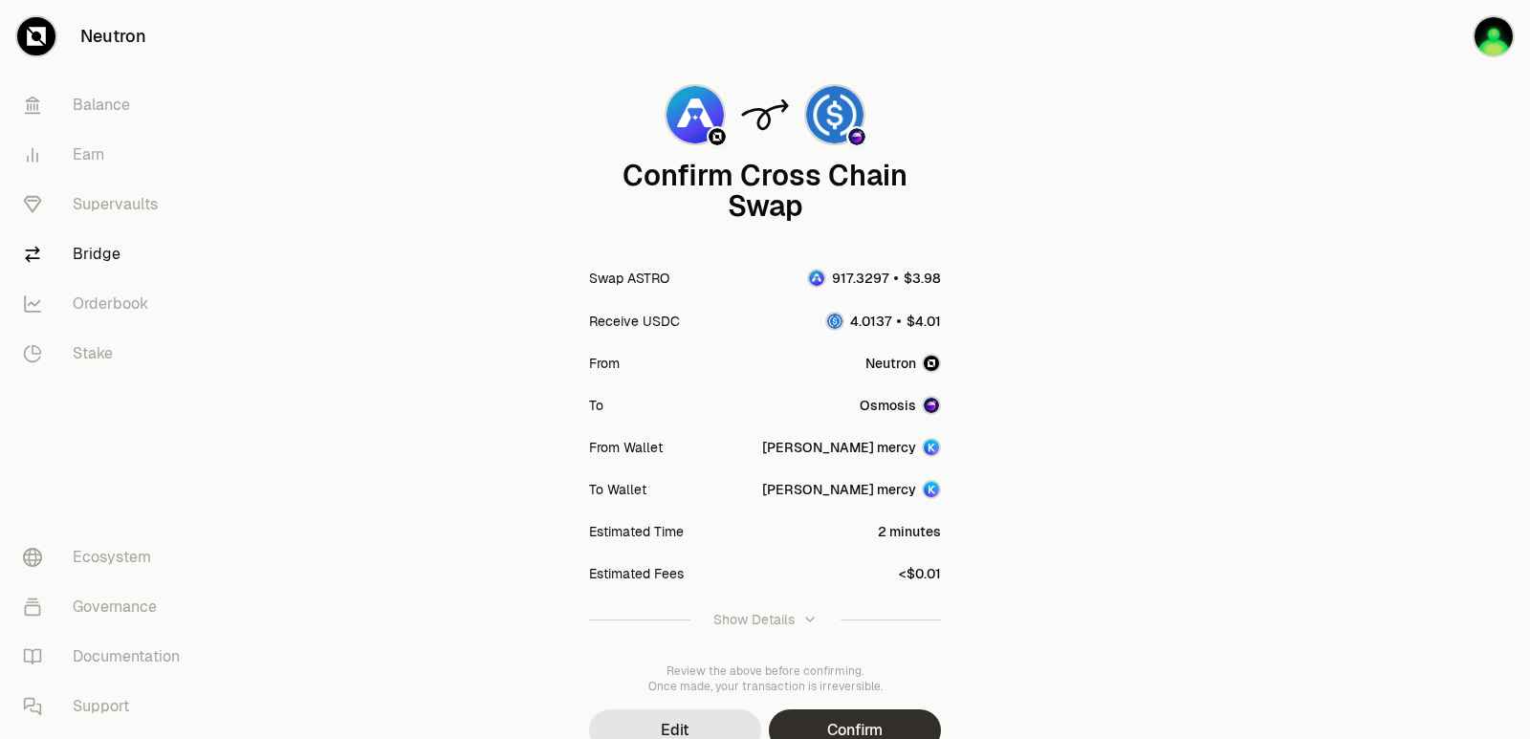
scroll to position [158, 0]
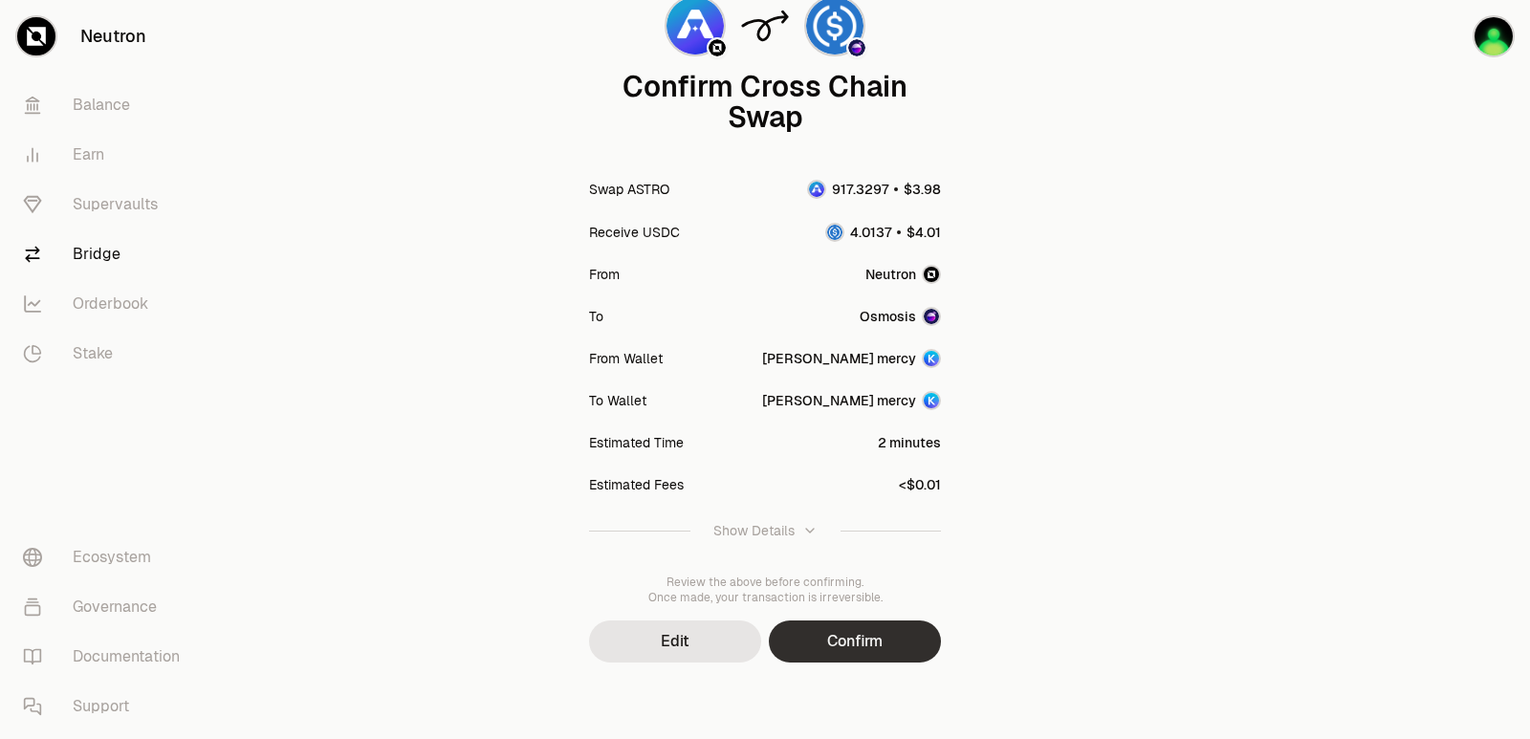
click at [856, 646] on button "Confirm" at bounding box center [855, 642] width 172 height 42
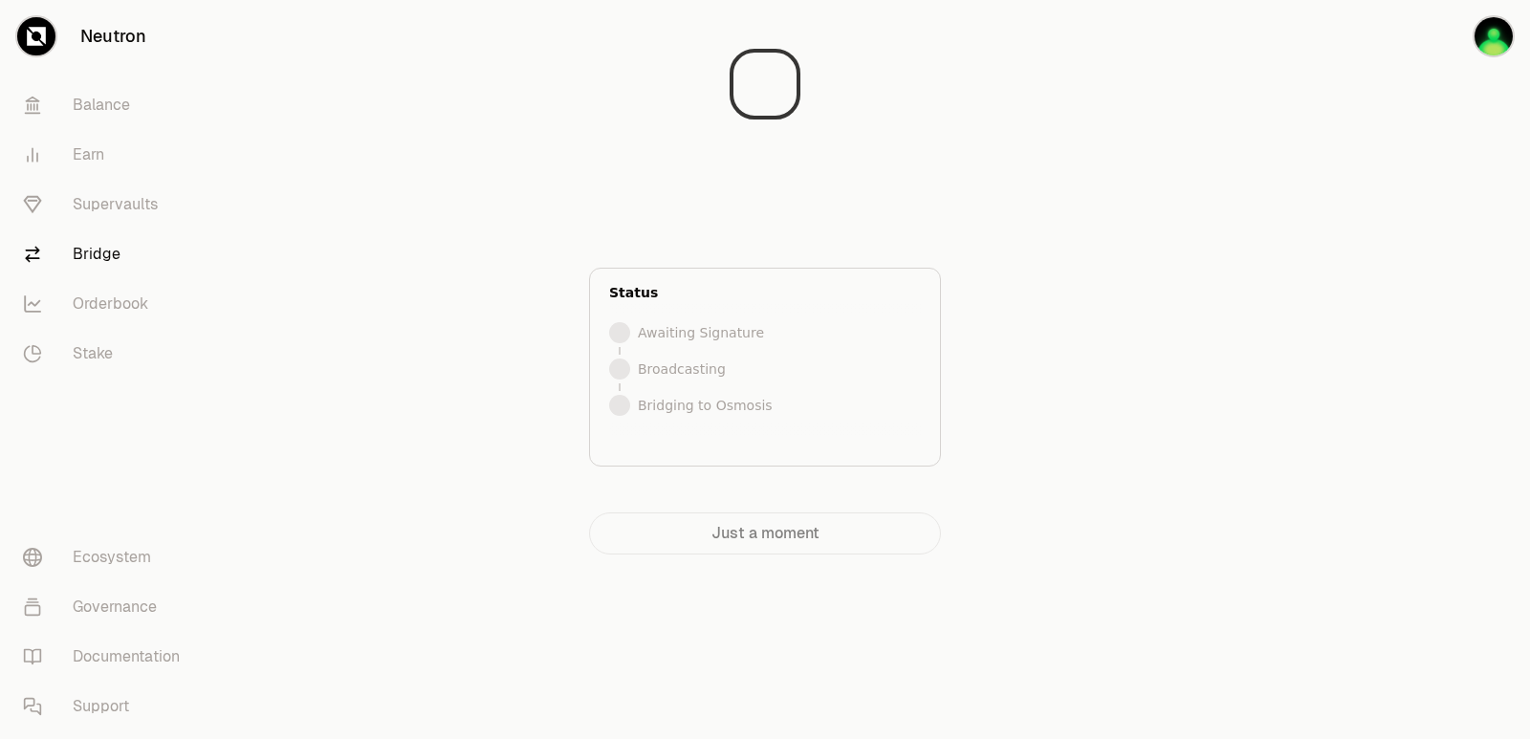
scroll to position [0, 0]
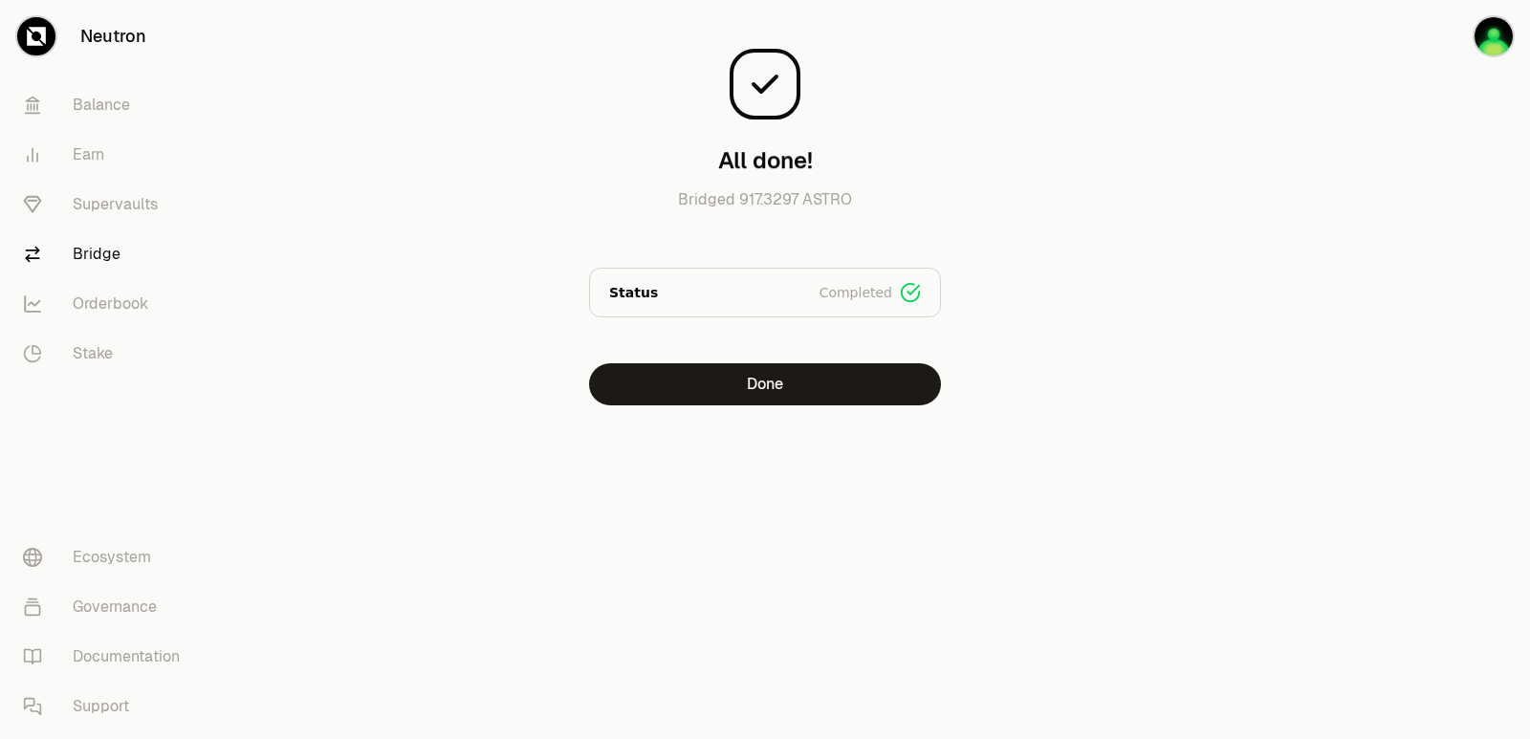
click at [735, 360] on div "All done! Bridged 917.3297 ASTRO Status Completed Signed Broadcasted Bridged Do…" at bounding box center [765, 210] width 643 height 390
click at [735, 378] on button "Done" at bounding box center [765, 384] width 352 height 42
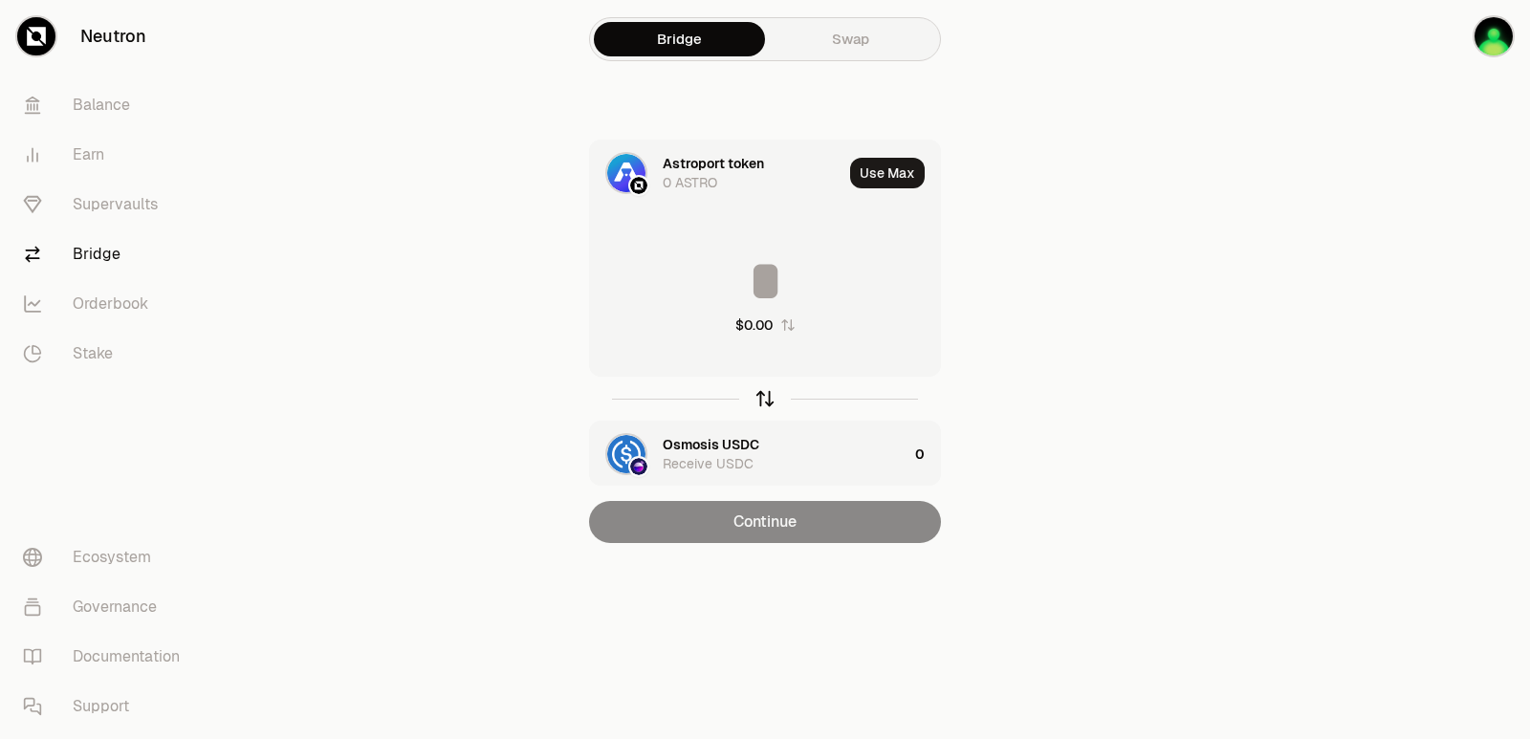
click at [762, 398] on icon "button" at bounding box center [765, 398] width 21 height 21
click at [699, 441] on div "Astroport token" at bounding box center [713, 444] width 101 height 19
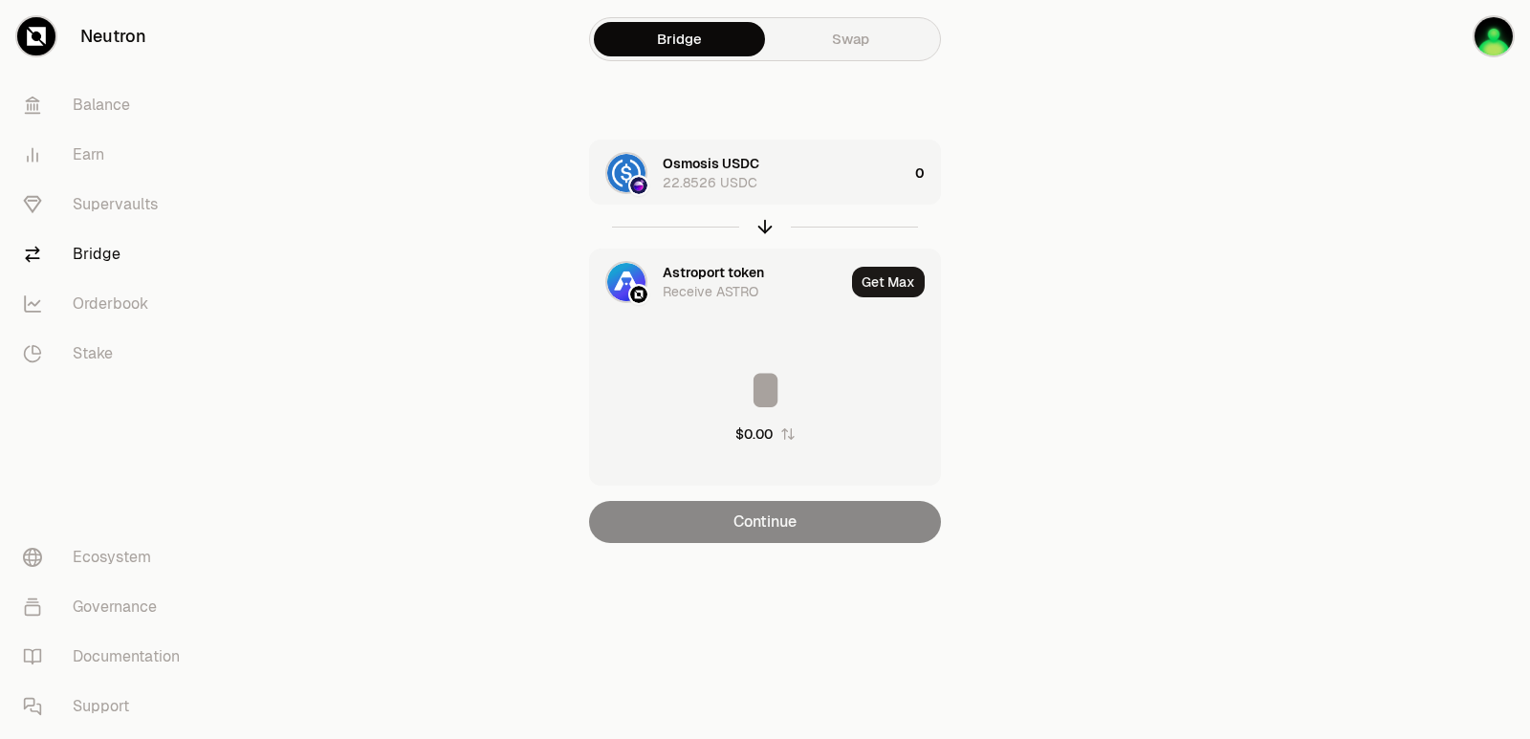
click at [684, 267] on div "Astroport token" at bounding box center [713, 272] width 101 height 19
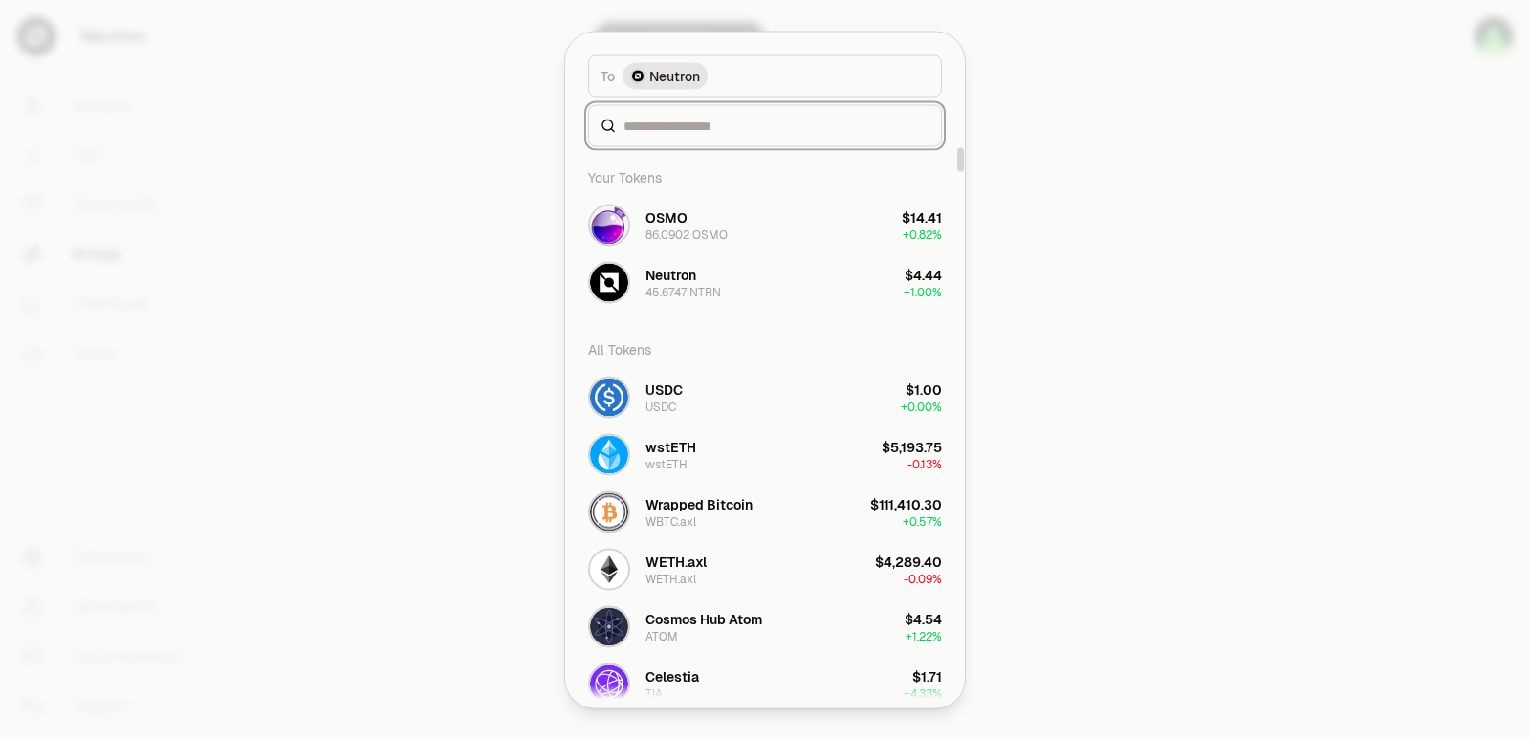
click at [657, 122] on input at bounding box center [777, 125] width 306 height 19
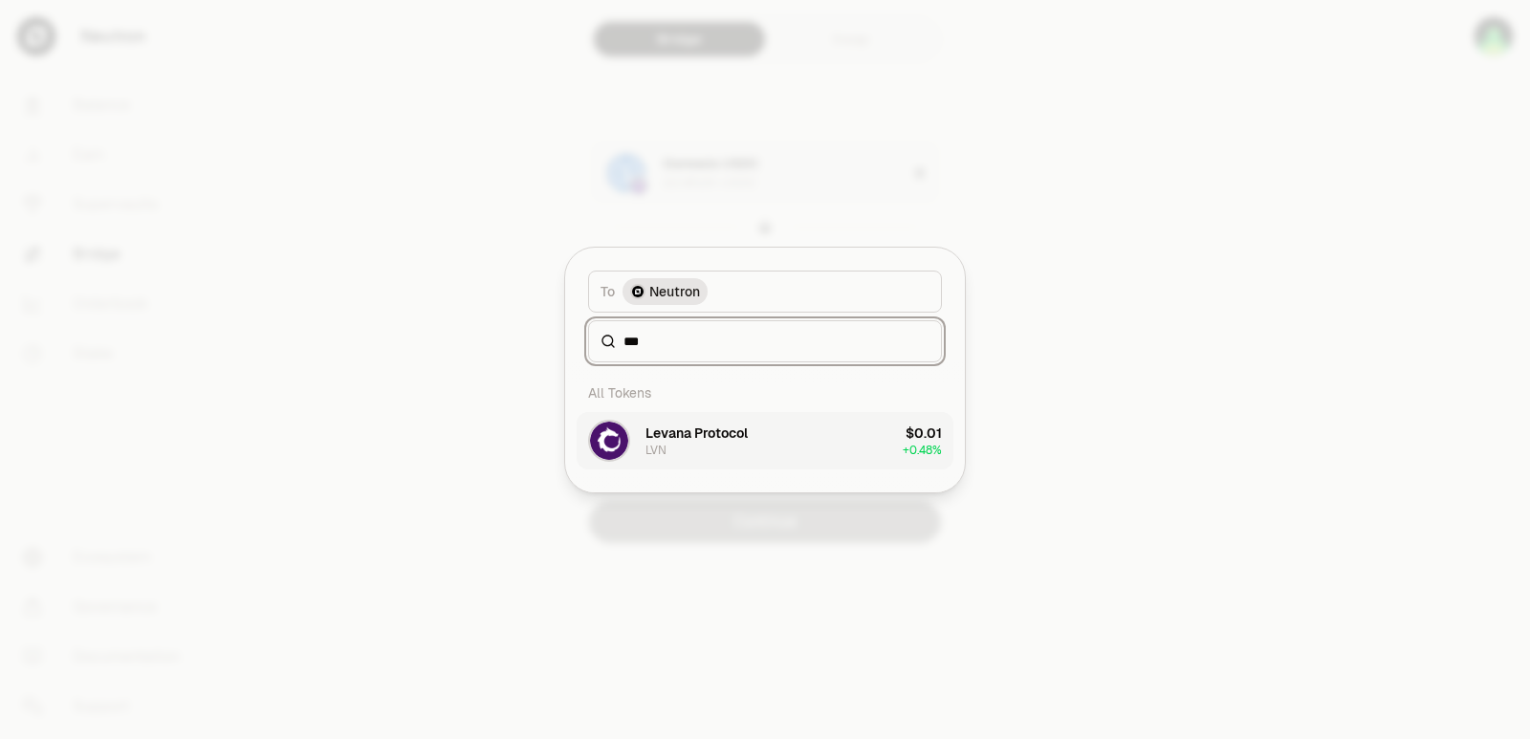
type input "***"
click at [720, 438] on div "Levana Protocol" at bounding box center [697, 433] width 102 height 19
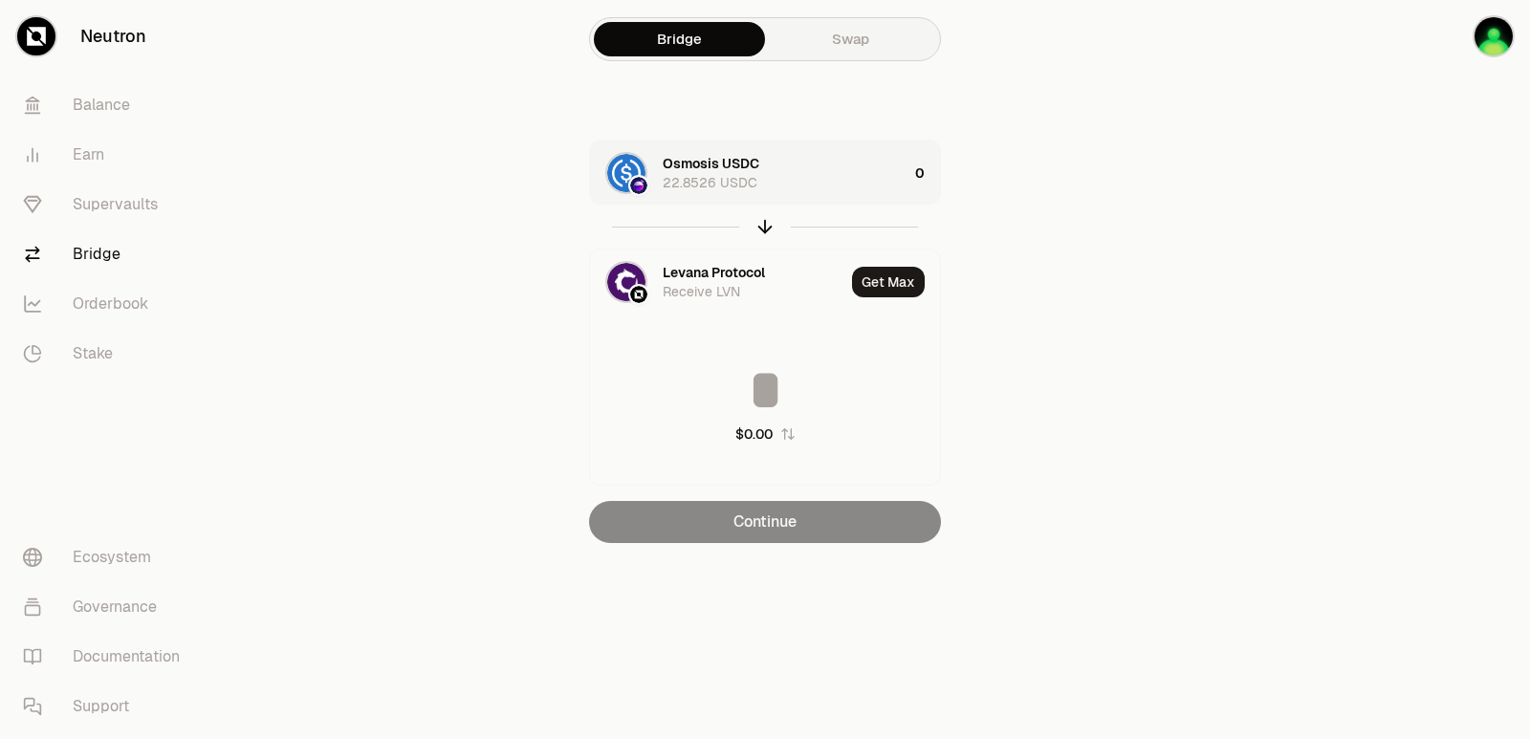
click at [790, 190] on div "Osmosis USDC 22.8526 USDC" at bounding box center [785, 173] width 245 height 38
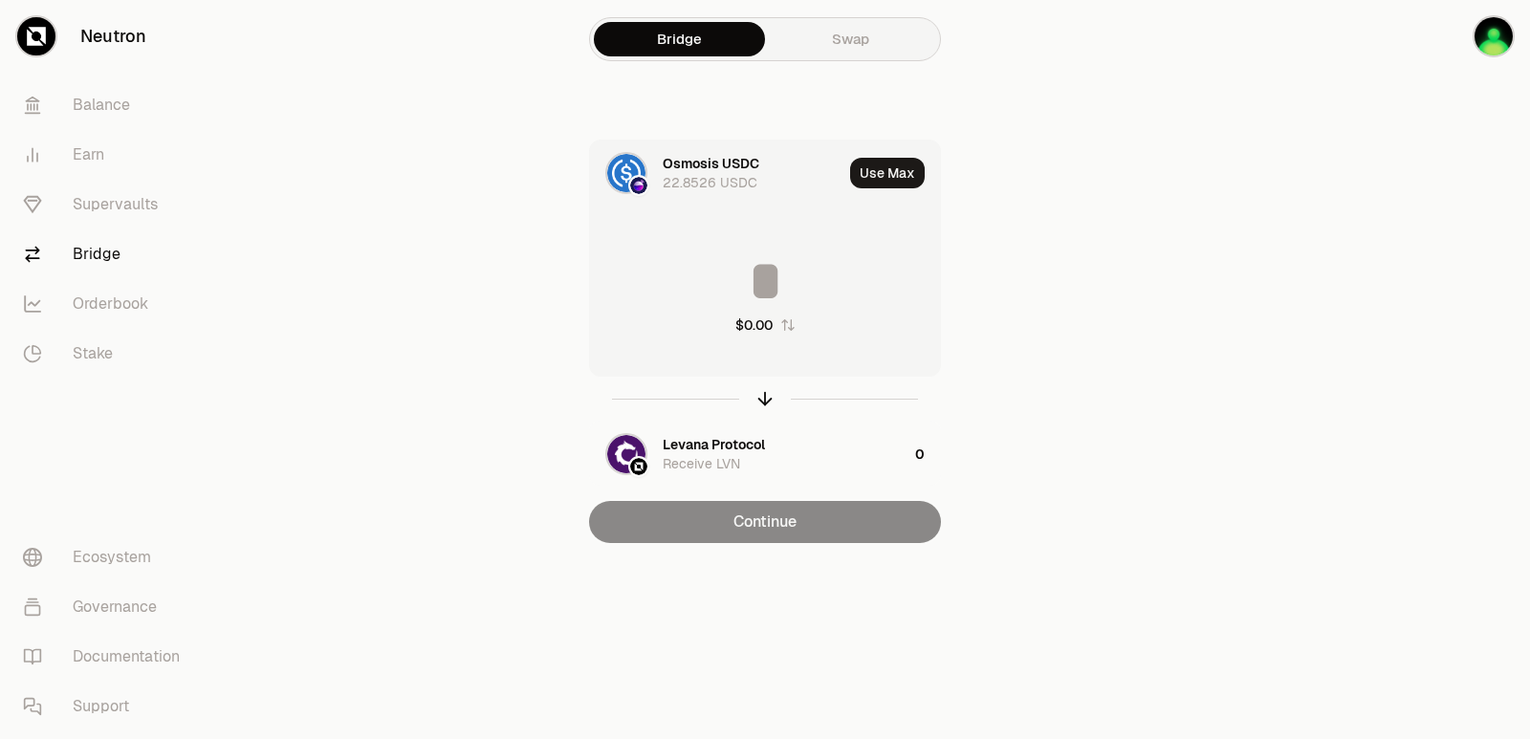
click at [746, 284] on input at bounding box center [765, 280] width 350 height 57
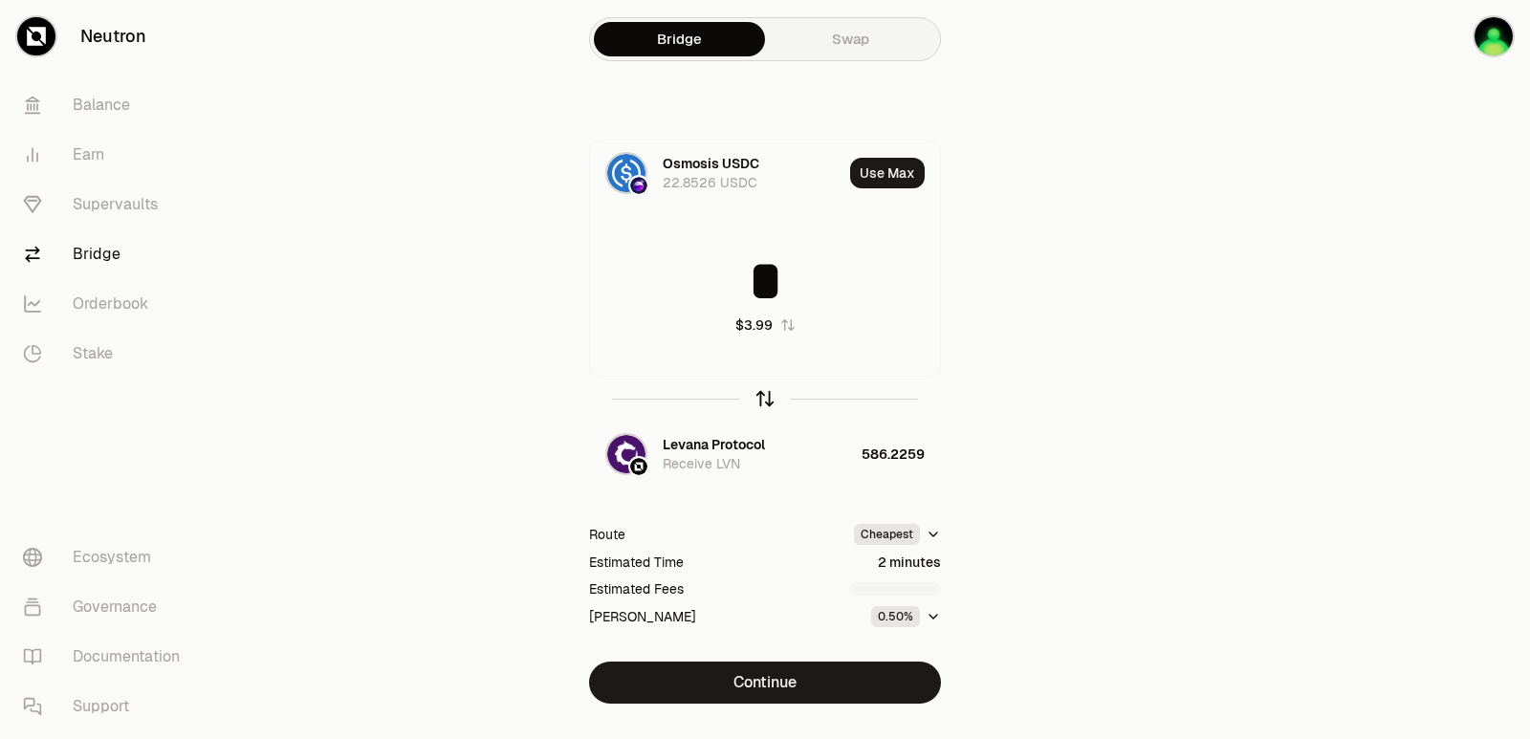
type input "*"
click at [764, 397] on icon "button" at bounding box center [765, 398] width 21 height 21
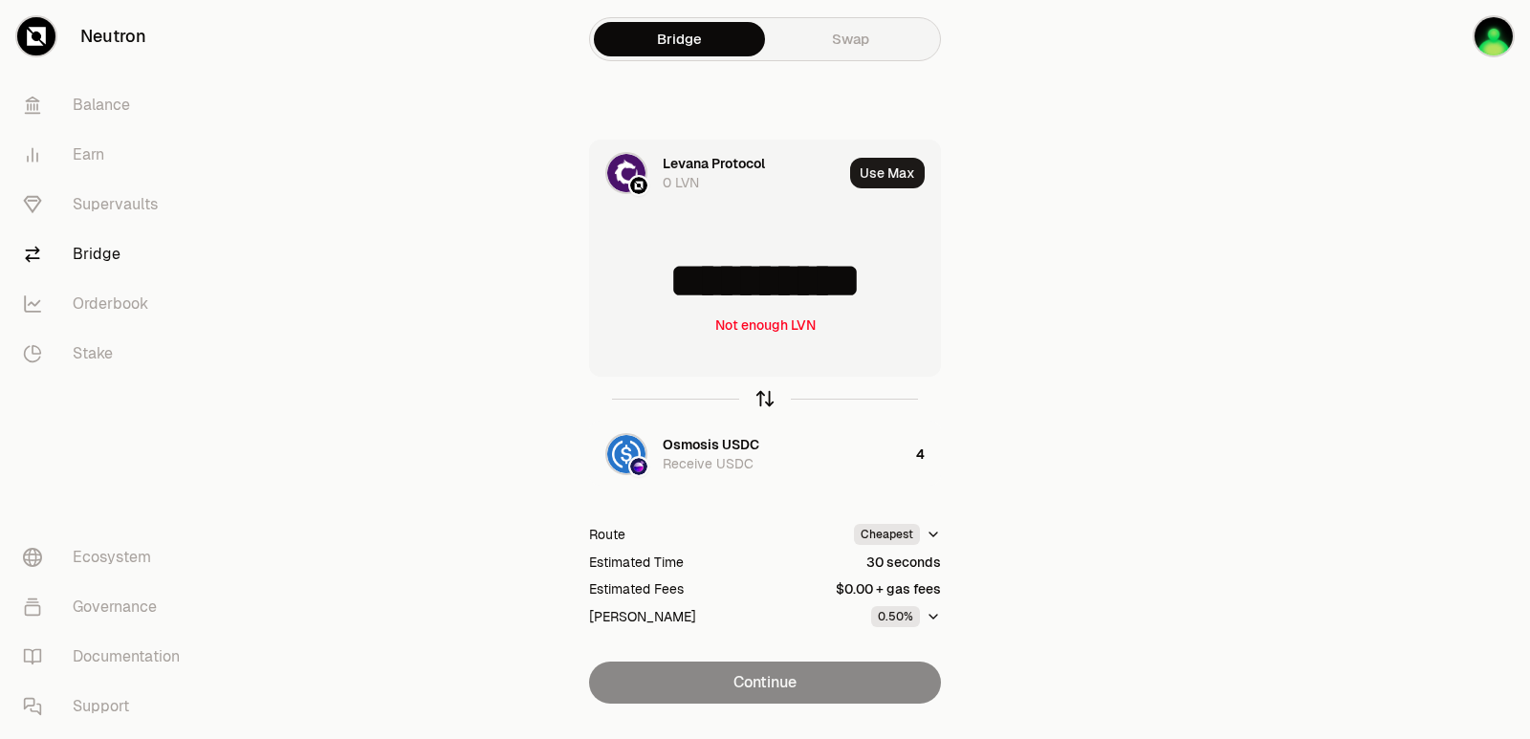
click at [764, 399] on icon "button" at bounding box center [765, 398] width 21 height 21
type input "*"
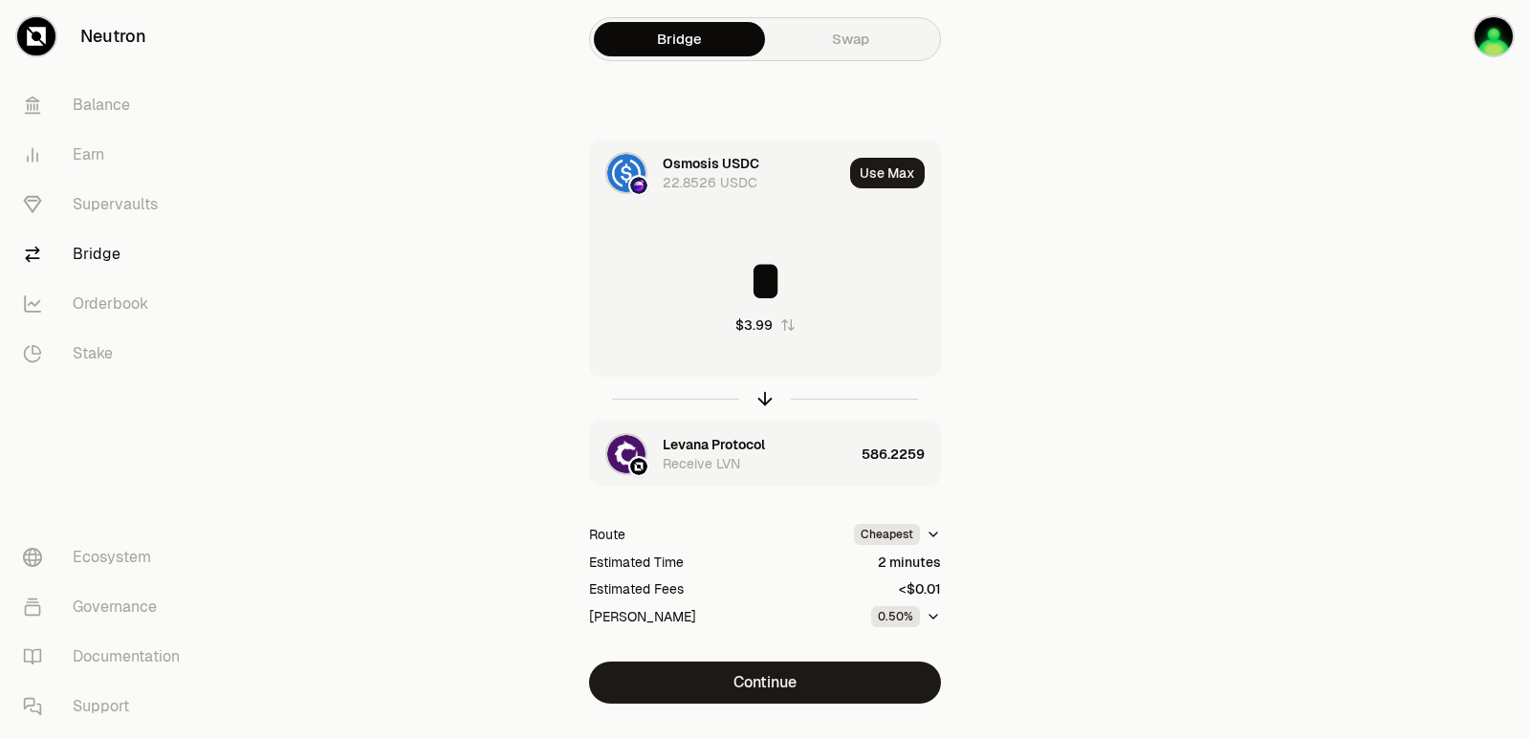
click at [691, 449] on div "Levana Protocol" at bounding box center [714, 444] width 102 height 19
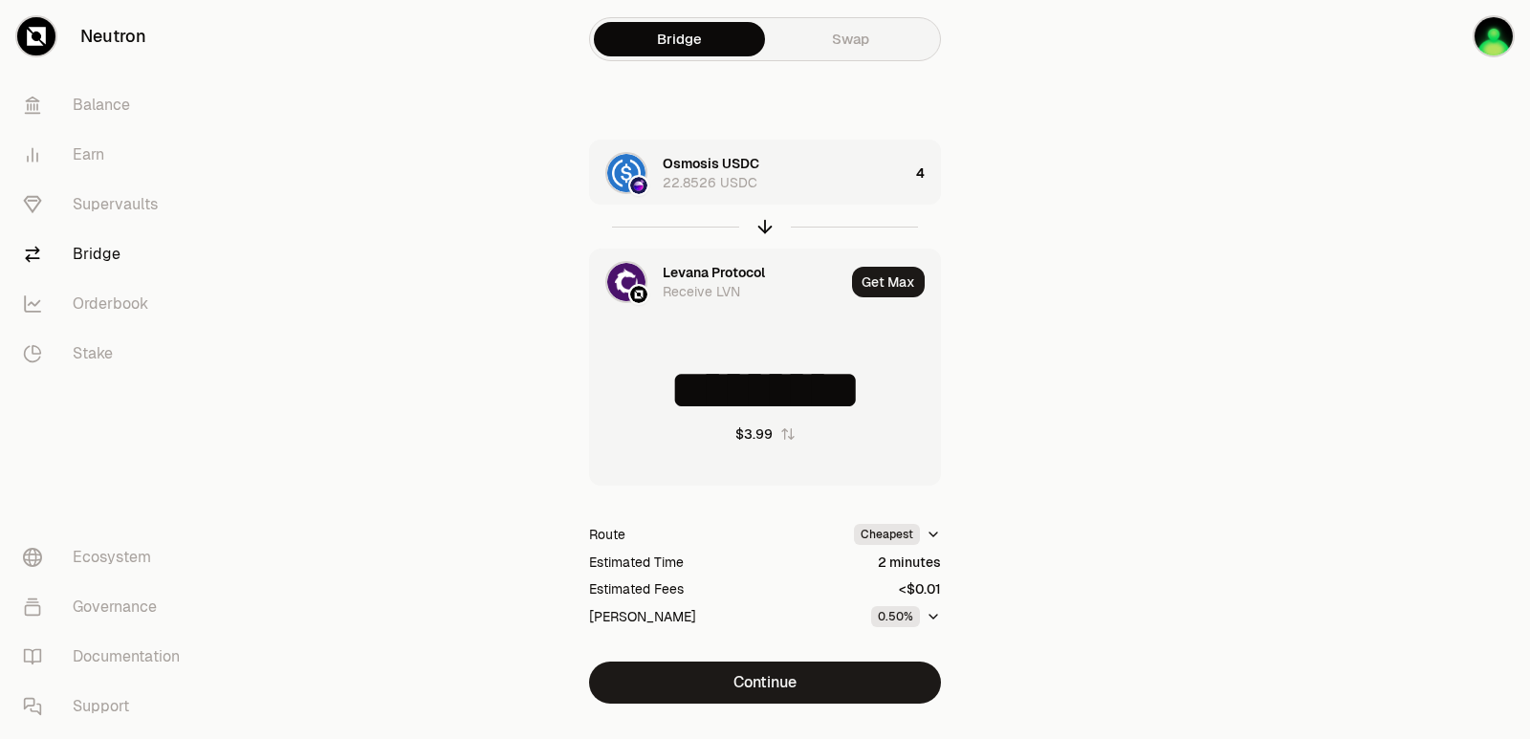
click at [681, 274] on div "Levana Protocol" at bounding box center [714, 272] width 102 height 19
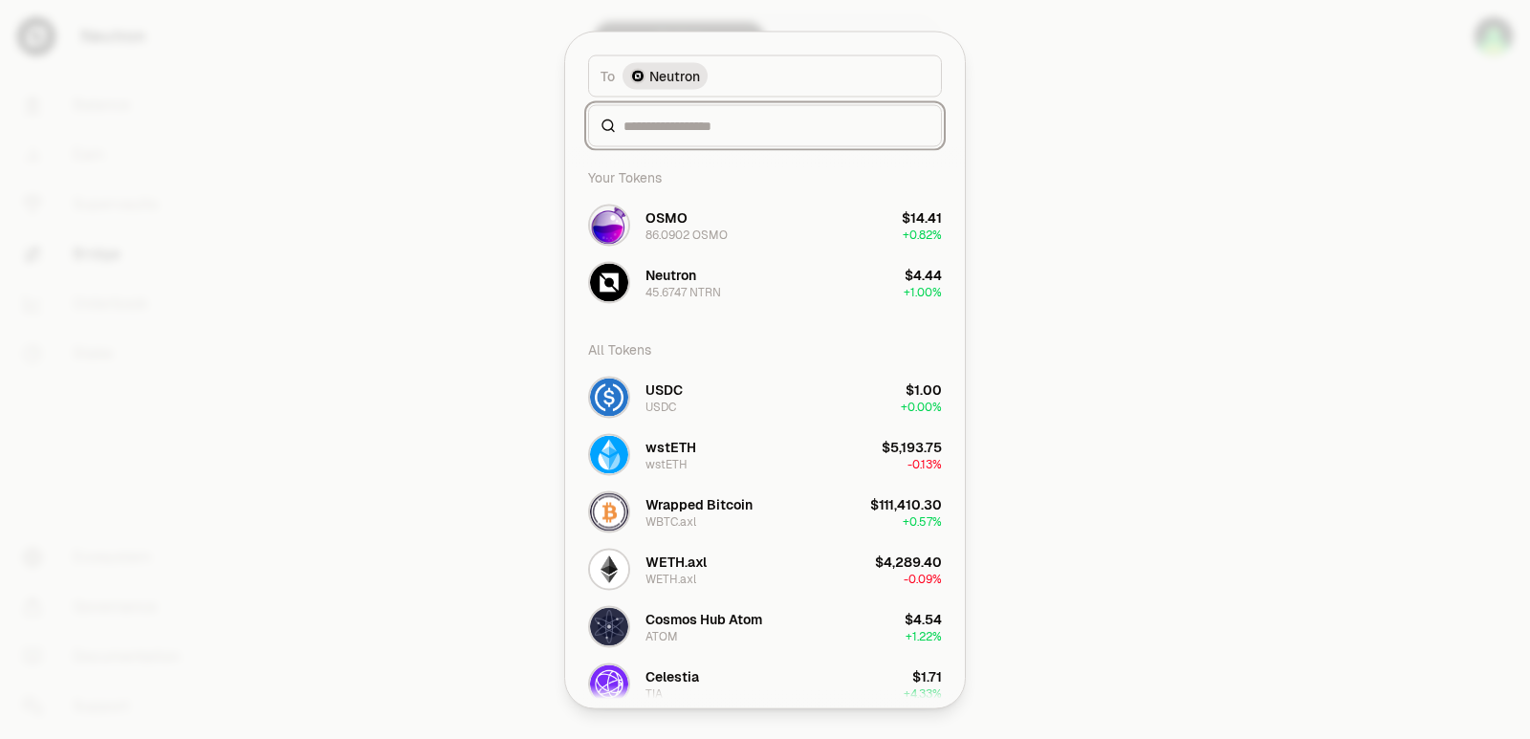
click at [673, 126] on input at bounding box center [777, 125] width 306 height 19
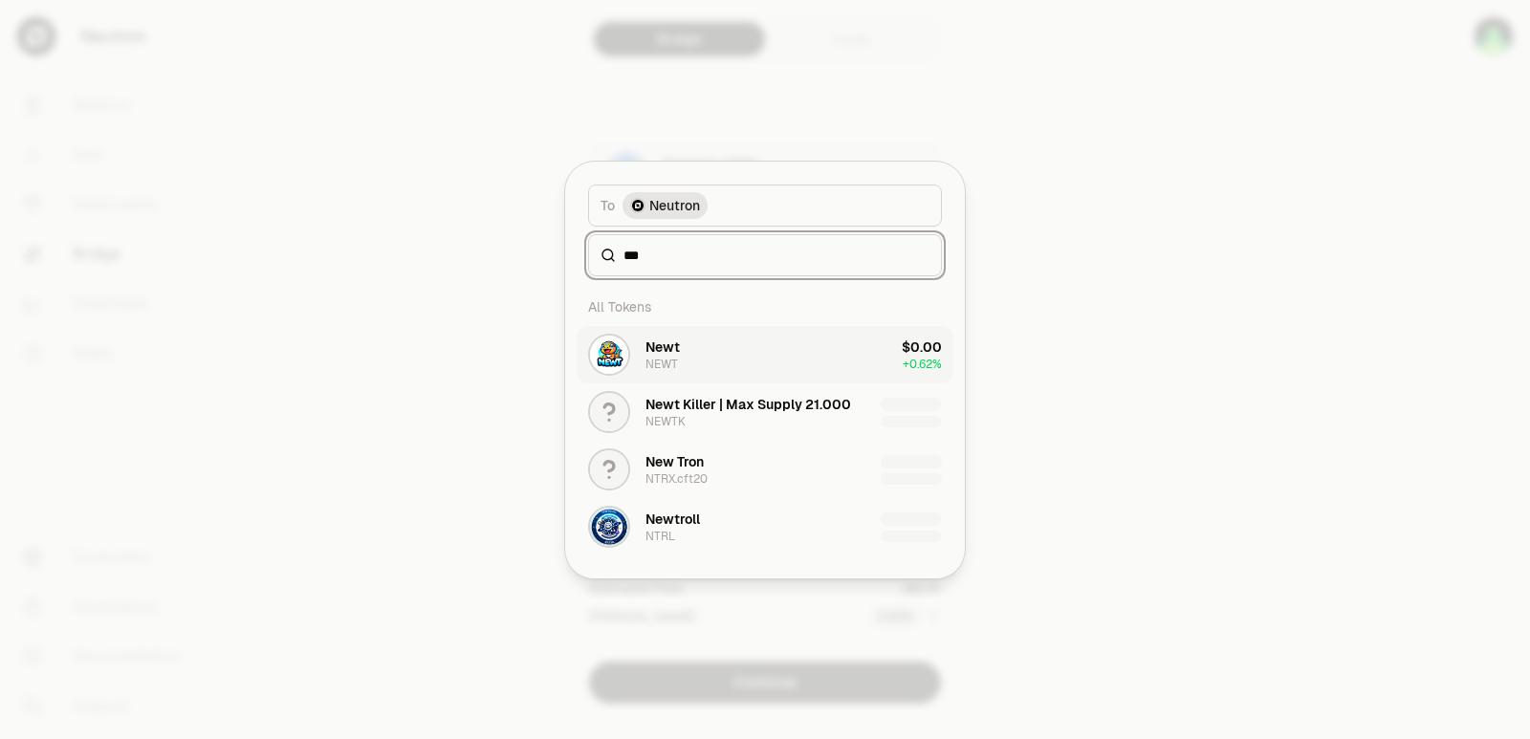
type input "***"
click at [685, 346] on button "Newt NEWT $0.00 + 0.62%" at bounding box center [765, 354] width 377 height 57
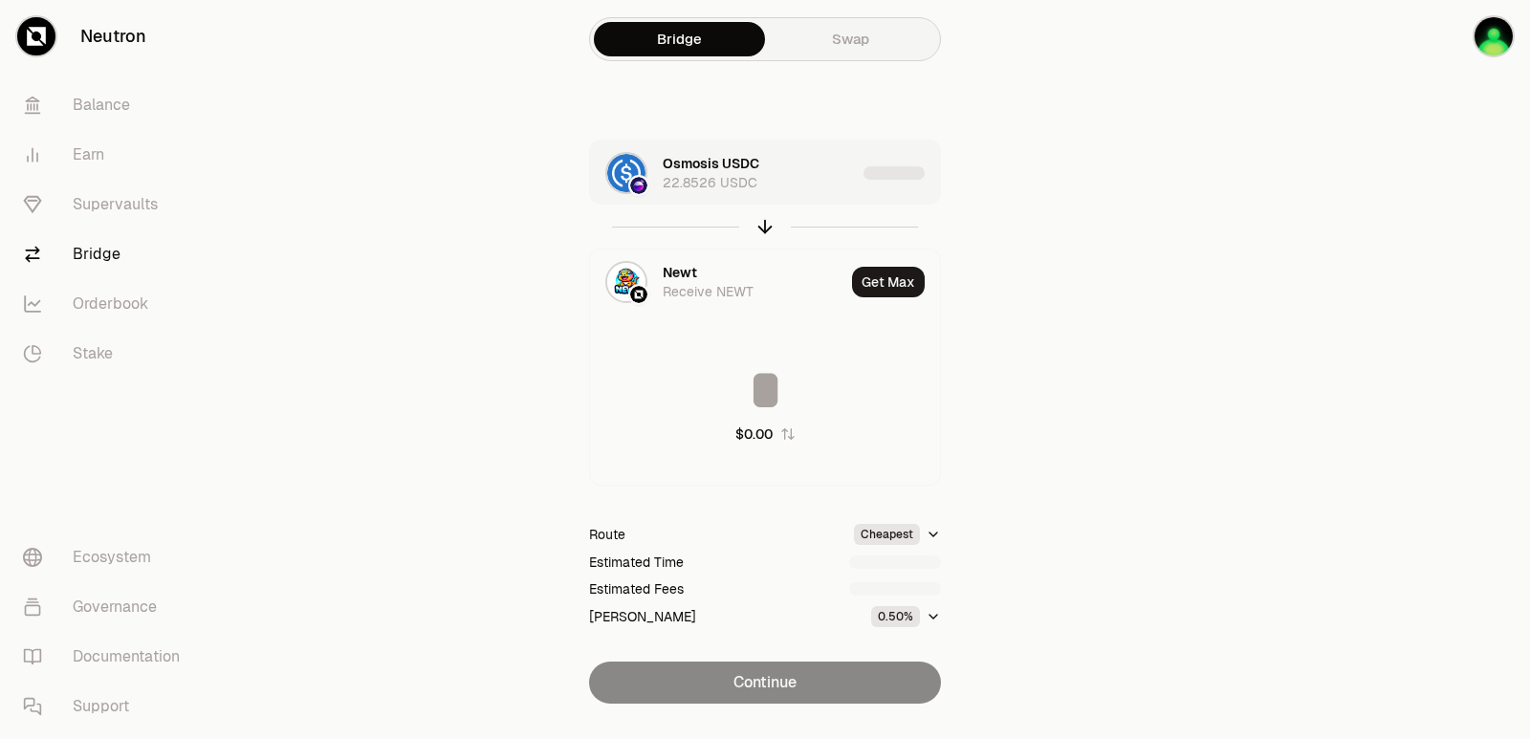
type input "**********"
click at [821, 179] on div "Osmosis USDC 22.8526 USDC" at bounding box center [759, 173] width 193 height 38
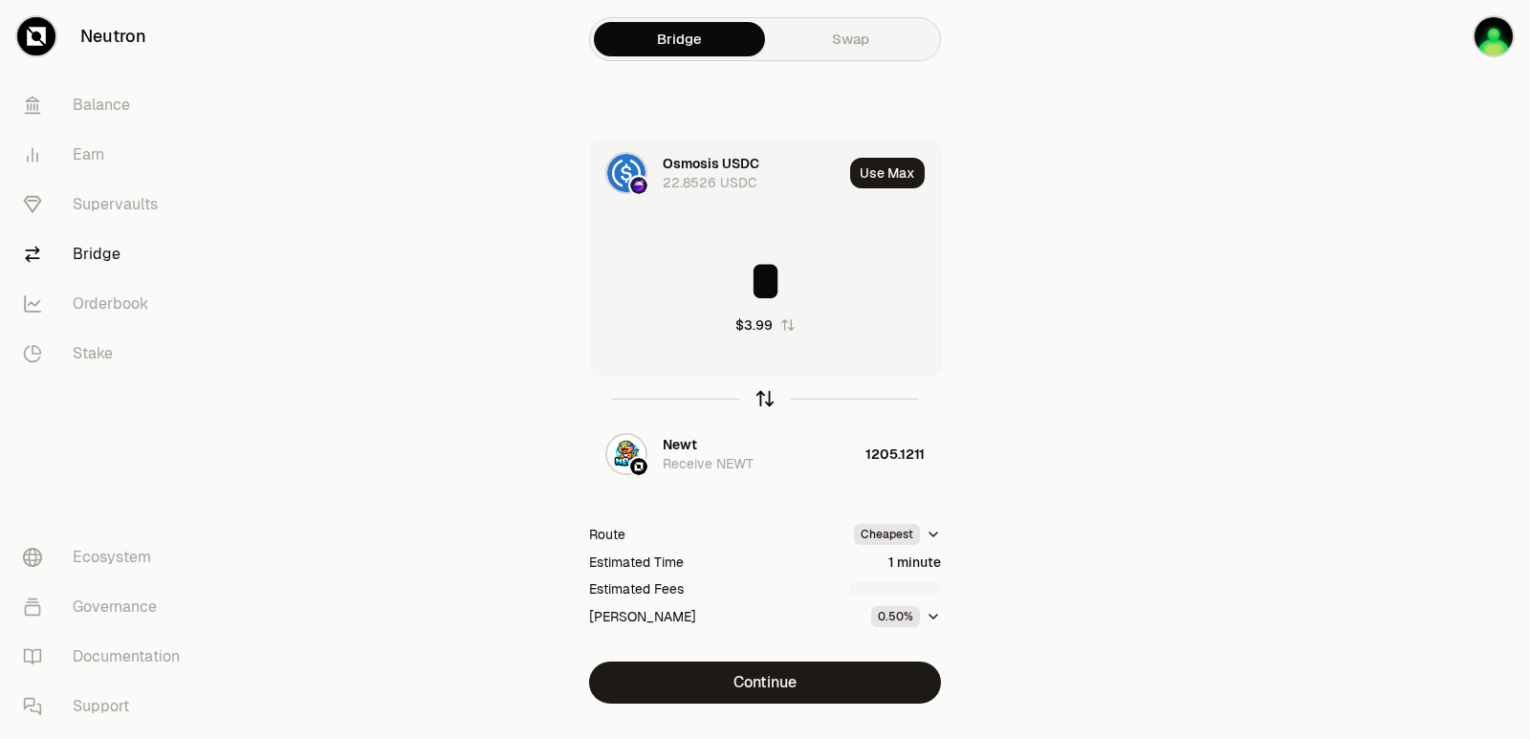
click at [763, 399] on icon "button" at bounding box center [765, 398] width 21 height 21
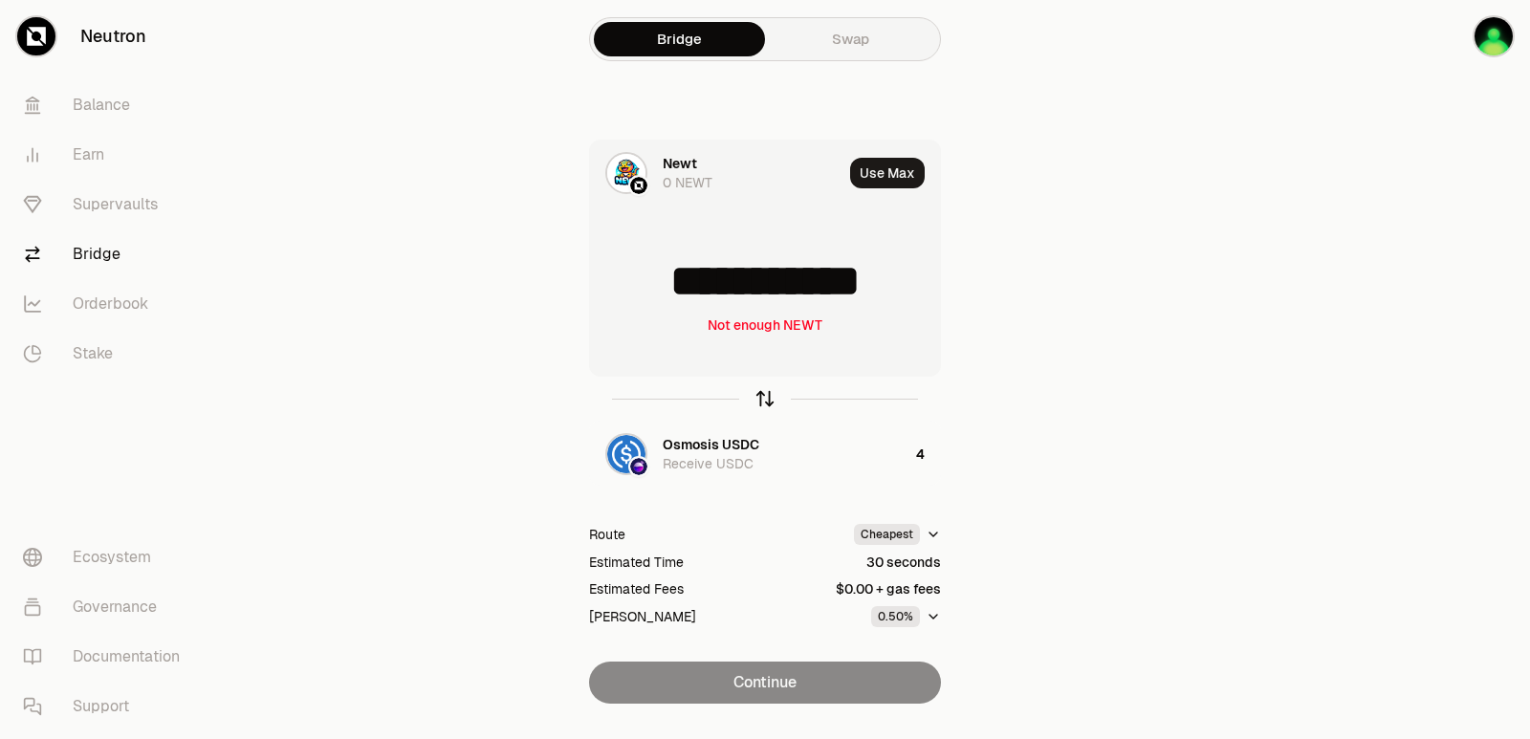
click at [765, 402] on icon "button" at bounding box center [765, 399] width 0 height 12
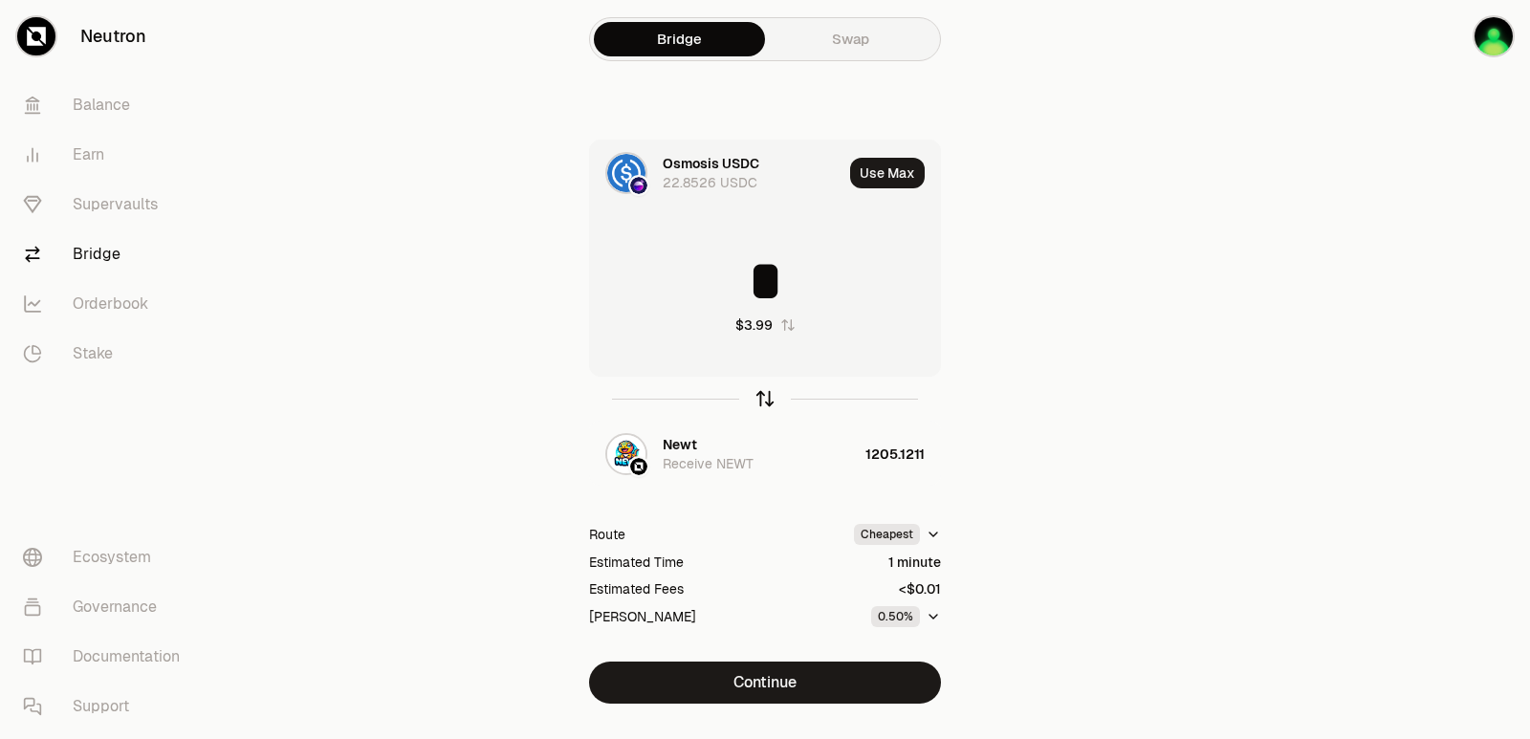
click at [765, 402] on icon "button" at bounding box center [765, 399] width 0 height 12
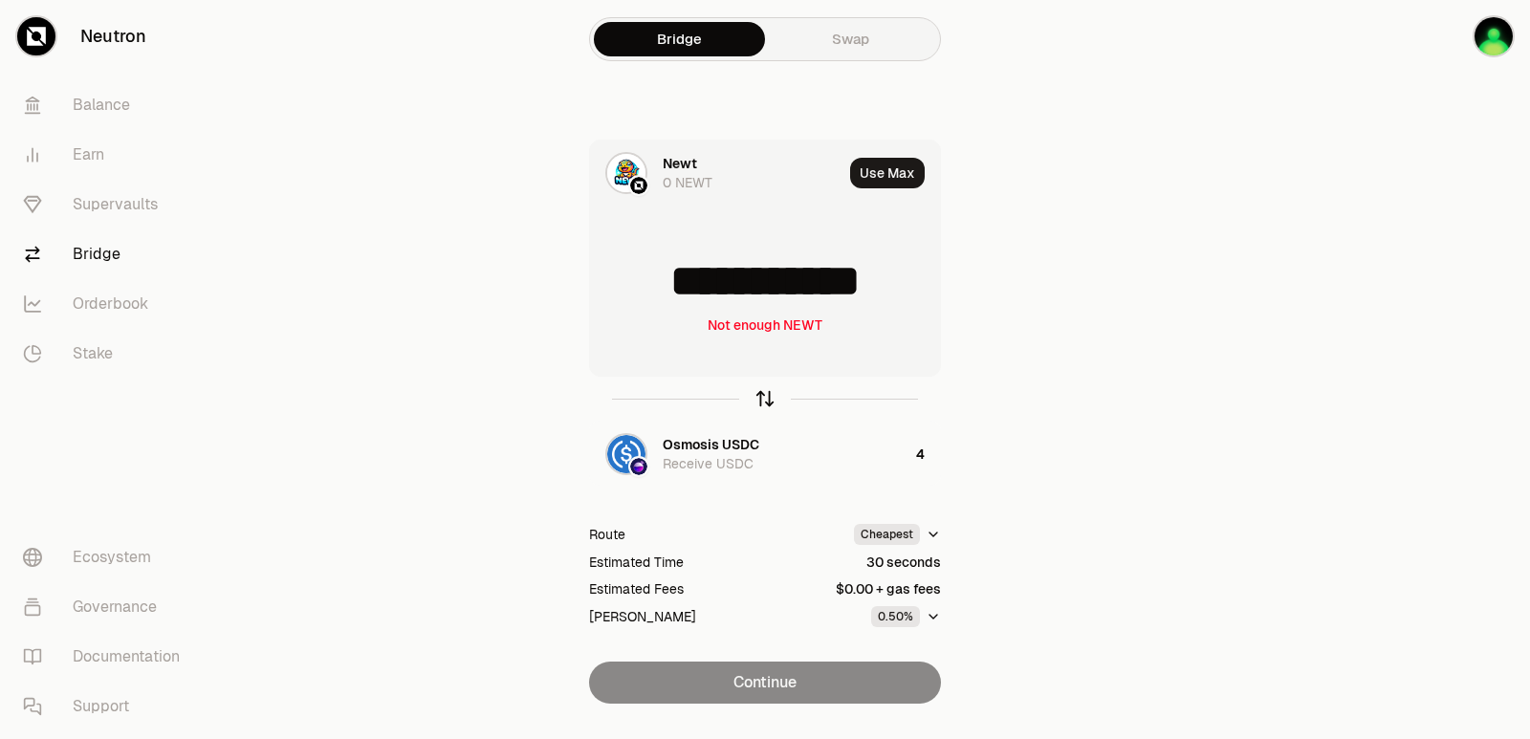
click at [764, 403] on icon "button" at bounding box center [765, 398] width 21 height 21
type input "*"
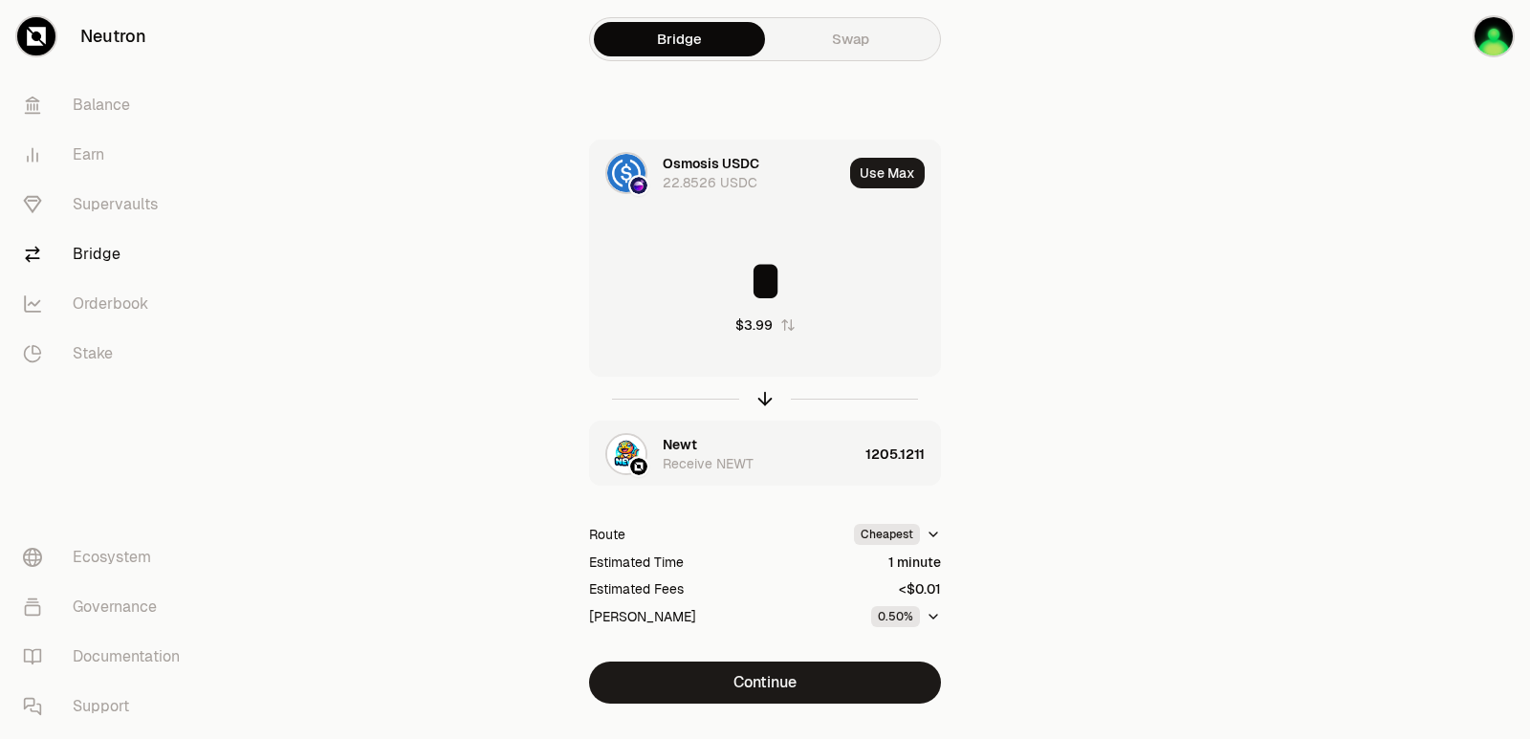
click at [717, 434] on div "Newt Receive NEWT" at bounding box center [724, 454] width 268 height 65
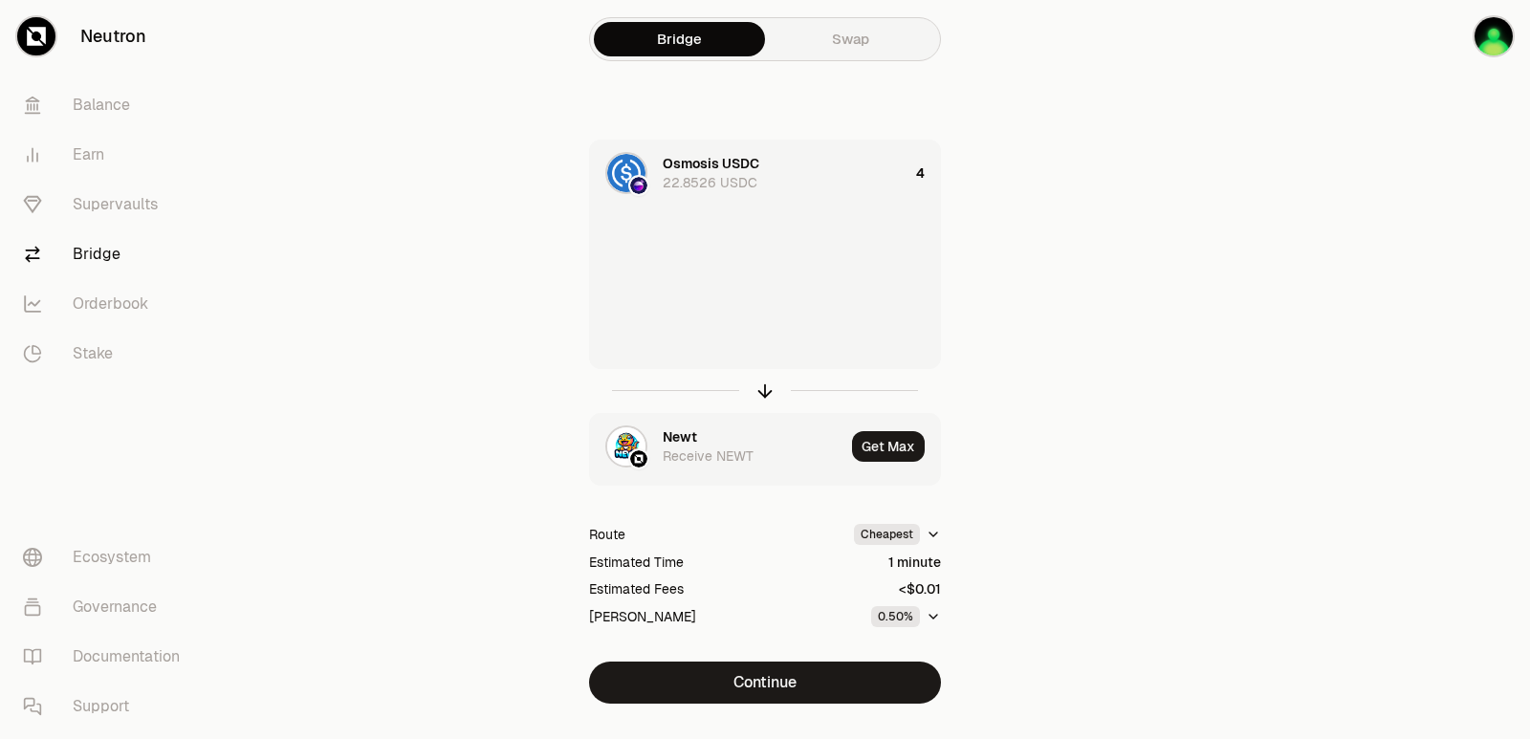
type input "**********"
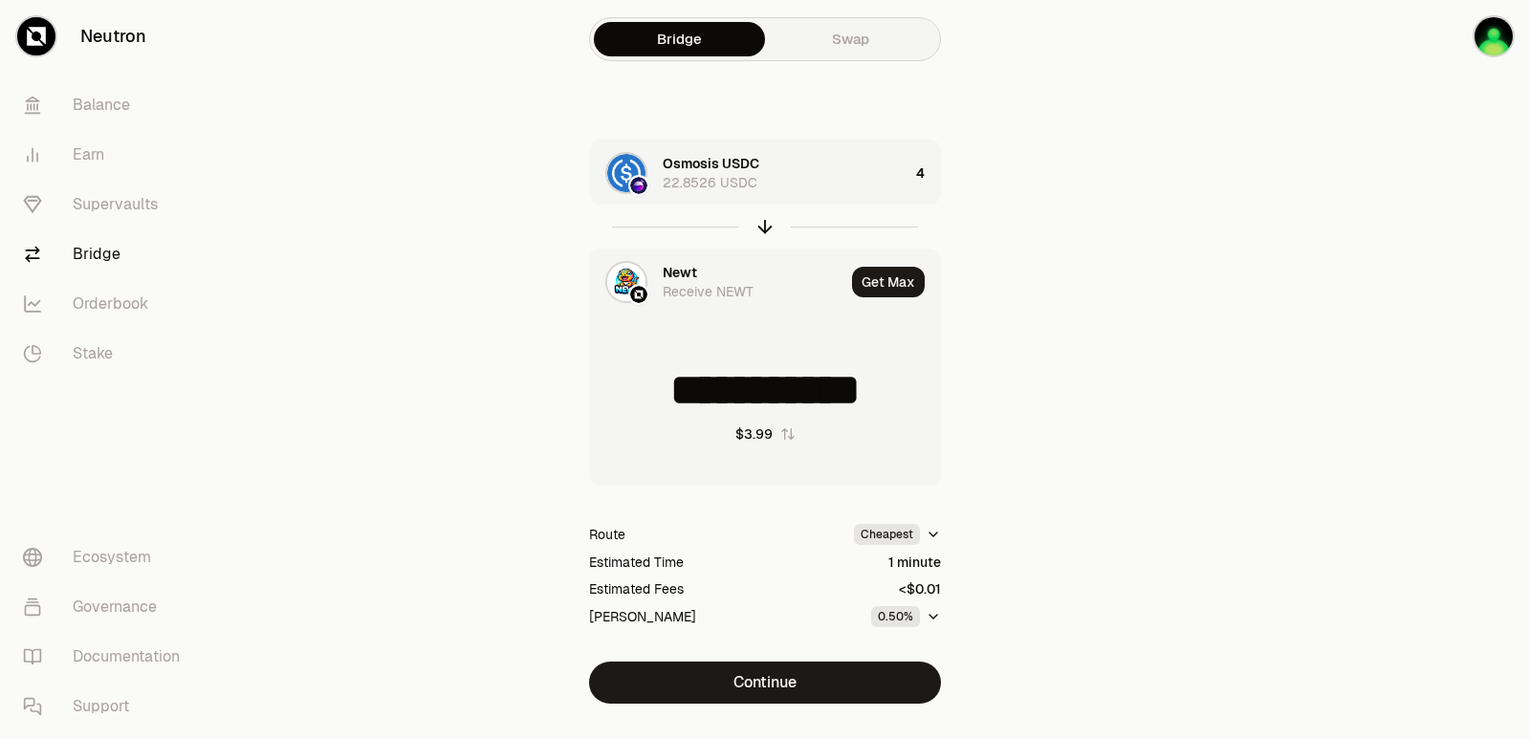
click at [691, 268] on div "Newt" at bounding box center [680, 272] width 34 height 19
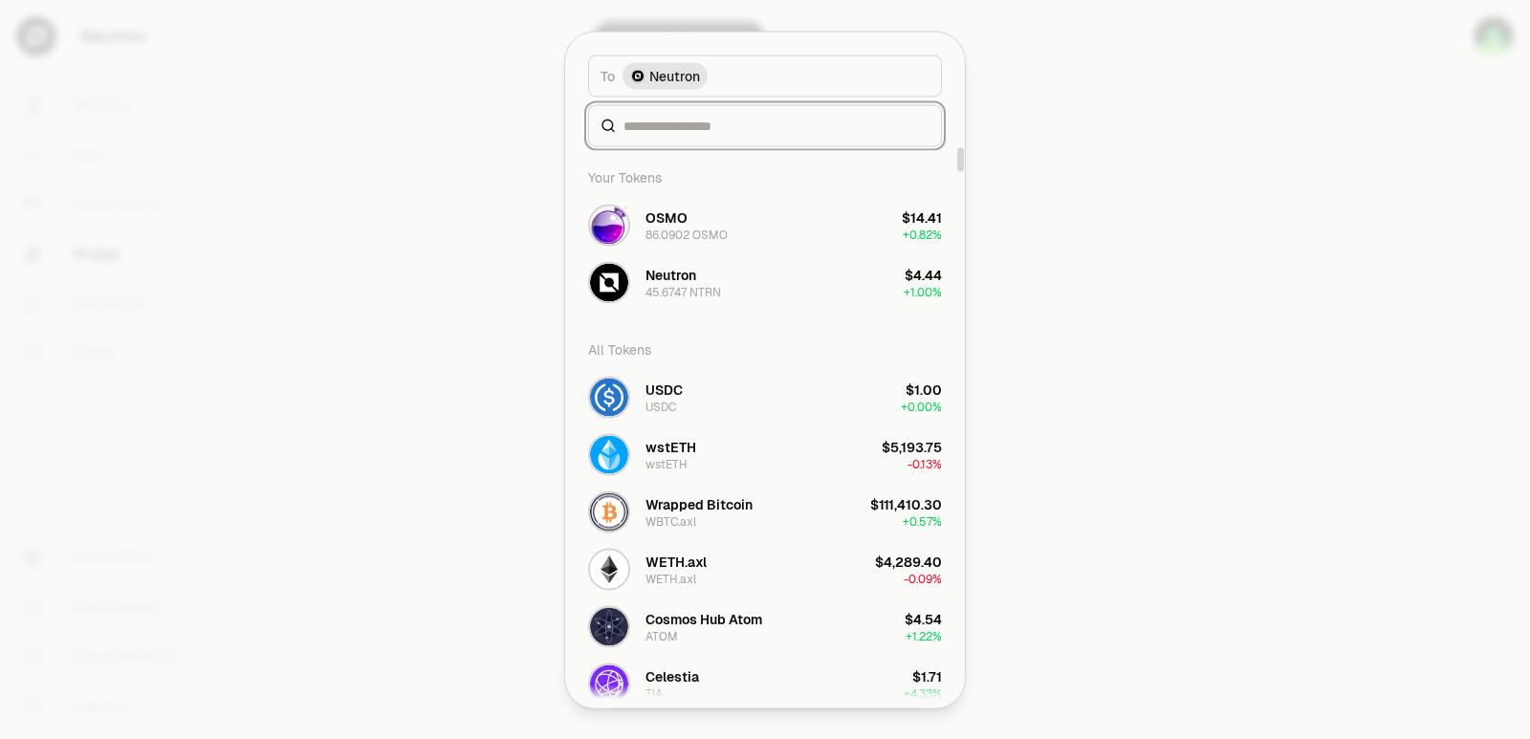
click at [674, 126] on input at bounding box center [777, 125] width 306 height 19
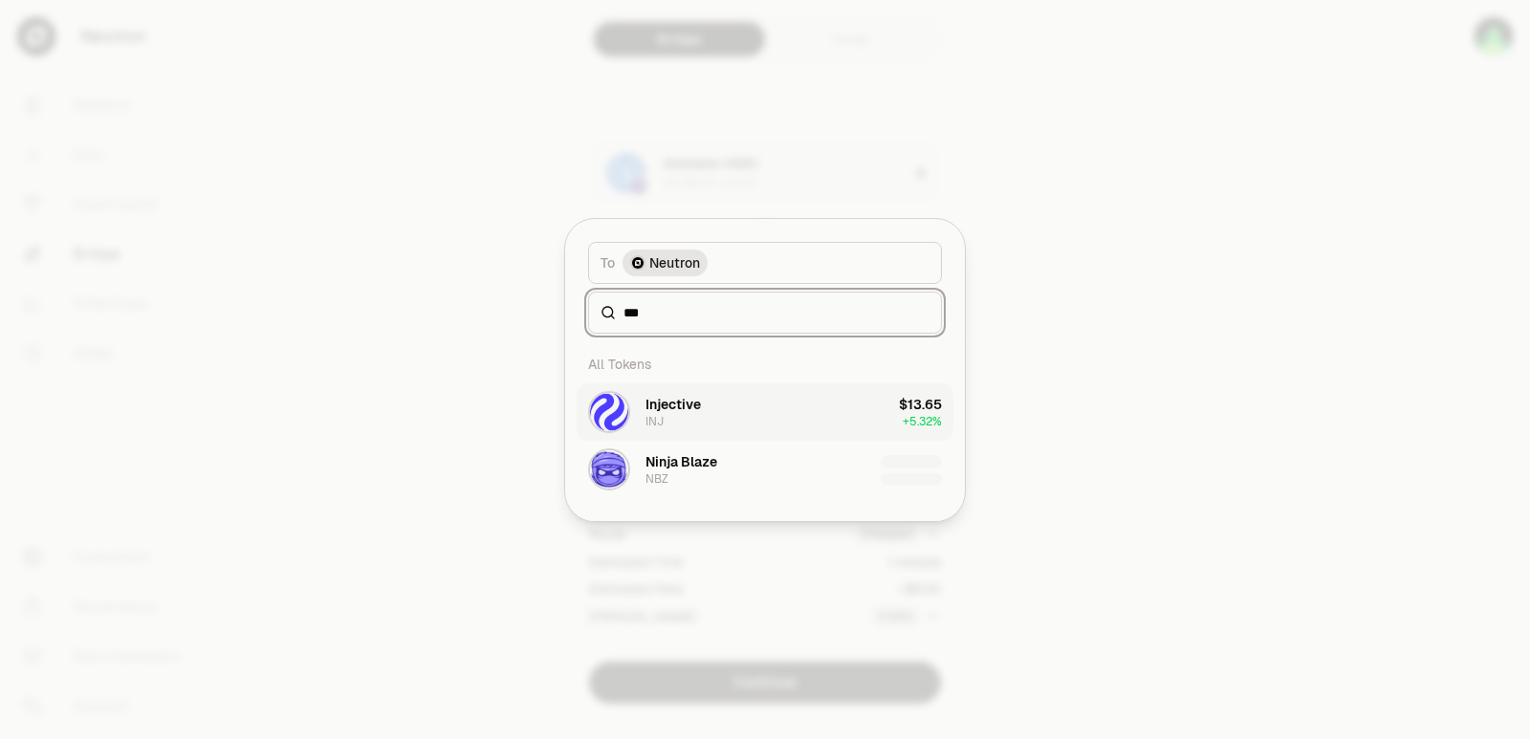
type input "***"
click at [711, 413] on button "Injective INJ $13.65 + 5.32%" at bounding box center [765, 411] width 377 height 57
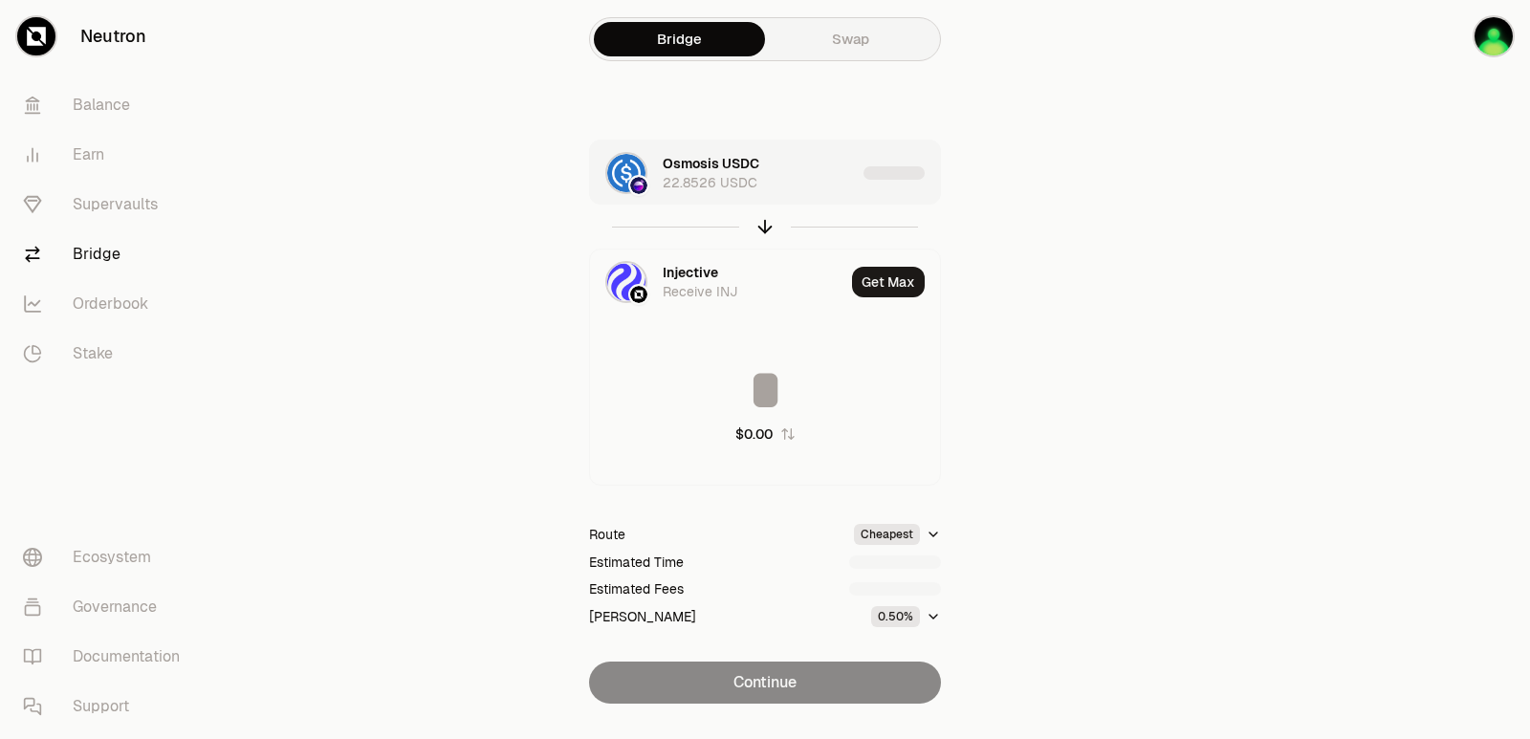
click at [801, 187] on div "Osmosis USDC 22.8526 USDC" at bounding box center [759, 173] width 193 height 38
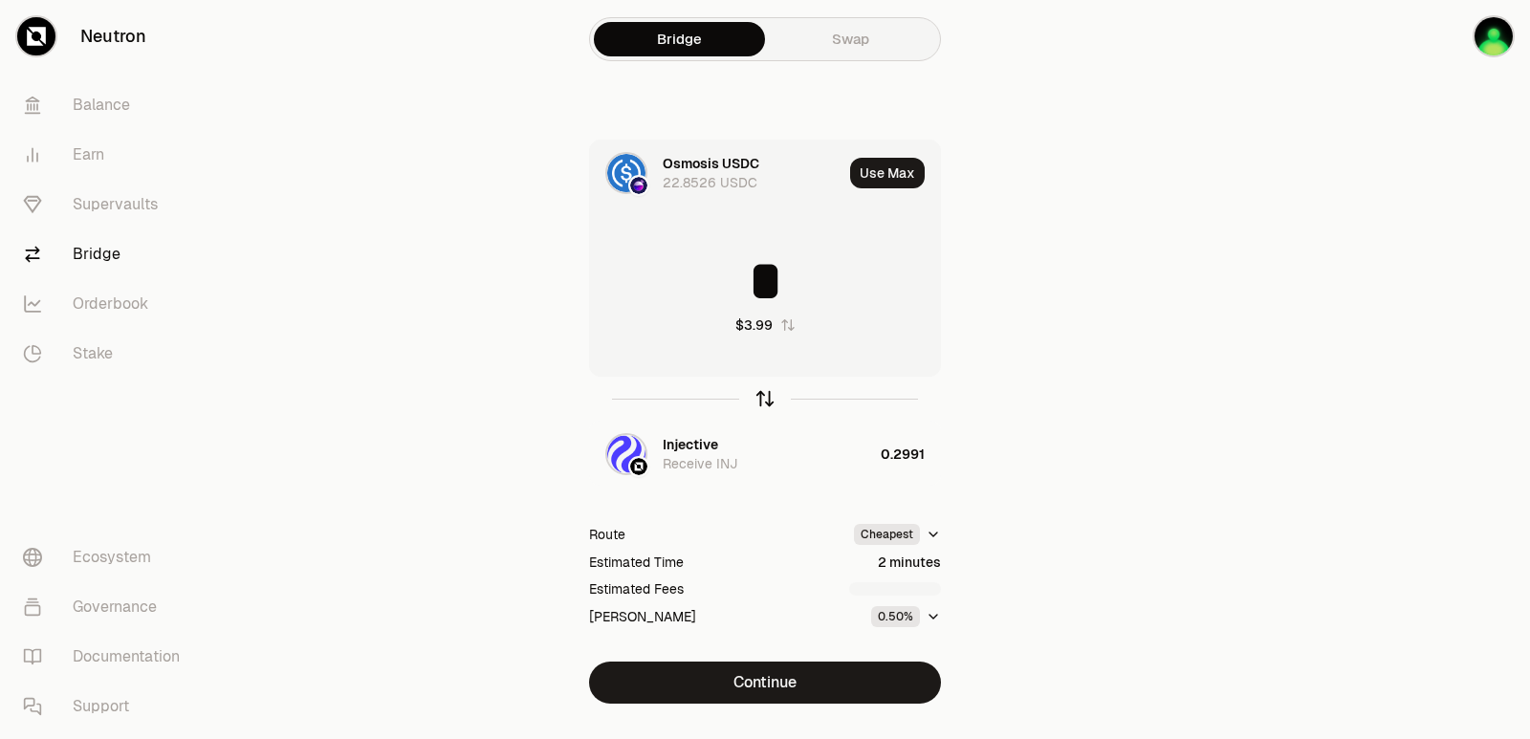
click at [762, 402] on icon "button" at bounding box center [765, 398] width 21 height 21
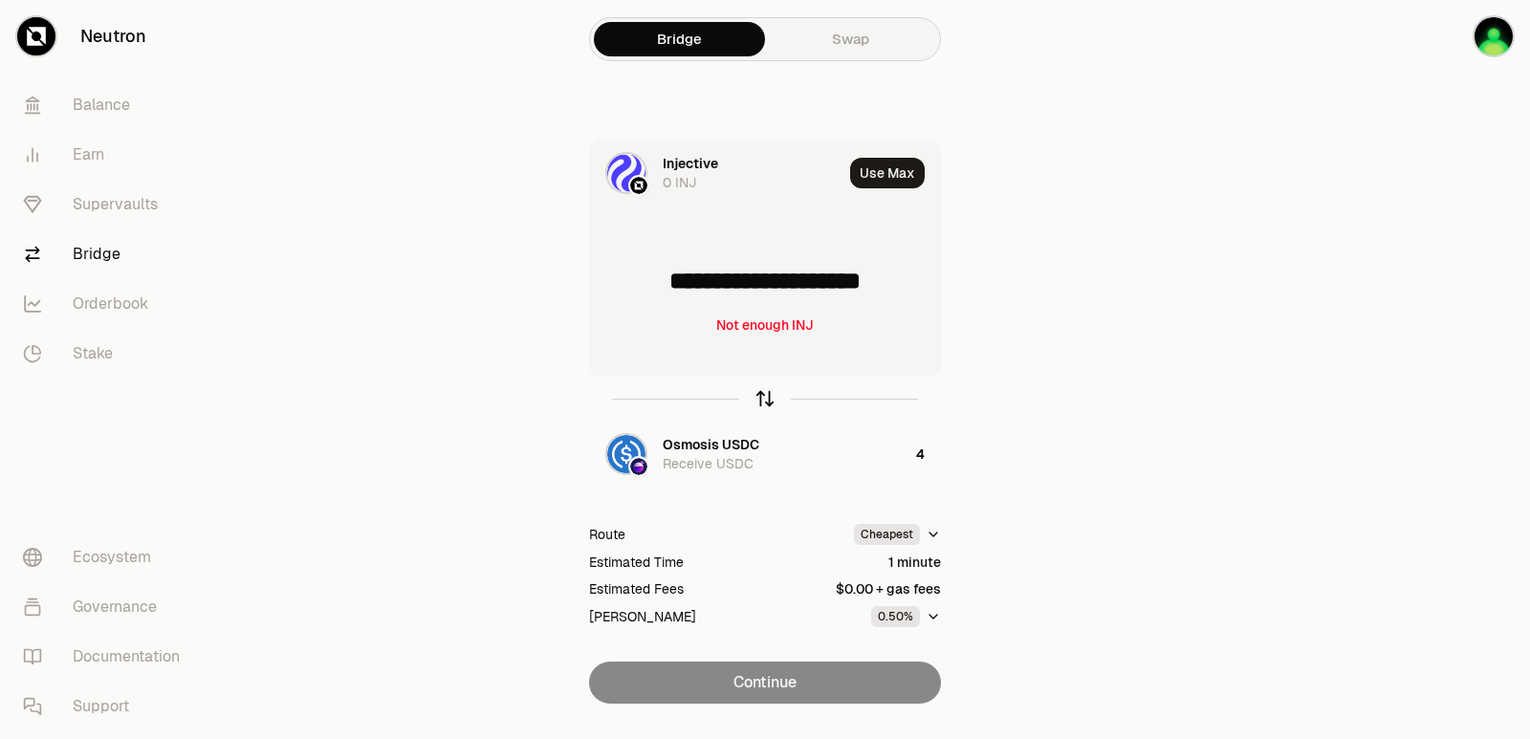
click at [762, 402] on icon "button" at bounding box center [765, 398] width 21 height 21
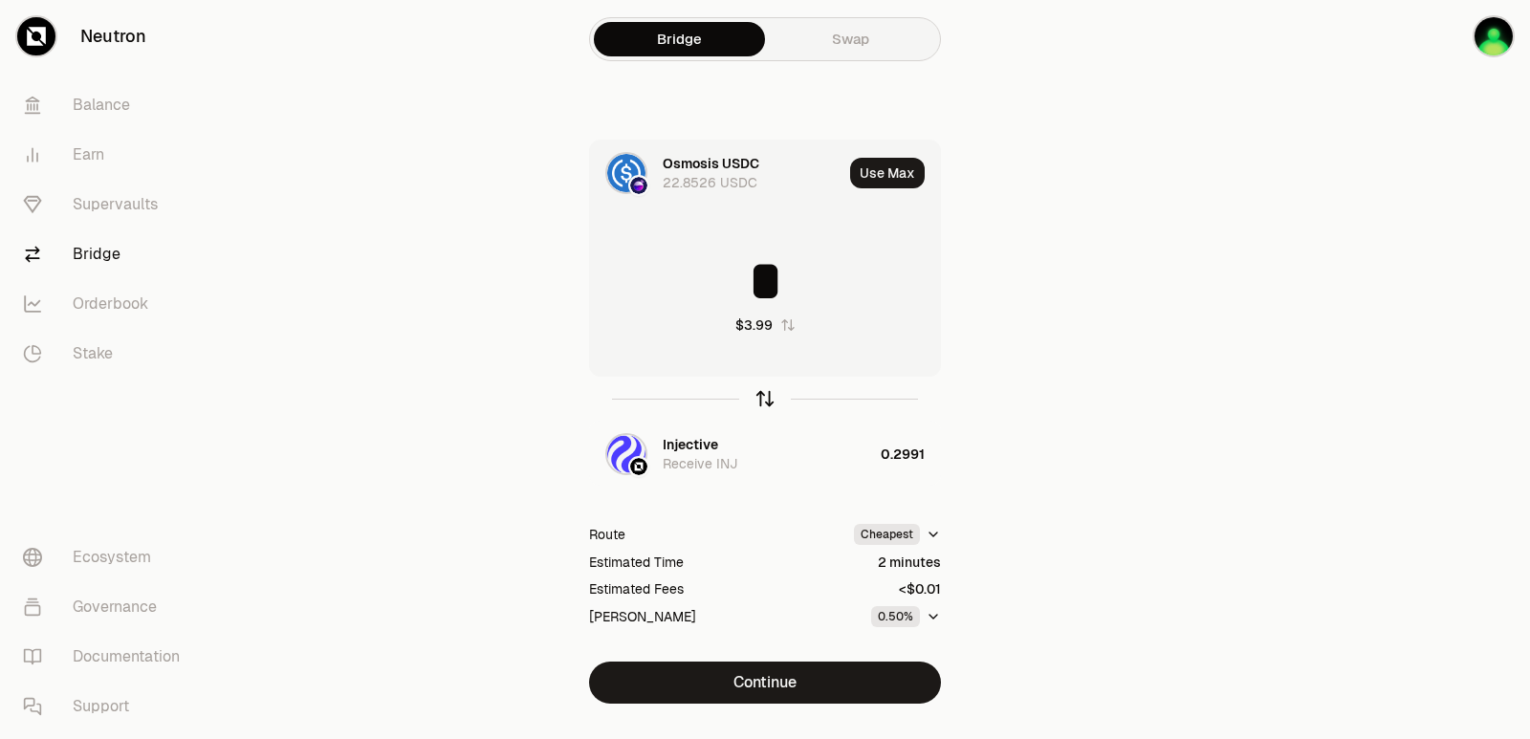
click at [762, 402] on icon "button" at bounding box center [765, 398] width 21 height 21
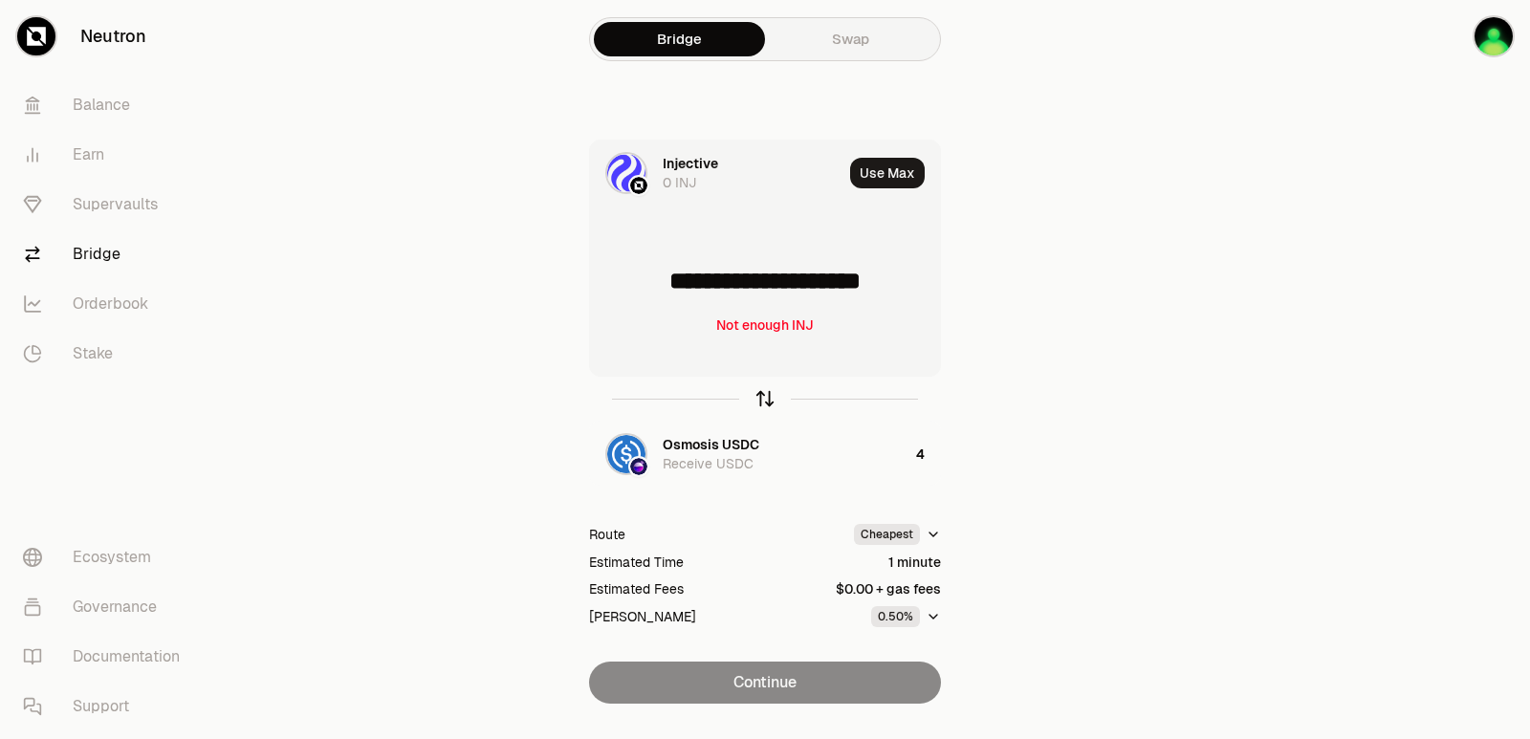
click at [758, 399] on icon "button" at bounding box center [765, 398] width 21 height 21
type input "*"
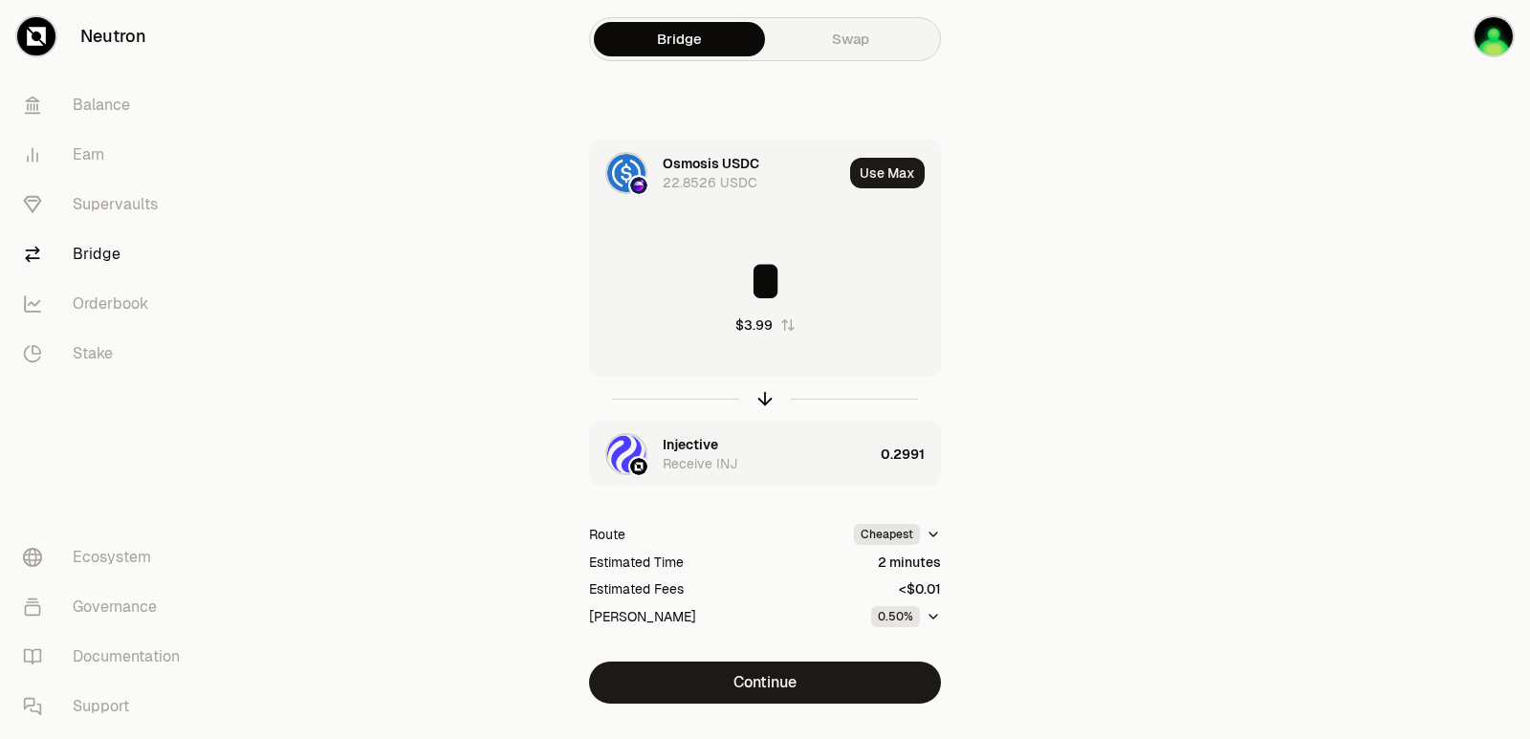
click at [702, 438] on div "Injective" at bounding box center [690, 444] width 55 height 19
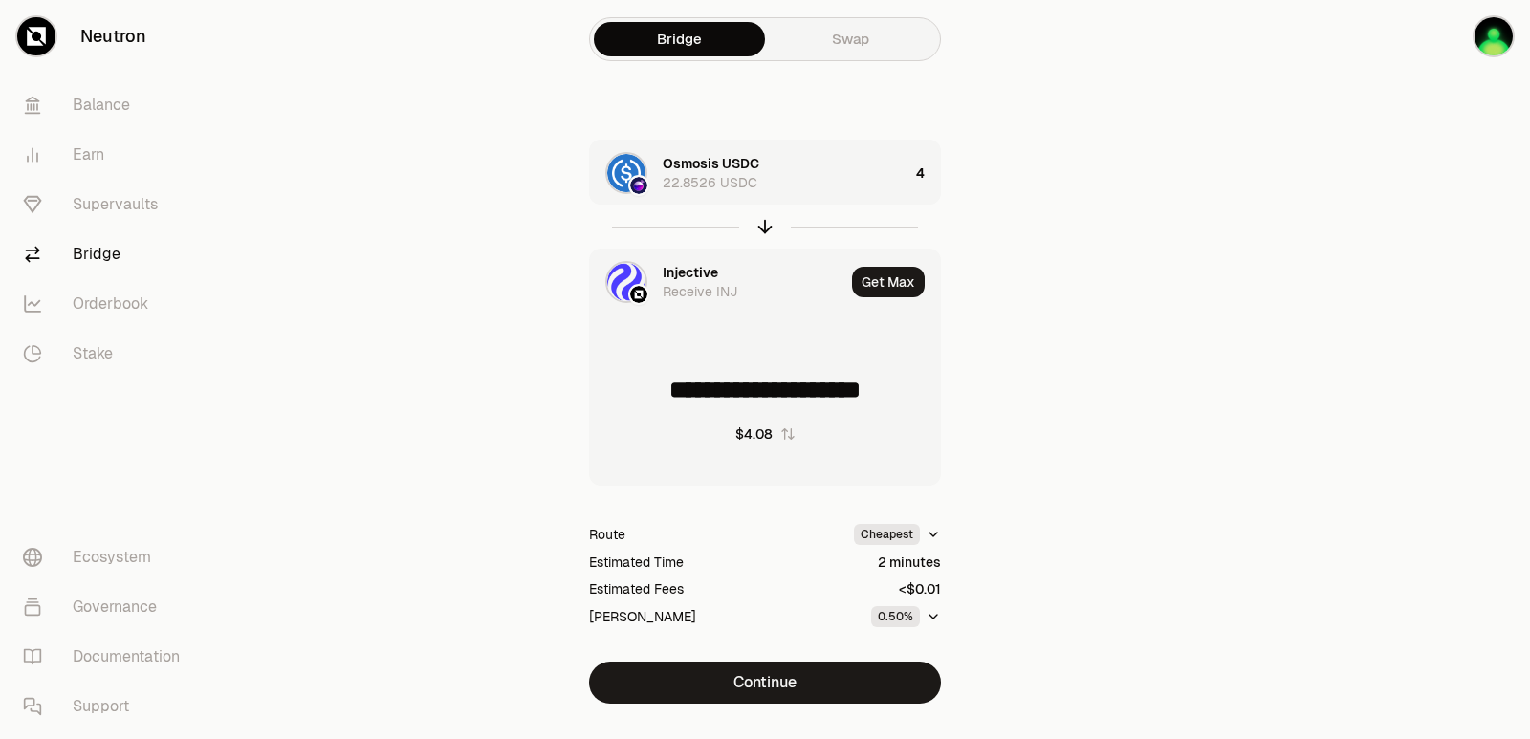
click at [702, 258] on div "Injective Receive INJ" at bounding box center [717, 282] width 254 height 65
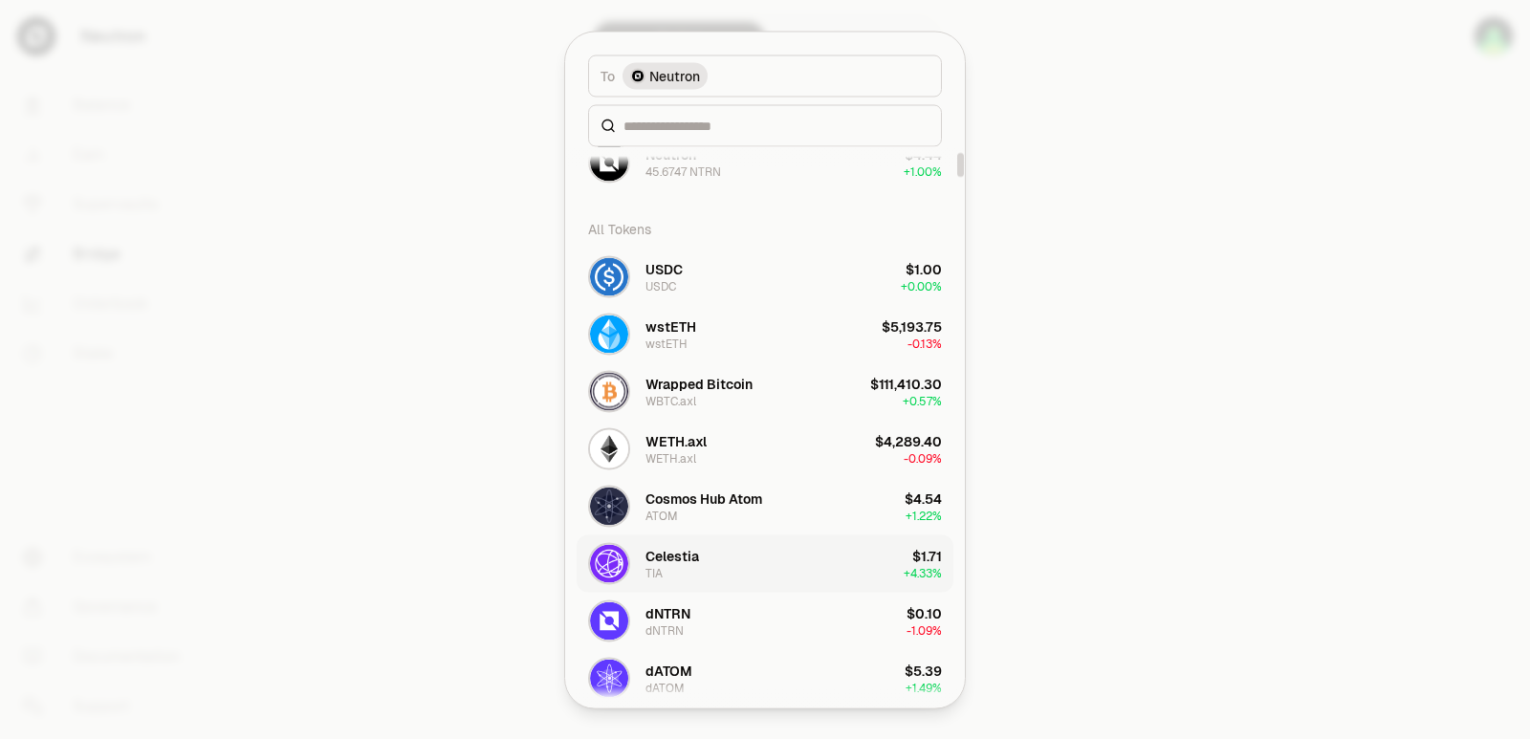
scroll to position [191, 0]
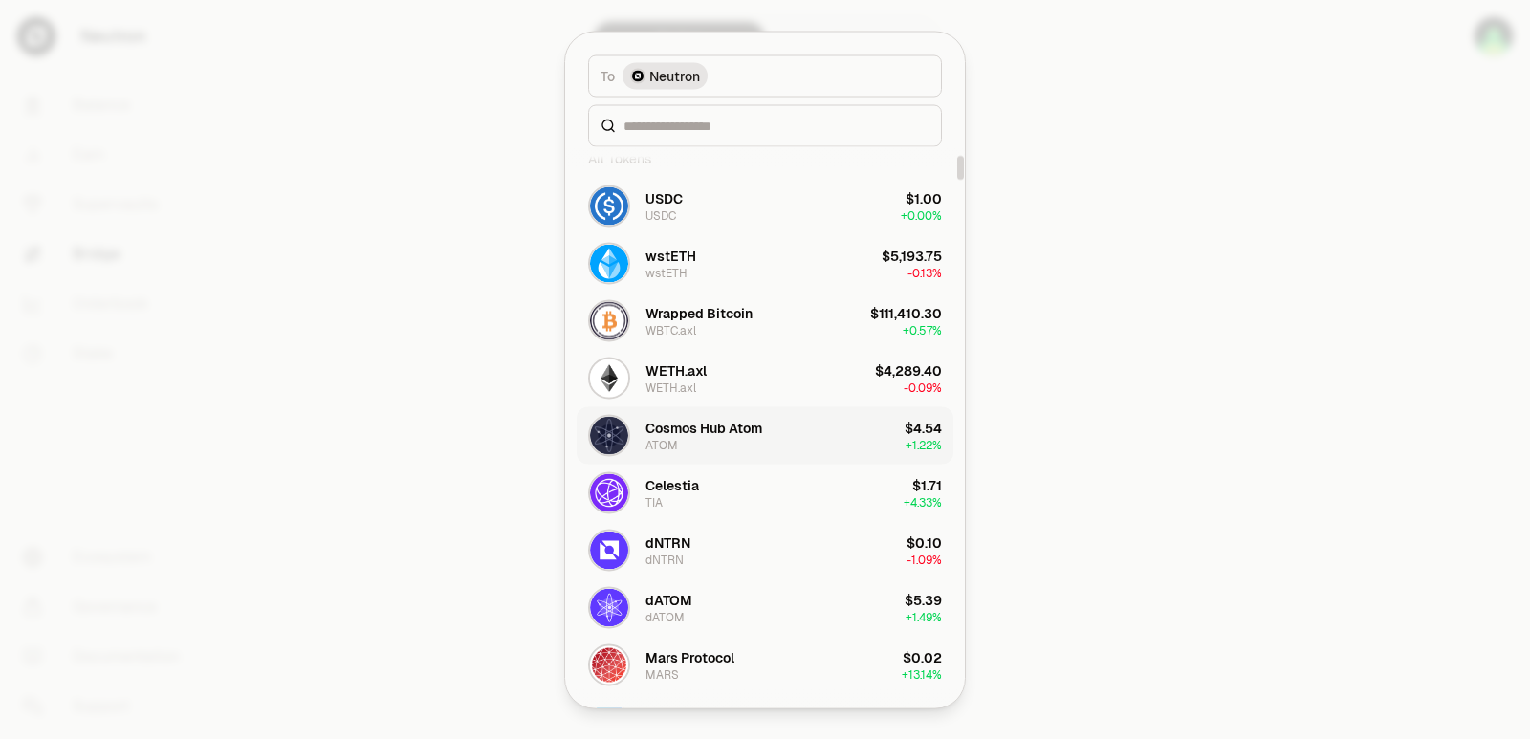
click at [699, 456] on button "Cosmos Hub Atom ATOM $4.54 + 1.22%" at bounding box center [765, 434] width 377 height 57
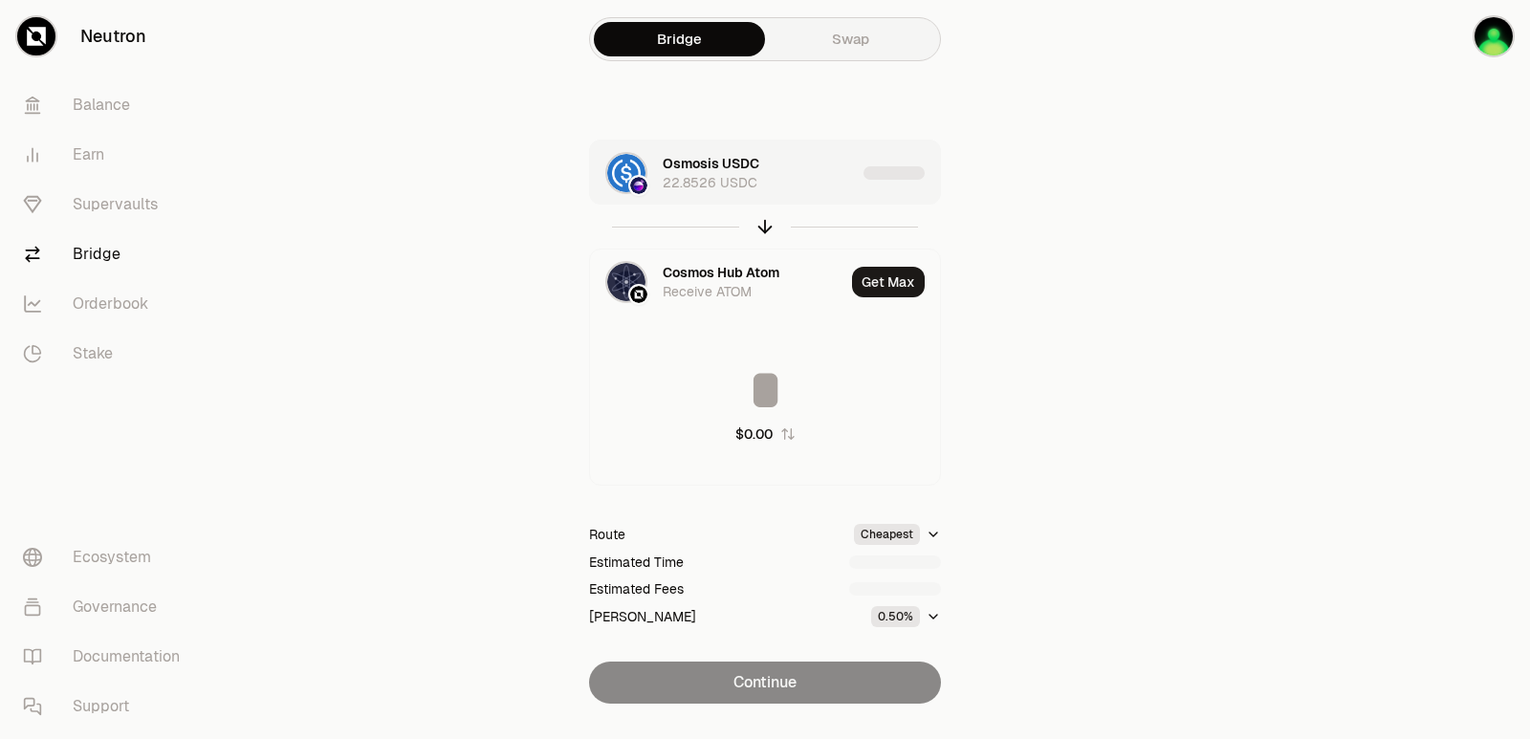
click at [794, 175] on div "Osmosis USDC 22.8526 USDC" at bounding box center [759, 173] width 193 height 38
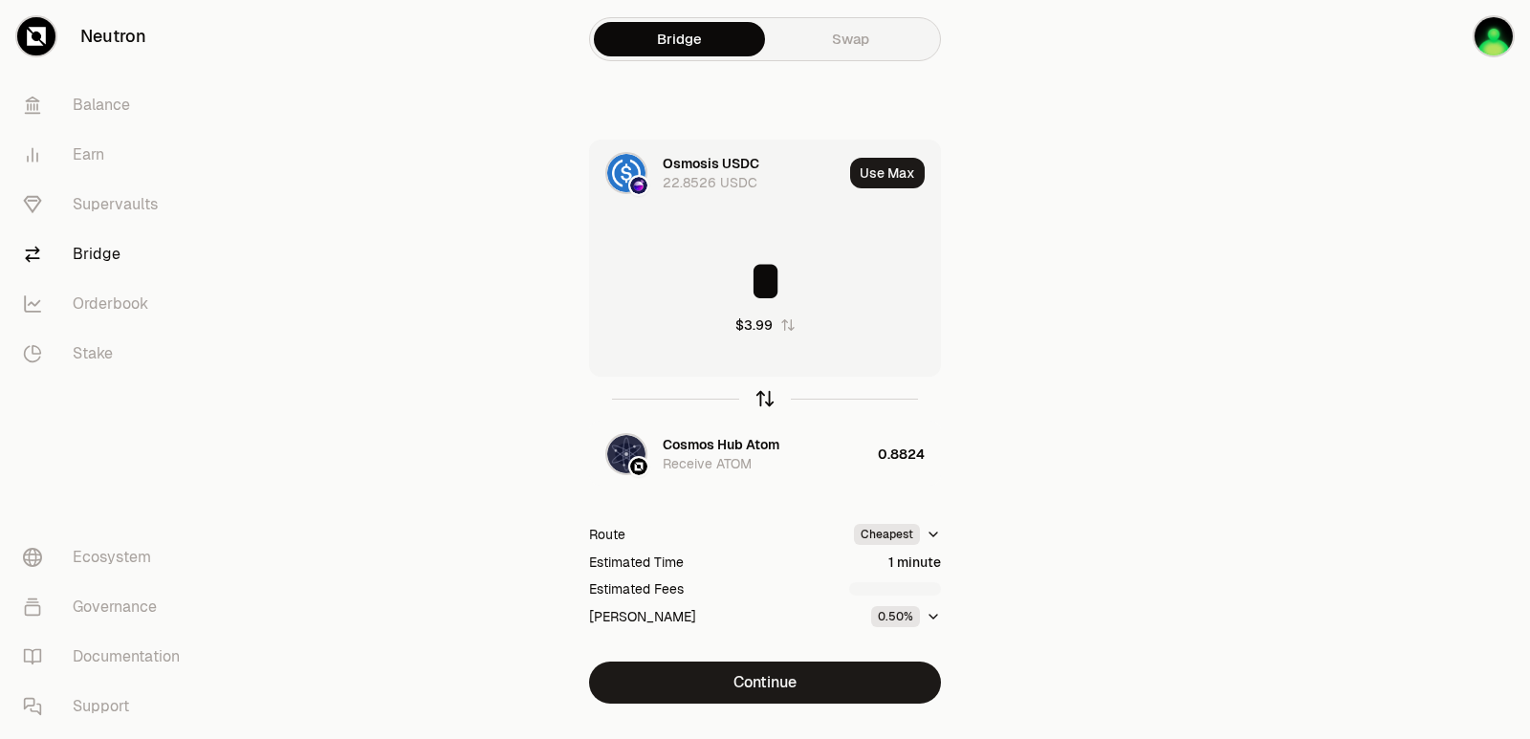
click at [768, 402] on icon "button" at bounding box center [765, 398] width 21 height 21
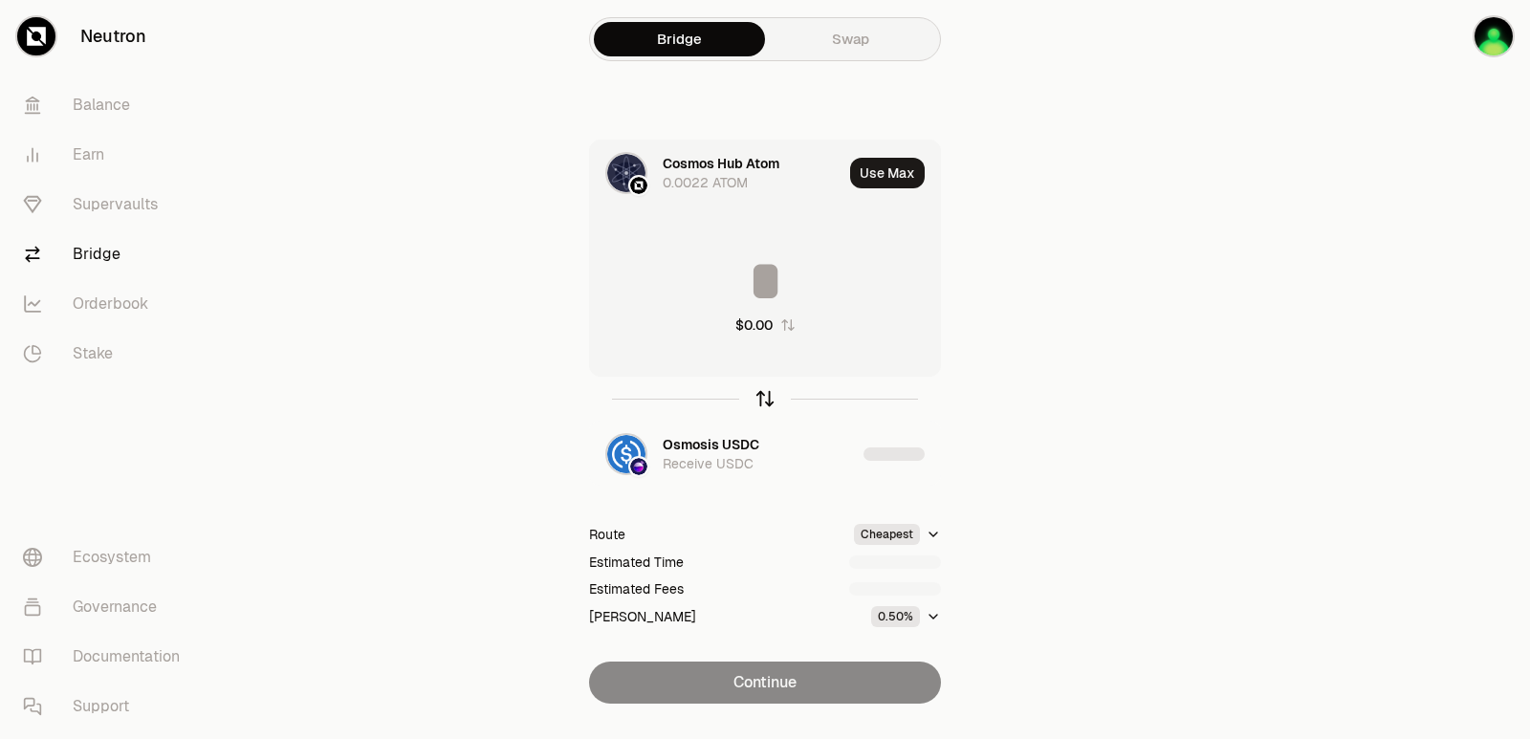
click at [765, 397] on icon "button" at bounding box center [765, 399] width 0 height 12
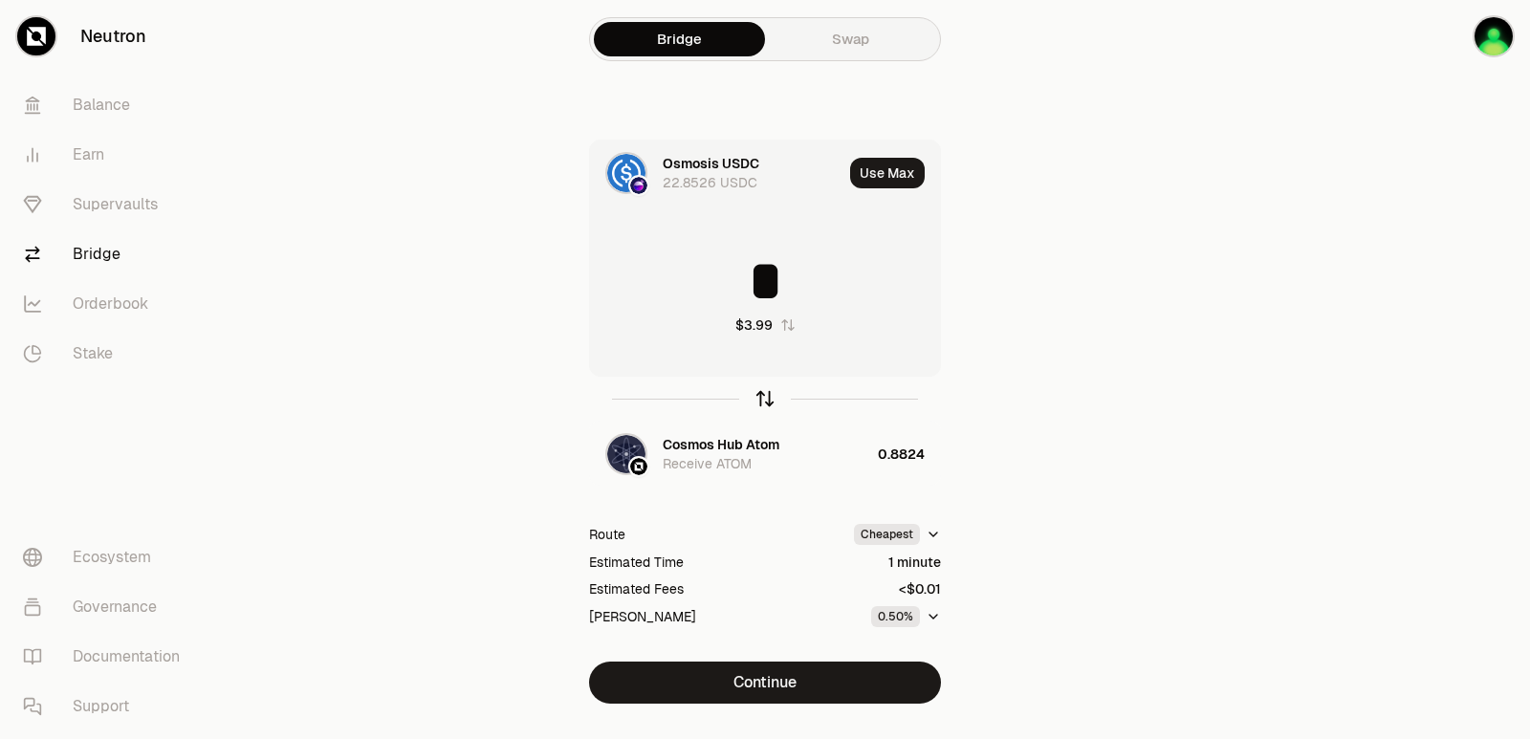
click at [765, 397] on icon "button" at bounding box center [765, 399] width 0 height 12
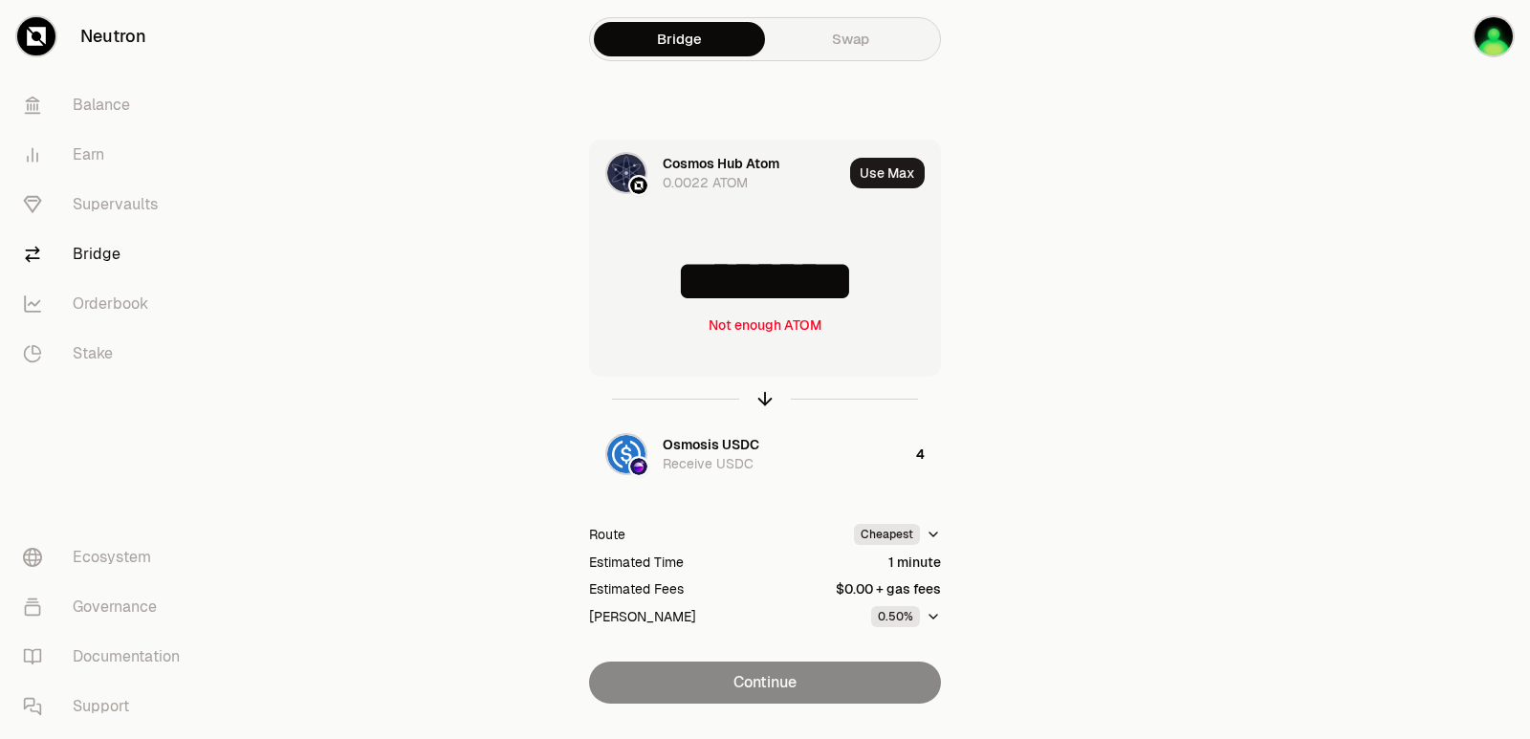
drag, startPoint x: 910, startPoint y: 280, endPoint x: 770, endPoint y: 280, distance: 140.6
click at [770, 280] on input "********" at bounding box center [765, 280] width 350 height 57
type input "******"
